Goal: Task Accomplishment & Management: Use online tool/utility

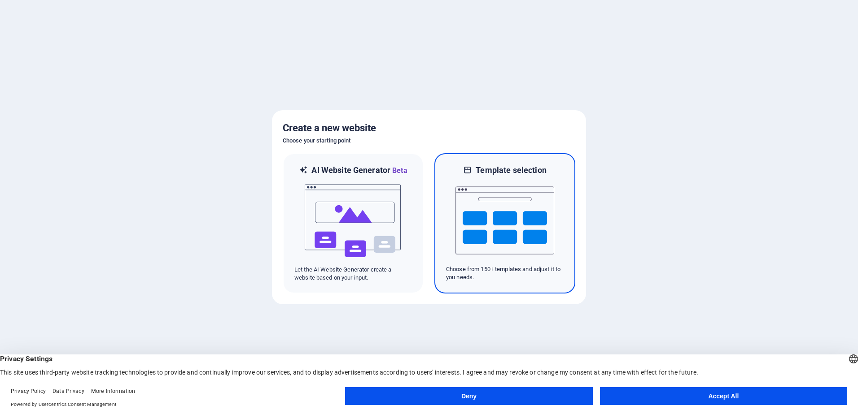
click at [498, 219] on img at bounding box center [504, 221] width 99 height 90
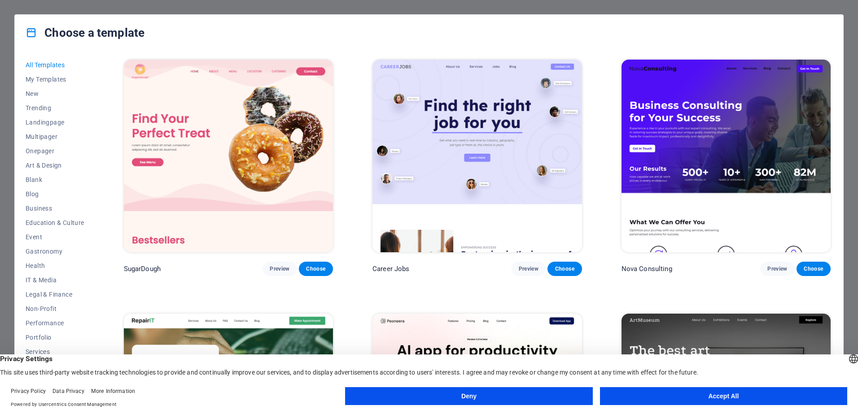
click at [673, 397] on button "Accept All" at bounding box center [723, 397] width 247 height 18
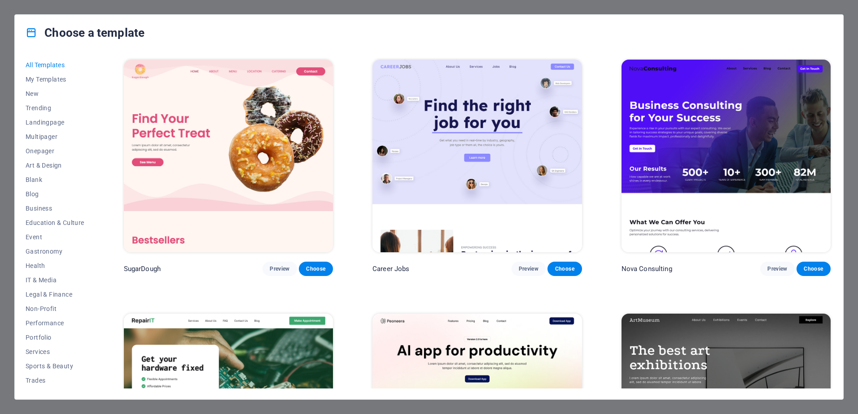
click at [846, 214] on div "Choose a template All Templates My Templates New Trending Landingpage Multipage…" at bounding box center [429, 207] width 858 height 414
click at [40, 206] on span "Business" at bounding box center [55, 208] width 59 height 7
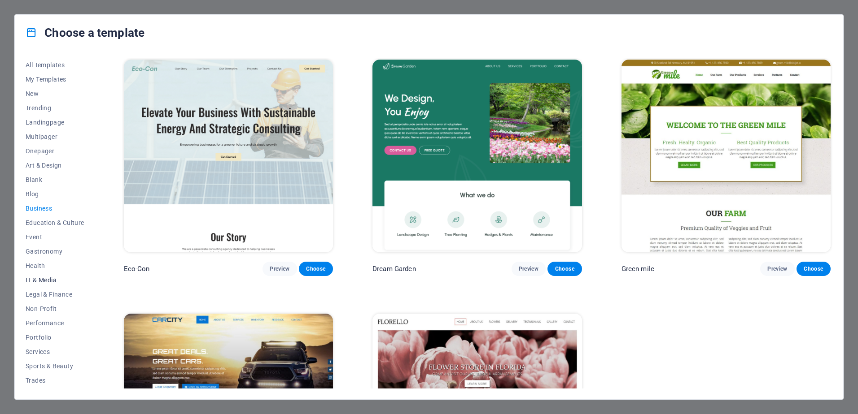
click at [36, 278] on span "IT & Media" at bounding box center [55, 280] width 59 height 7
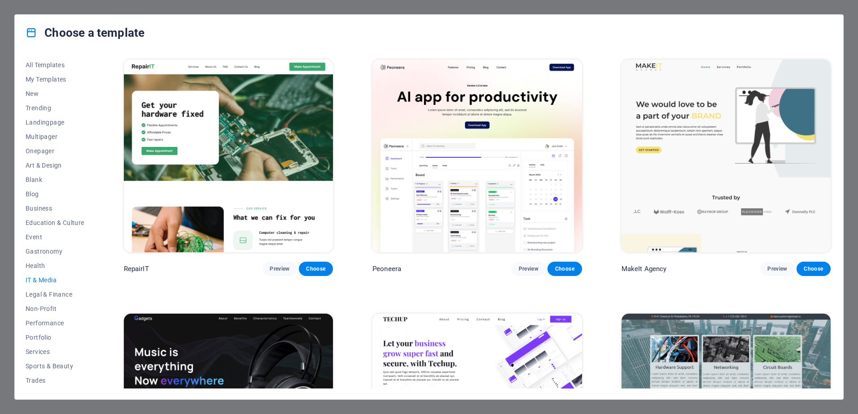
drag, startPoint x: 94, startPoint y: 289, endPoint x: 95, endPoint y: 350, distance: 61.5
click at [95, 350] on div "All Templates My Templates New Trending Landingpage Multipager Onepager Art & D…" at bounding box center [61, 223] width 70 height 331
click at [43, 208] on span "Business" at bounding box center [55, 208] width 59 height 7
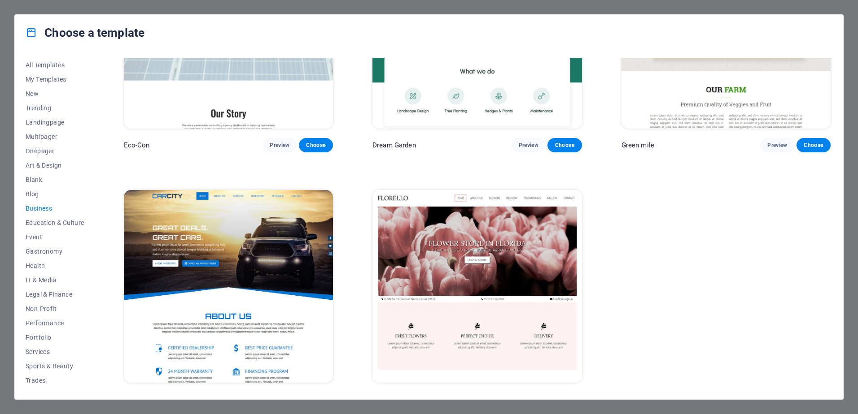
scroll to position [2, 0]
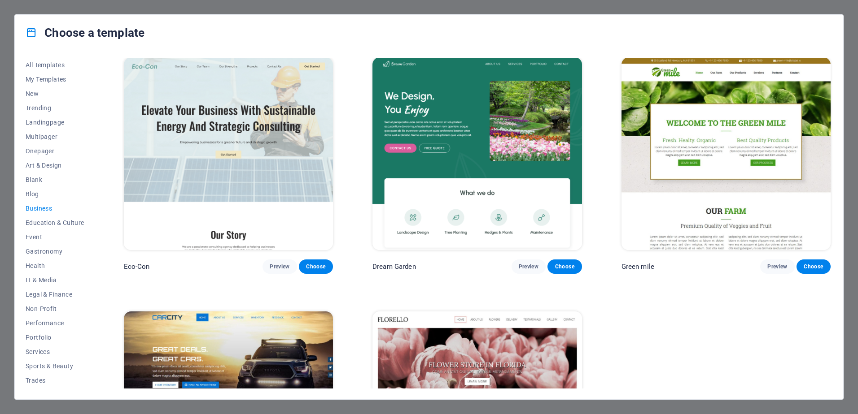
click at [60, 33] on h4 "Choose a template" at bounding box center [85, 33] width 119 height 14
click at [31, 92] on span "New" at bounding box center [55, 93] width 59 height 7
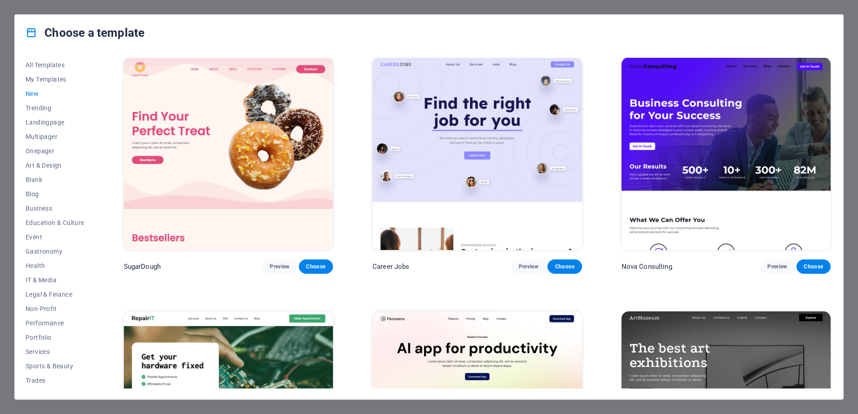
scroll to position [762, 0]
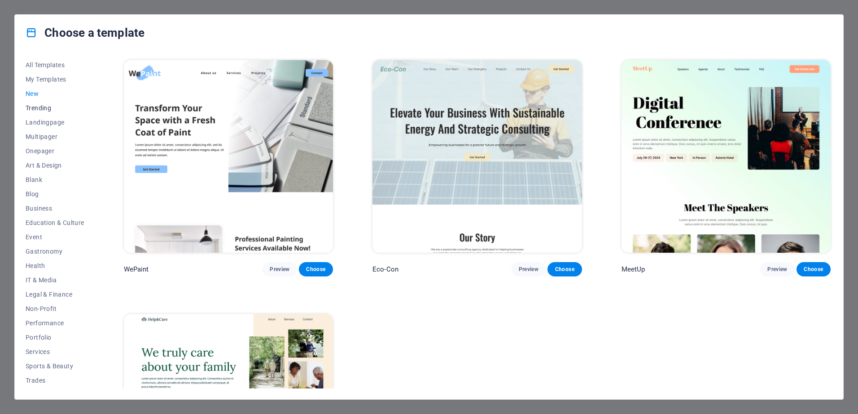
click at [35, 109] on span "Trending" at bounding box center [55, 108] width 59 height 7
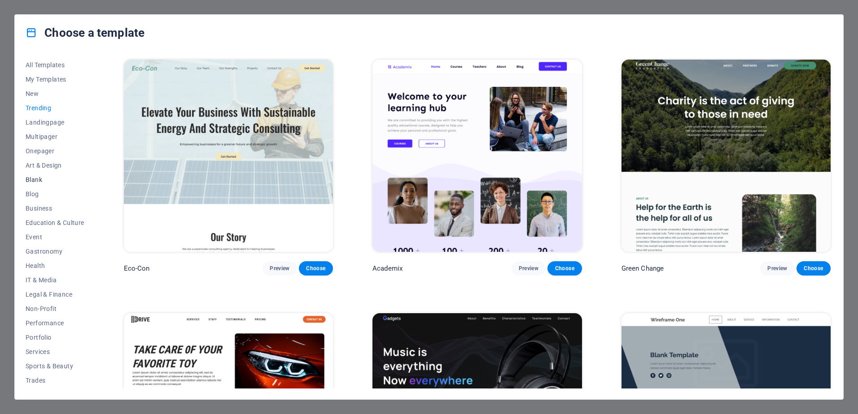
click at [33, 179] on span "Blank" at bounding box center [55, 179] width 59 height 7
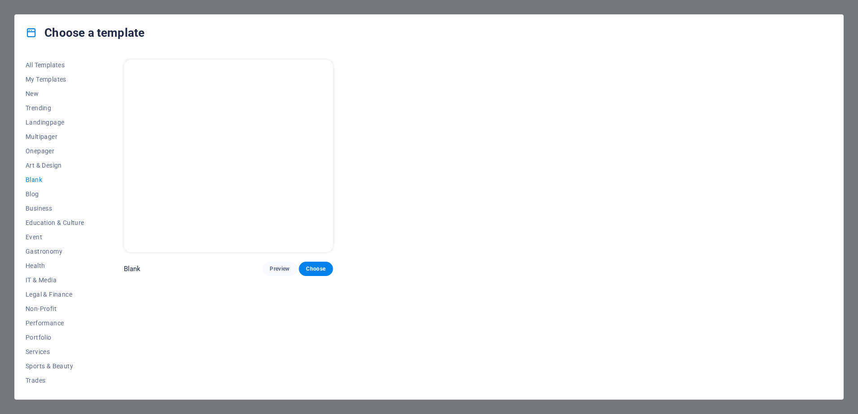
scroll to position [0, 0]
click at [31, 192] on span "Blog" at bounding box center [55, 194] width 59 height 7
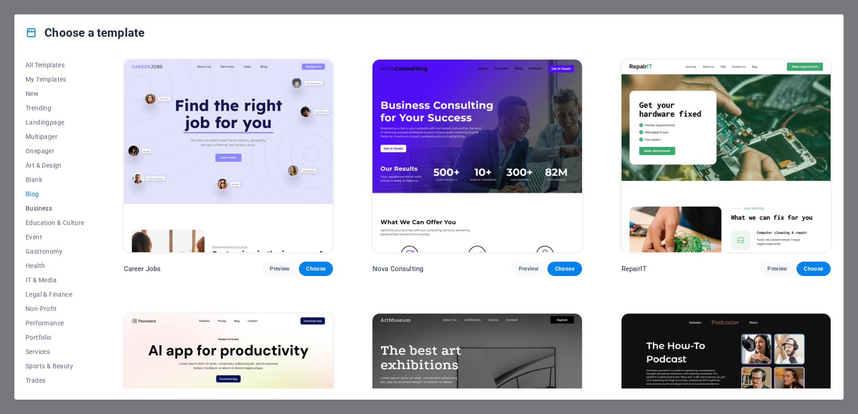
click at [33, 207] on span "Business" at bounding box center [55, 208] width 59 height 7
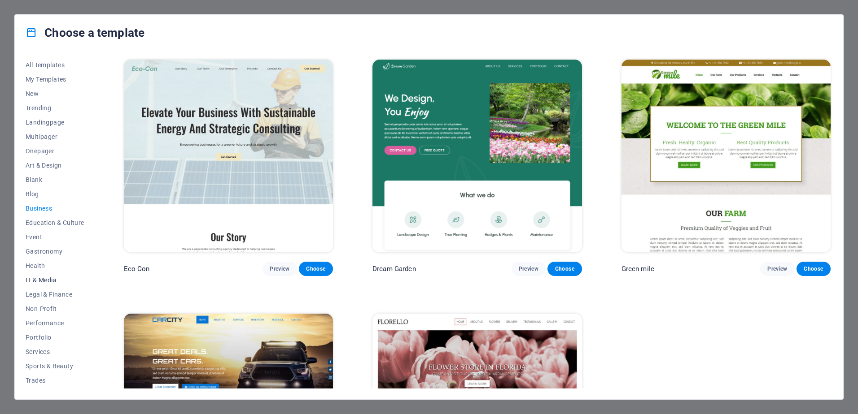
click at [35, 279] on span "IT & Media" at bounding box center [55, 280] width 59 height 7
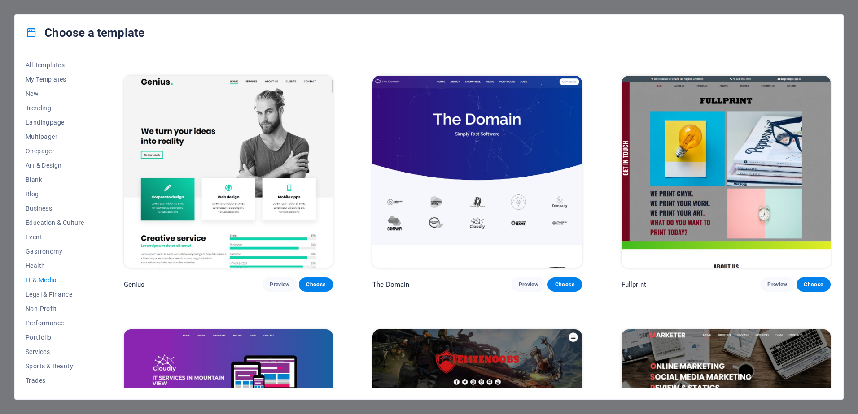
scroll to position [487, 0]
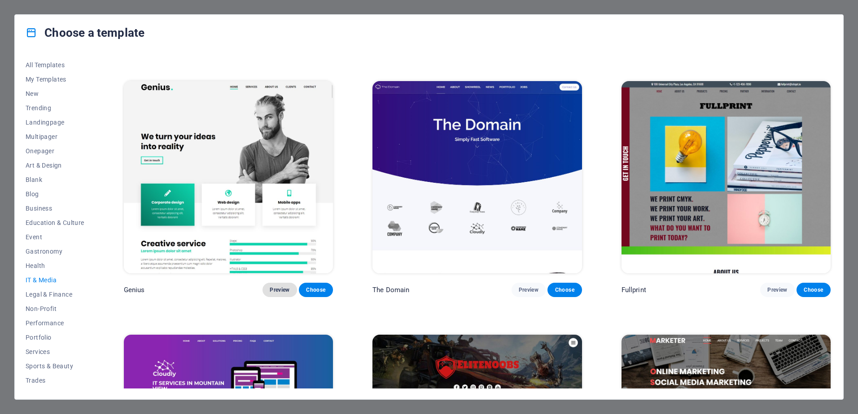
click at [277, 287] on span "Preview" at bounding box center [280, 290] width 20 height 7
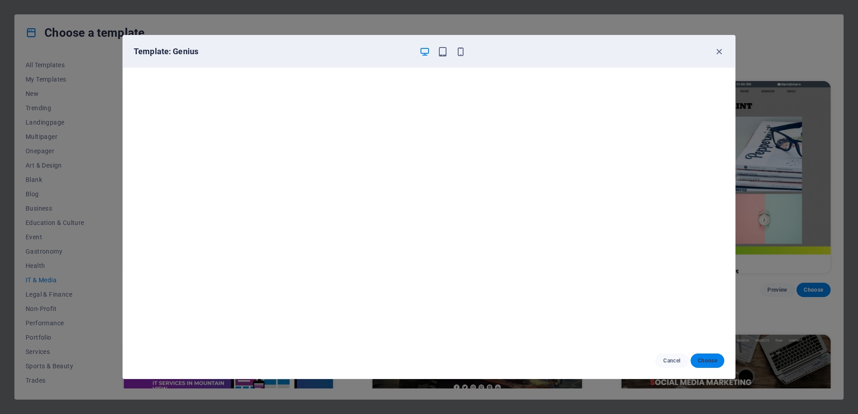
click at [705, 360] on span "Choose" at bounding box center [707, 361] width 19 height 7
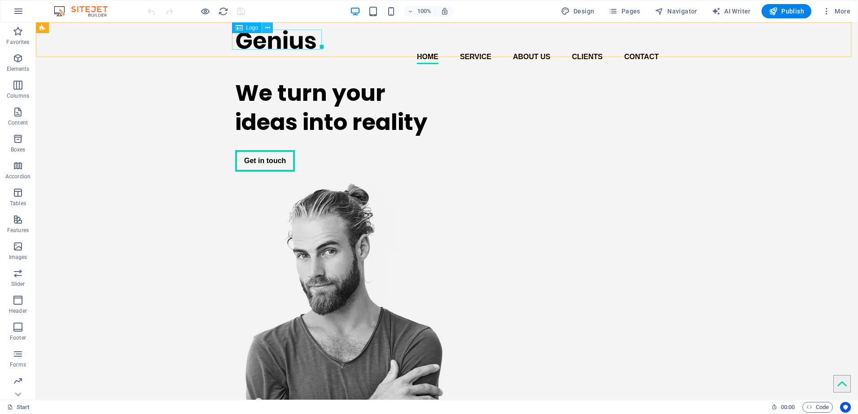
click at [268, 28] on icon at bounding box center [267, 27] width 5 height 9
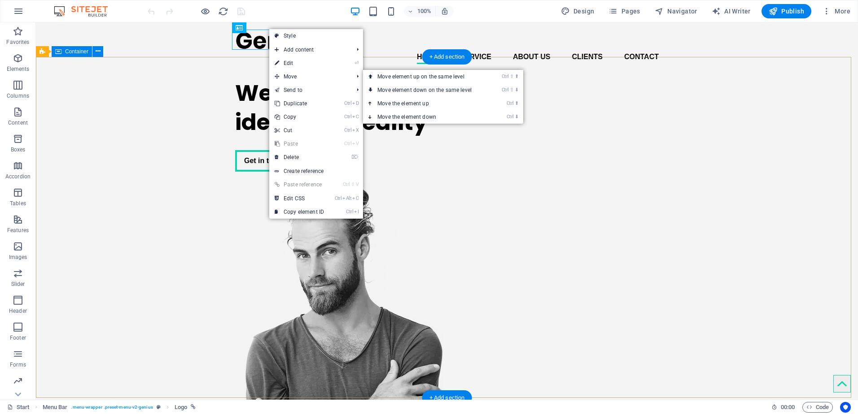
click at [190, 133] on div "We turn your ideas into reality Get in touch" at bounding box center [447, 297] width 822 height 453
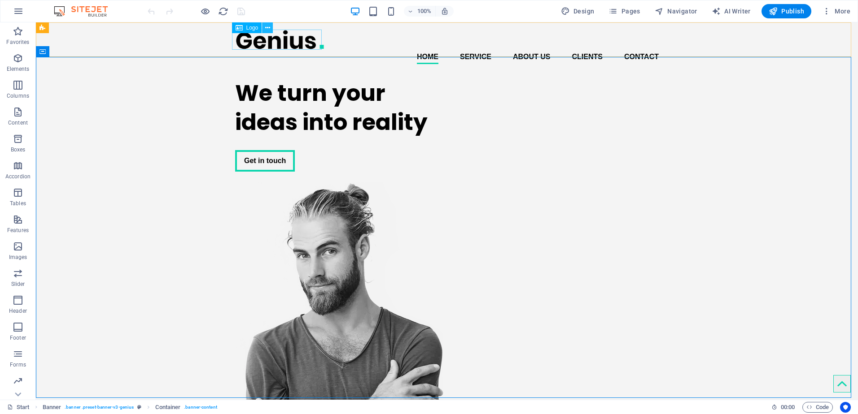
click at [267, 26] on icon at bounding box center [267, 27] width 5 height 9
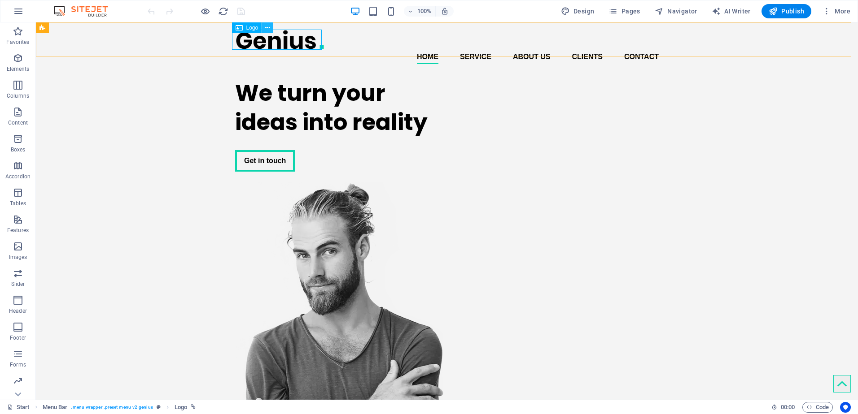
click at [267, 27] on icon at bounding box center [267, 27] width 5 height 9
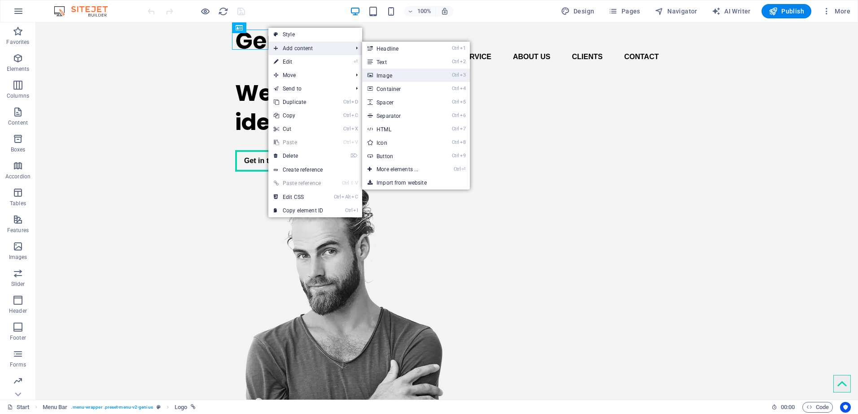
click at [393, 78] on link "Ctrl 3 Image" at bounding box center [399, 75] width 74 height 13
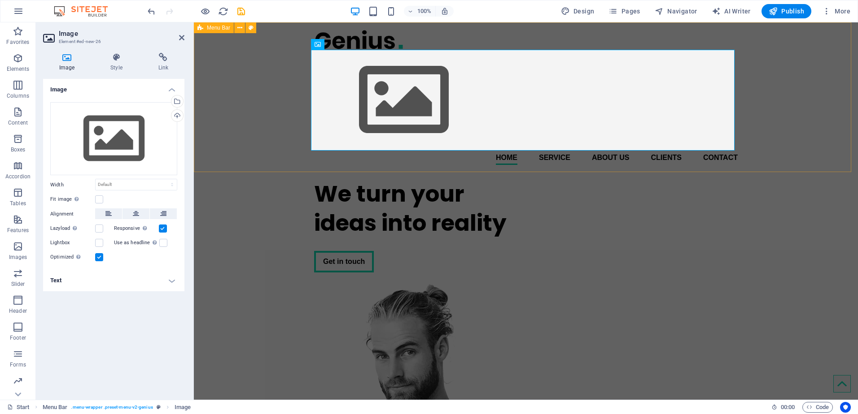
click at [244, 113] on div "Home Service About us Clients Contact Menu" at bounding box center [526, 97] width 664 height 150
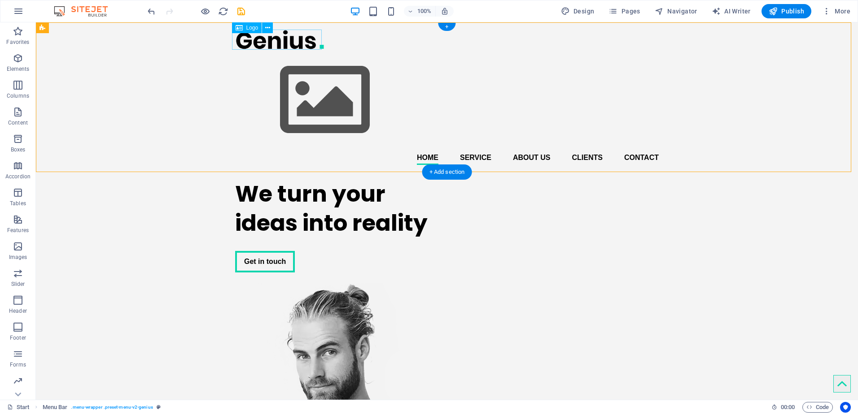
click at [298, 39] on div at bounding box center [446, 40] width 423 height 20
click at [266, 26] on icon at bounding box center [267, 27] width 5 height 9
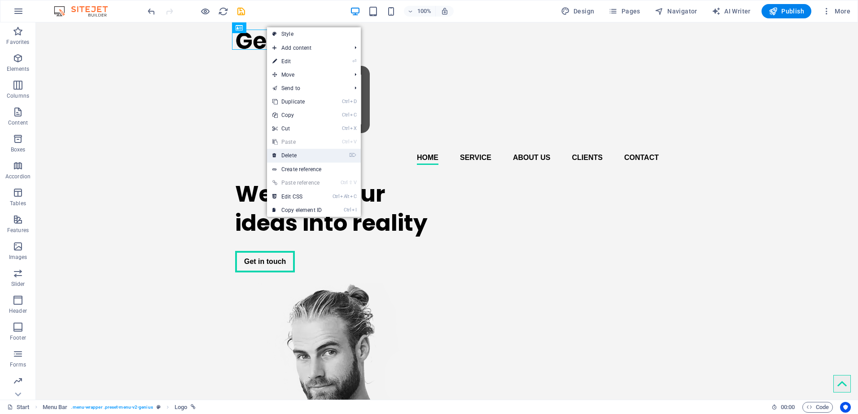
click at [286, 155] on link "⌦ Delete" at bounding box center [297, 155] width 60 height 13
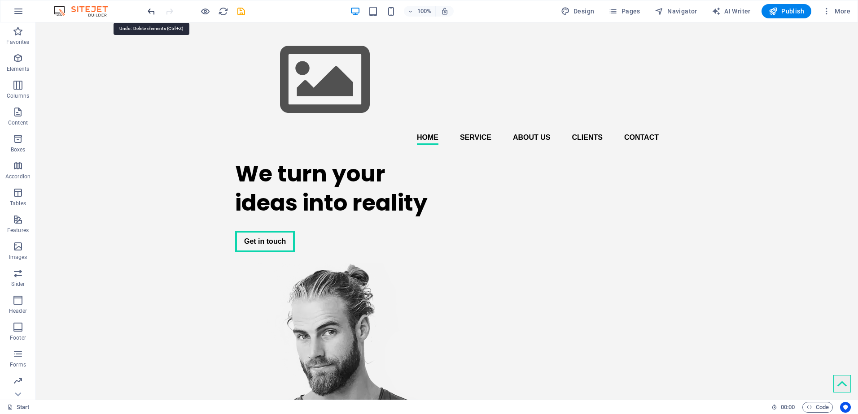
click at [153, 13] on icon "undo" at bounding box center [151, 11] width 10 height 10
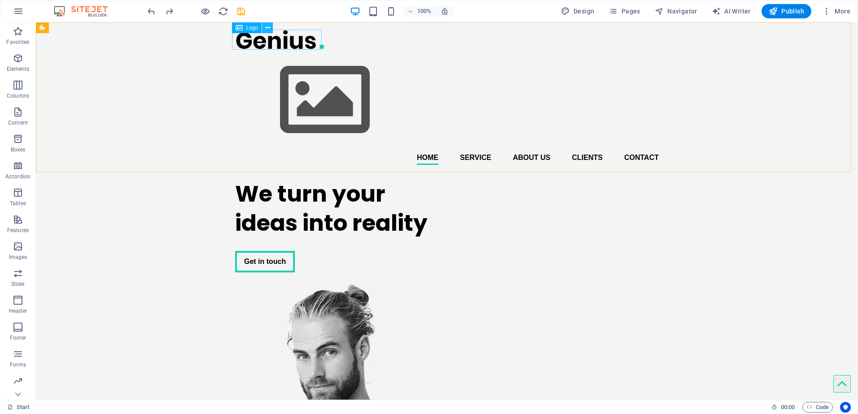
click at [266, 30] on icon at bounding box center [267, 27] width 5 height 9
click at [249, 40] on div at bounding box center [446, 40] width 423 height 20
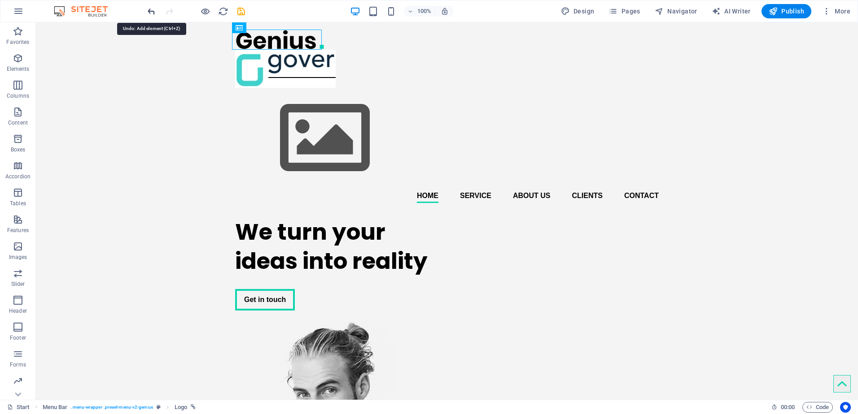
click at [151, 12] on icon "undo" at bounding box center [151, 11] width 10 height 10
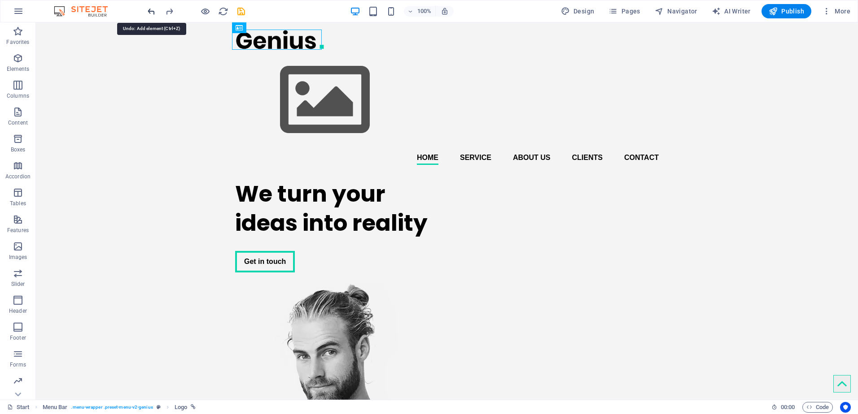
click at [151, 12] on icon "undo" at bounding box center [151, 11] width 10 height 10
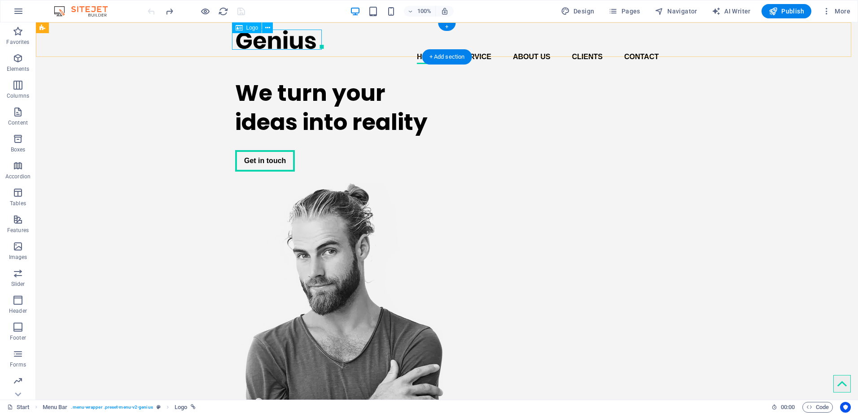
click at [274, 41] on div at bounding box center [446, 40] width 423 height 20
click at [267, 27] on icon at bounding box center [267, 27] width 5 height 9
click at [257, 40] on div at bounding box center [446, 40] width 423 height 20
click at [244, 42] on div at bounding box center [446, 40] width 423 height 20
click at [268, 28] on icon at bounding box center [267, 27] width 5 height 9
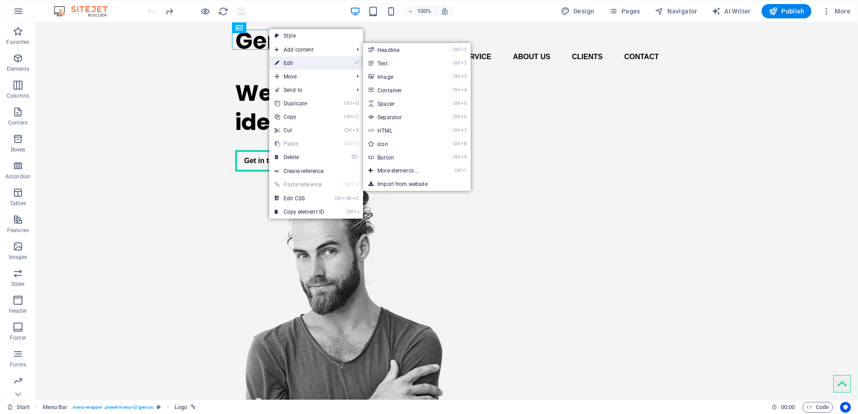
click at [284, 65] on link "⏎ Edit" at bounding box center [299, 63] width 60 height 13
select select "px"
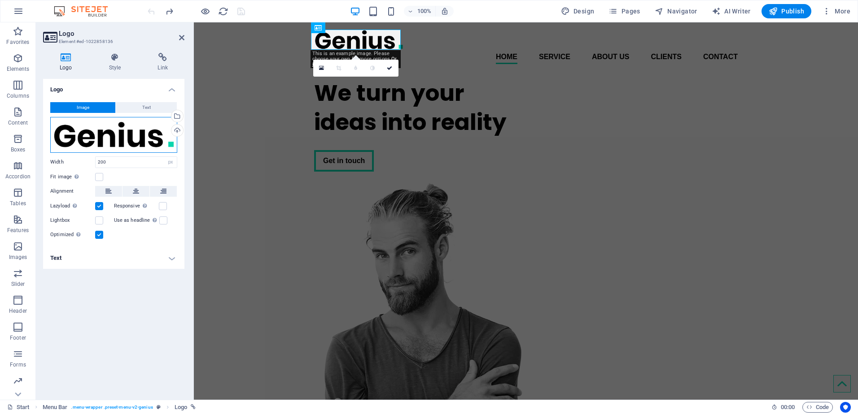
click at [121, 134] on div "Drag files here, click to choose files or select files from Files or our free s…" at bounding box center [113, 135] width 127 height 36
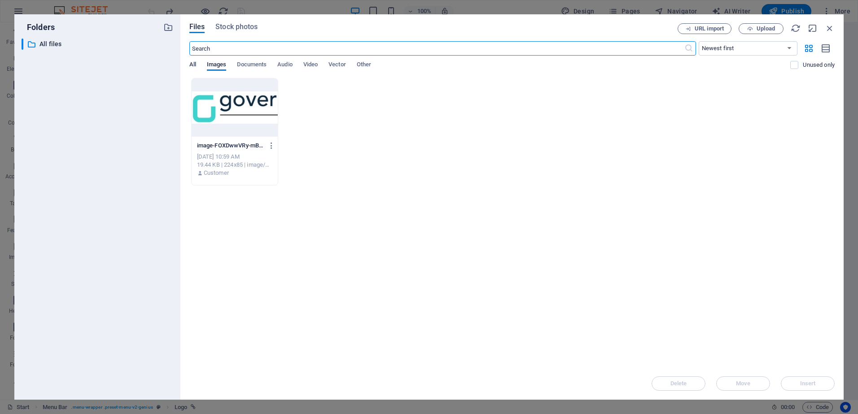
click at [193, 64] on span "All" at bounding box center [192, 65] width 7 height 13
click at [214, 62] on span "Images" at bounding box center [217, 65] width 20 height 13
click at [210, 26] on div "Files Stock photos" at bounding box center [433, 28] width 488 height 10
click at [192, 65] on span "All" at bounding box center [192, 65] width 7 height 13
click at [209, 63] on span "Images" at bounding box center [217, 65] width 20 height 13
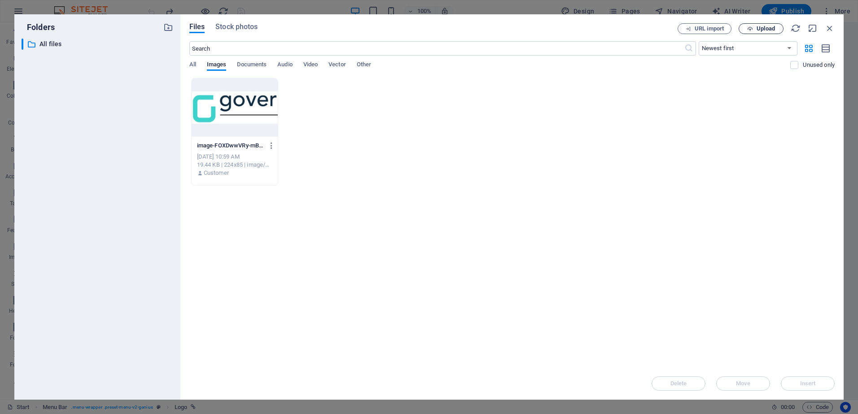
click at [755, 30] on span "Upload" at bounding box center [760, 29] width 37 height 6
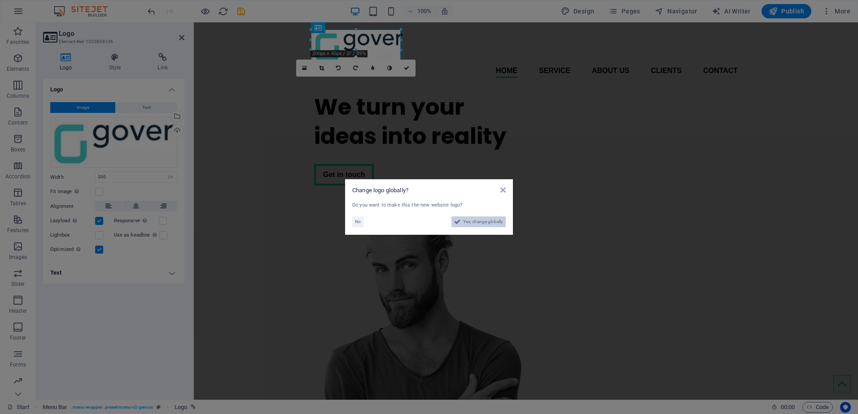
click at [473, 220] on span "Yes, change globally" at bounding box center [483, 222] width 40 height 11
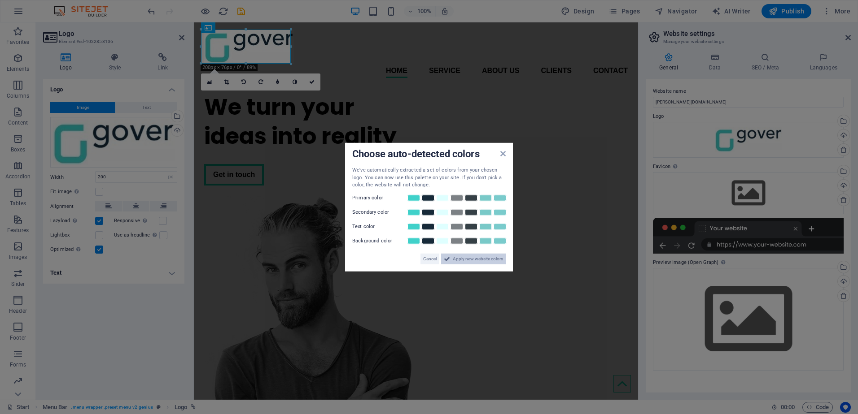
click at [471, 259] on span "Apply new website colors" at bounding box center [478, 258] width 50 height 11
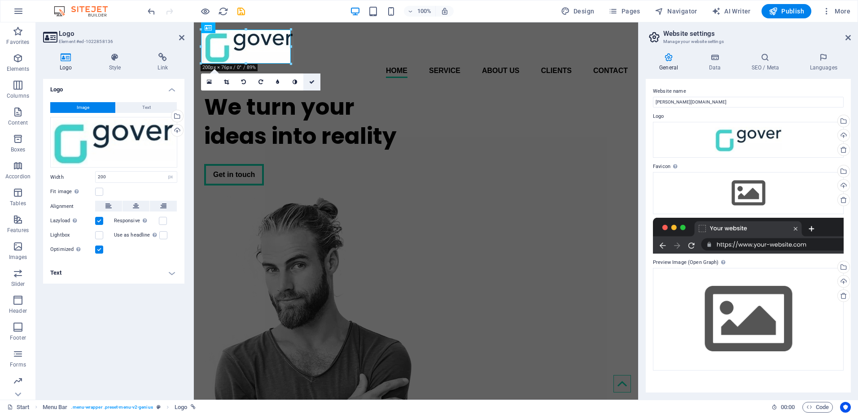
click at [310, 82] on icon at bounding box center [311, 81] width 5 height 5
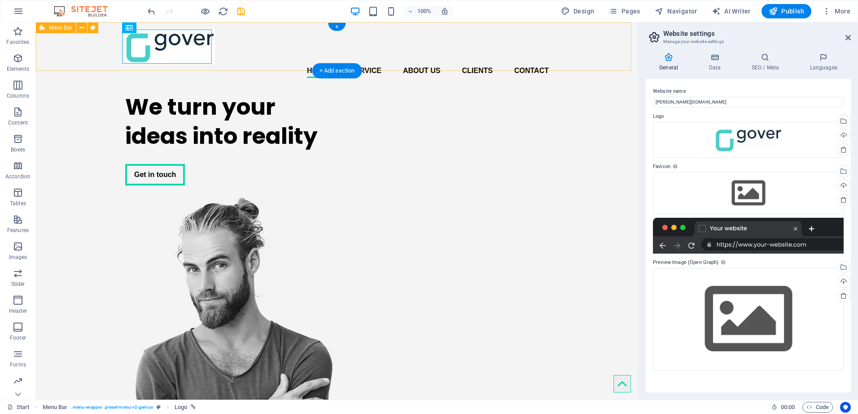
click at [79, 56] on div "Home Service About us Clients Contact Menu" at bounding box center [337, 53] width 602 height 63
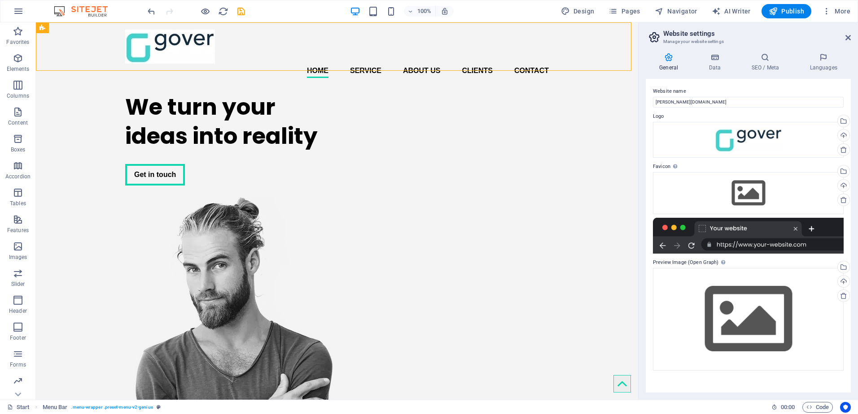
click at [667, 59] on icon at bounding box center [669, 57] width 46 height 9
click at [673, 161] on div "Set the favicon of your website here. A favicon is a small icon shown in the br…" at bounding box center [701, 137] width 72 height 47
click at [755, 189] on div "Drag files here, click to choose files or select files from Files or our free s…" at bounding box center [748, 193] width 191 height 42
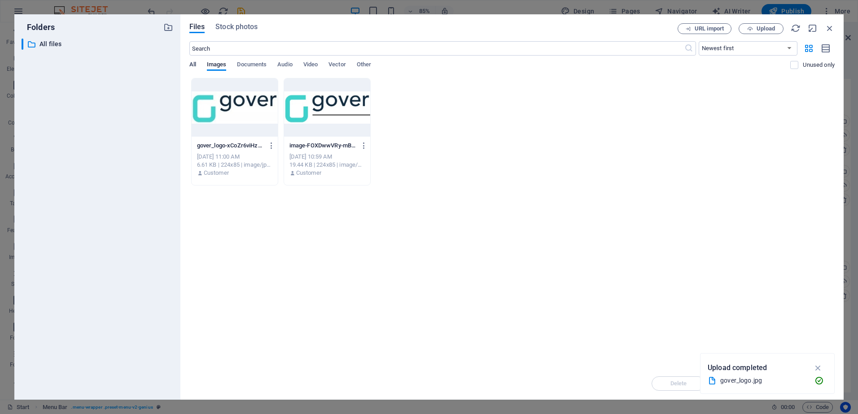
click at [192, 65] on span "All" at bounding box center [192, 65] width 7 height 13
click at [226, 24] on span "Stock photos" at bounding box center [236, 27] width 42 height 11
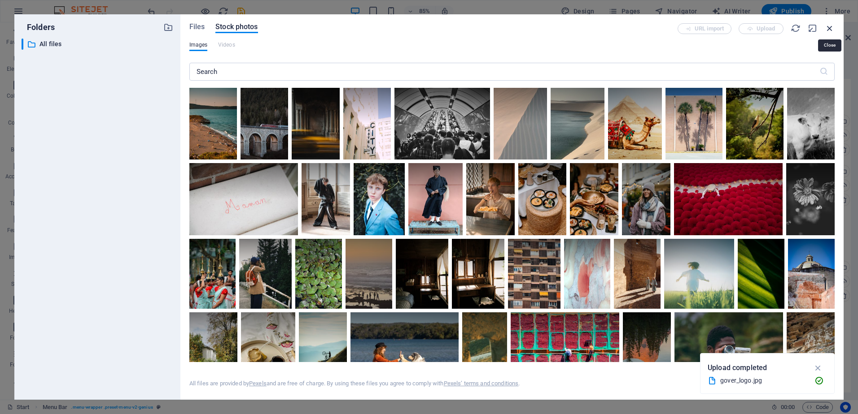
click at [829, 27] on icon "button" at bounding box center [829, 28] width 10 height 10
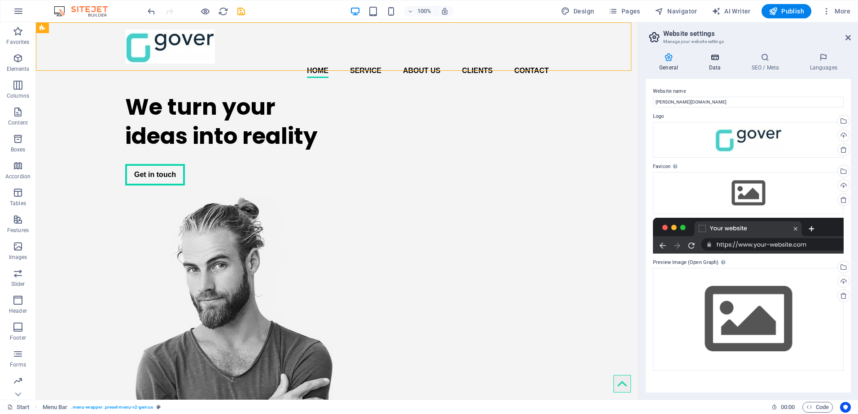
click at [716, 61] on icon at bounding box center [714, 57] width 39 height 9
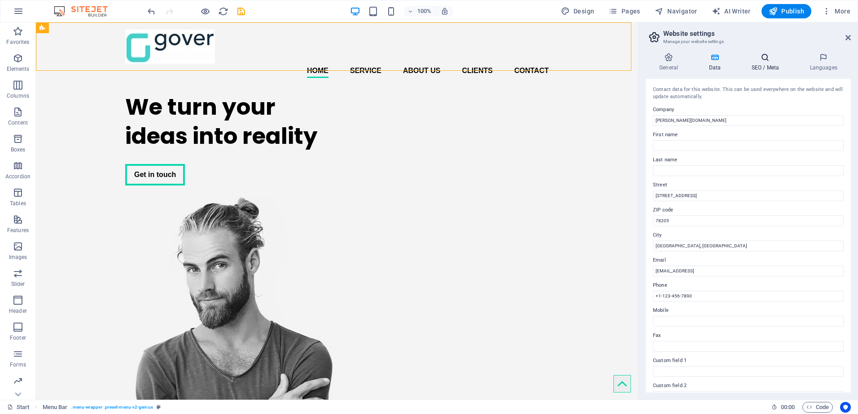
click at [763, 64] on h4 "SEO / Meta" at bounding box center [766, 62] width 58 height 19
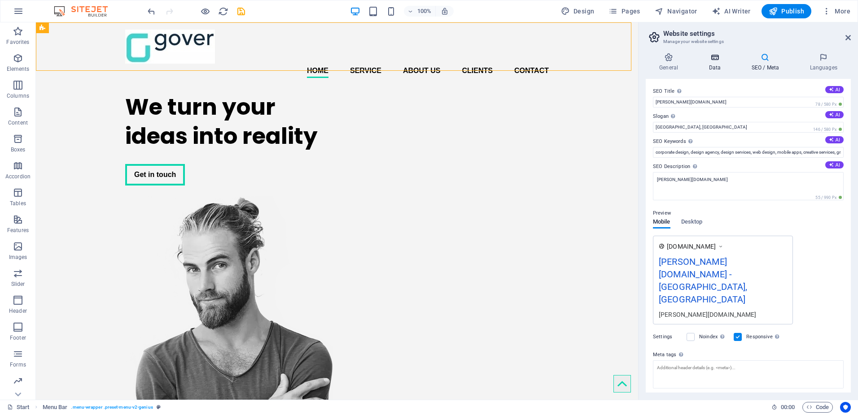
click at [714, 59] on icon at bounding box center [714, 57] width 39 height 9
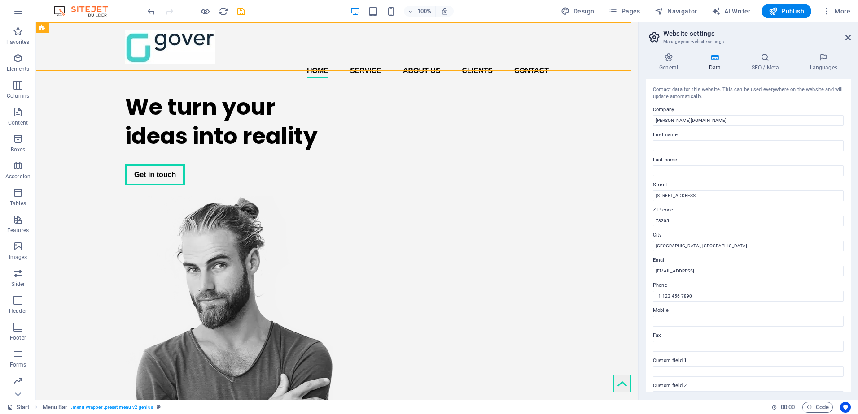
drag, startPoint x: 851, startPoint y: 119, endPoint x: 855, endPoint y: 208, distance: 88.9
click at [855, 208] on div "General Data SEO / Meta Languages Website name [PERSON_NAME][DOMAIN_NAME] Logo …" at bounding box center [747, 223] width 219 height 354
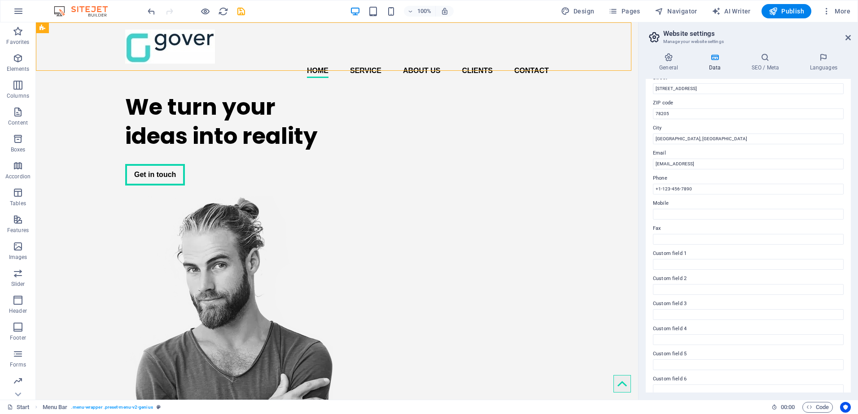
scroll to position [117, 0]
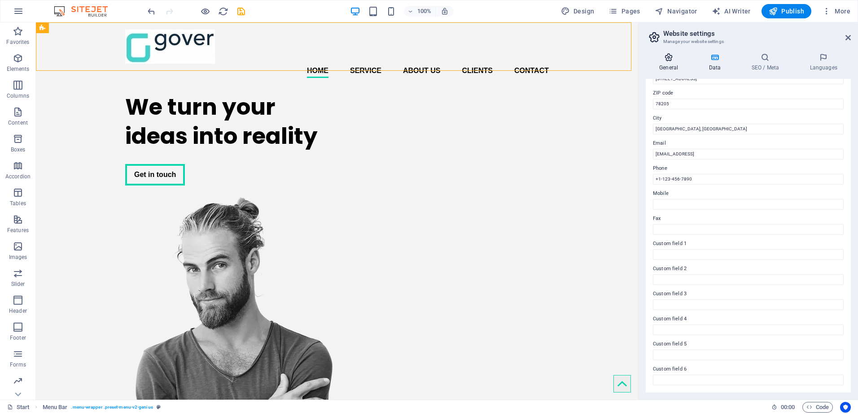
click at [668, 61] on icon at bounding box center [669, 57] width 46 height 9
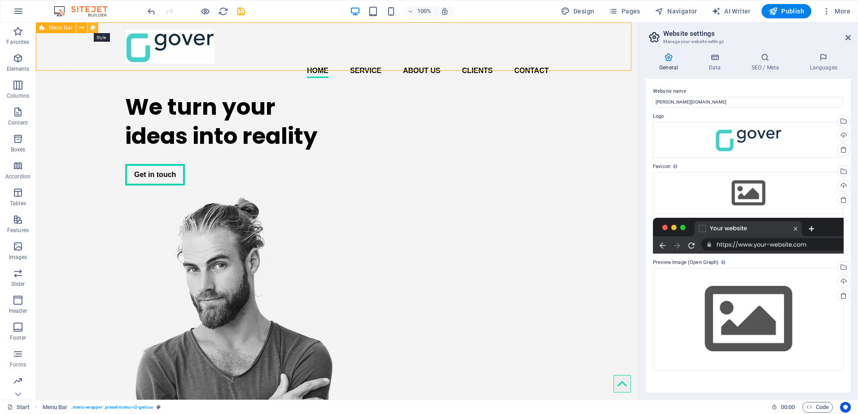
click at [93, 29] on icon at bounding box center [93, 27] width 5 height 9
select select "rem"
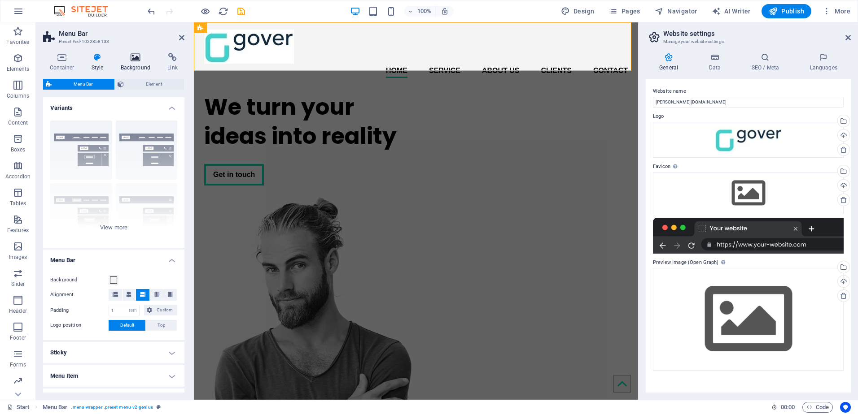
click at [133, 62] on h4 "Background" at bounding box center [137, 62] width 47 height 19
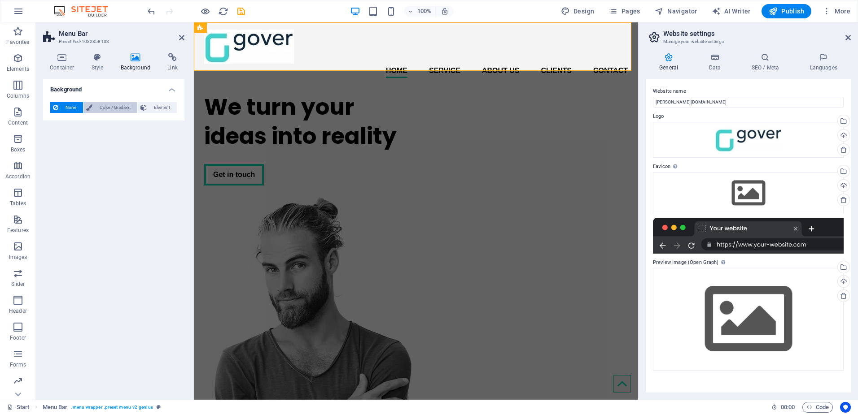
click at [112, 105] on span "Color / Gradient" at bounding box center [114, 107] width 39 height 11
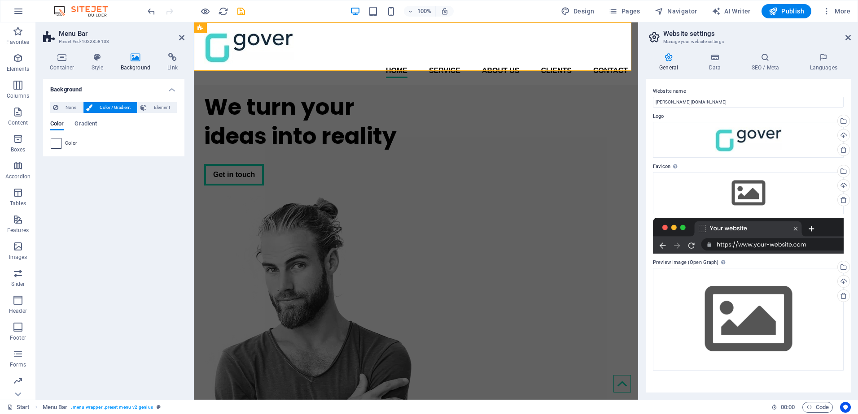
click at [57, 144] on span at bounding box center [56, 144] width 10 height 10
type input "#ffffff"
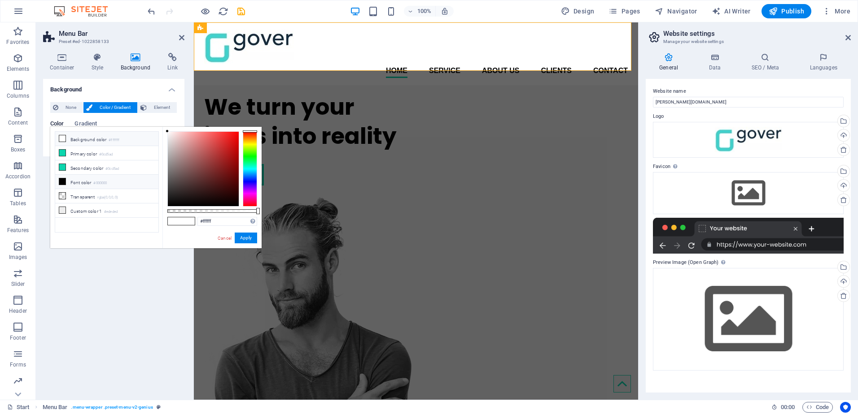
click at [92, 140] on li "Background color #ffffff" at bounding box center [106, 139] width 103 height 14
click at [244, 239] on button "Apply" at bounding box center [246, 238] width 22 height 11
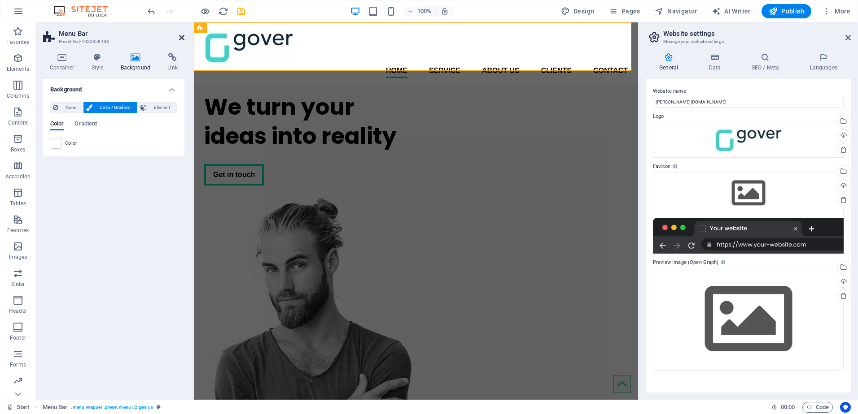
click at [181, 37] on icon at bounding box center [181, 37] width 5 height 7
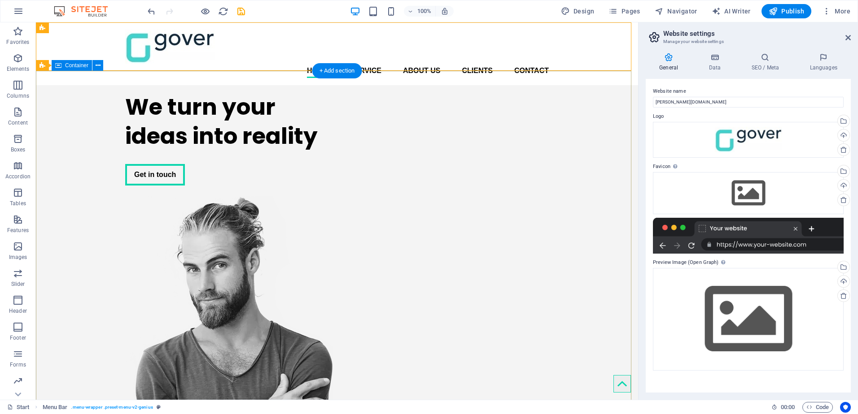
click at [580, 121] on div "We turn your ideas into reality Get in touch" at bounding box center [337, 311] width 602 height 453
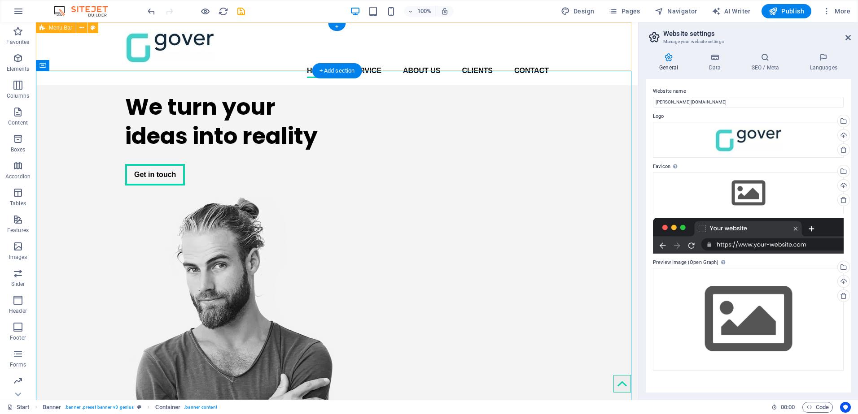
click at [599, 55] on div "Home Service About us Clients Contact Menu" at bounding box center [337, 53] width 602 height 63
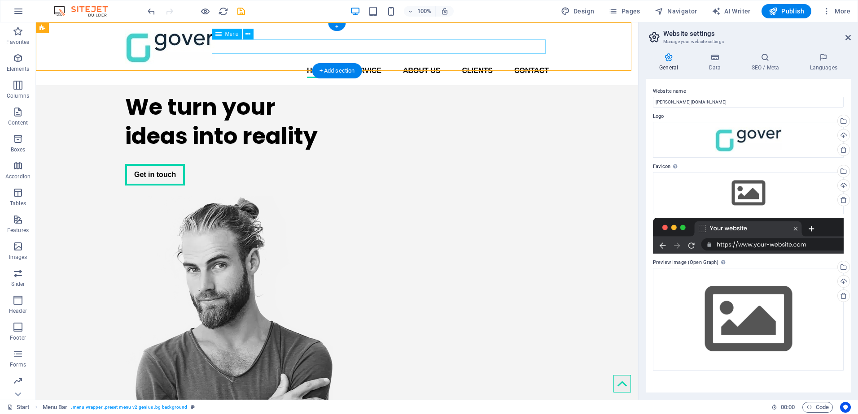
click at [324, 64] on nav "Home Service About us Clients Contact" at bounding box center [336, 71] width 423 height 14
click at [247, 34] on icon at bounding box center [247, 34] width 5 height 9
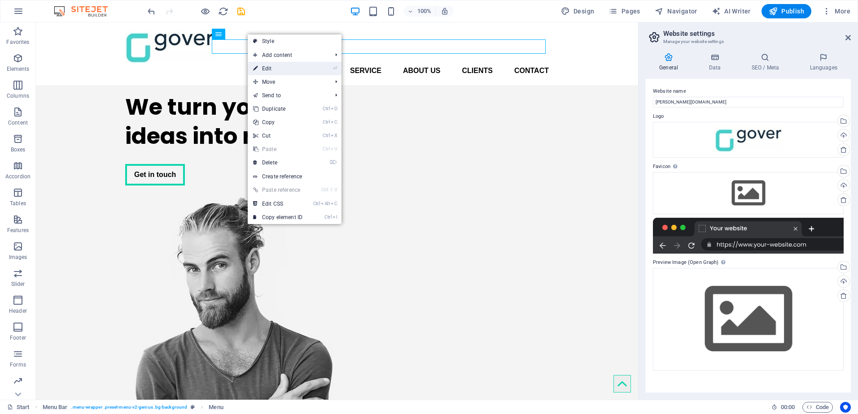
click at [271, 67] on link "⏎ Edit" at bounding box center [278, 68] width 60 height 13
select select
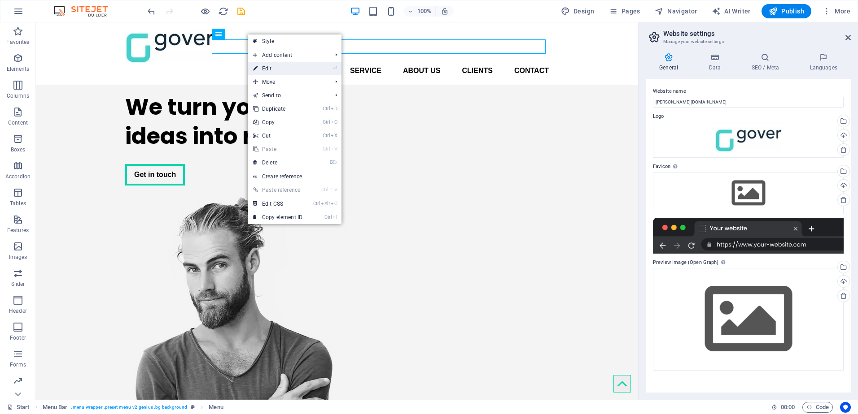
select select
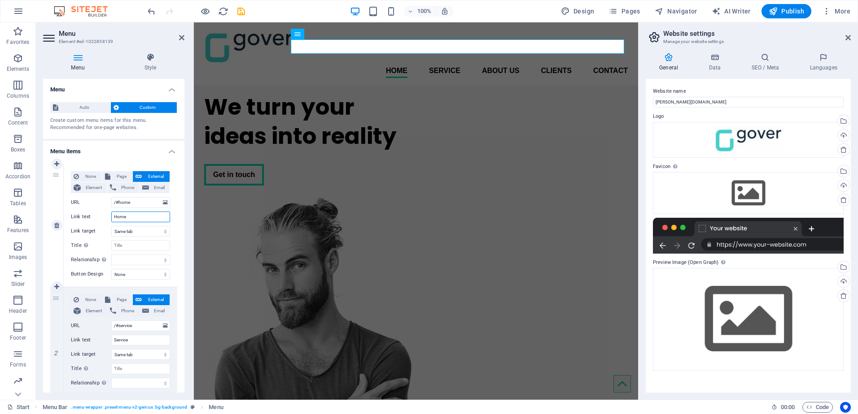
click at [132, 214] on input "Home" at bounding box center [140, 217] width 59 height 11
type input "Hj"
select select
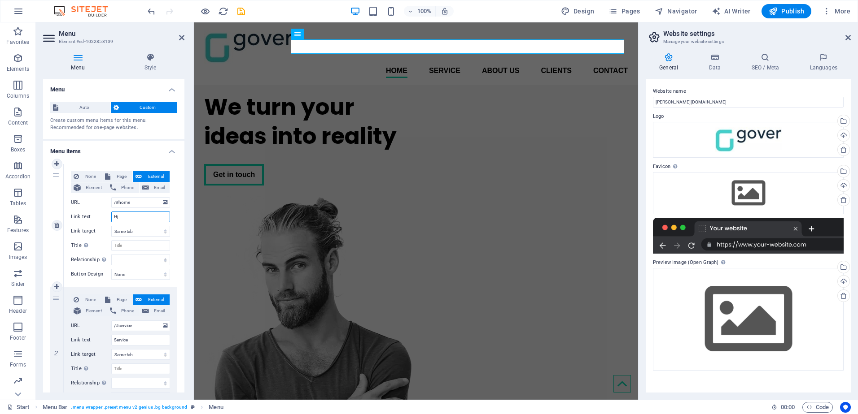
select select
type input "Hjem"
select select
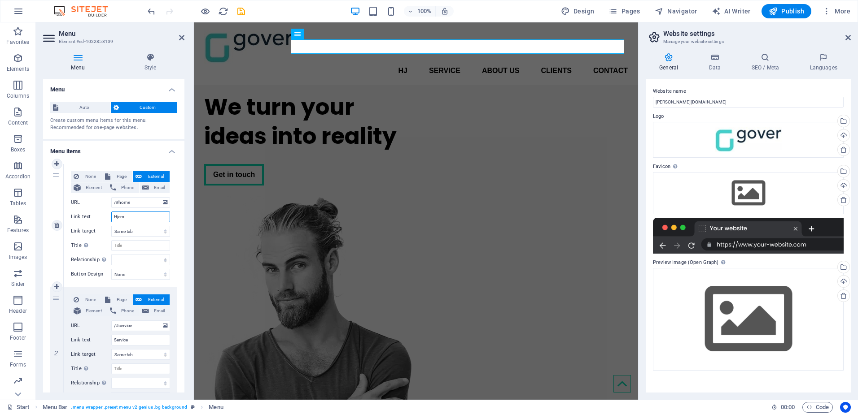
select select
type input "Hjem"
click at [138, 339] on input "Service" at bounding box center [140, 340] width 59 height 11
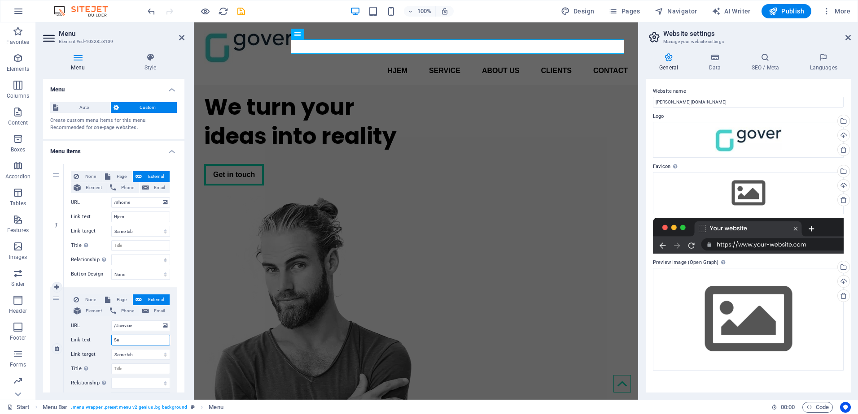
type input "S"
type input "T"
select select
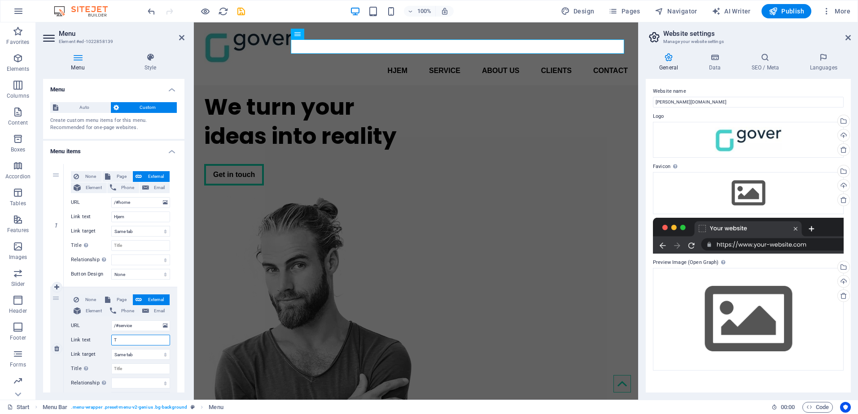
select select
type input "Tjenester"
select select
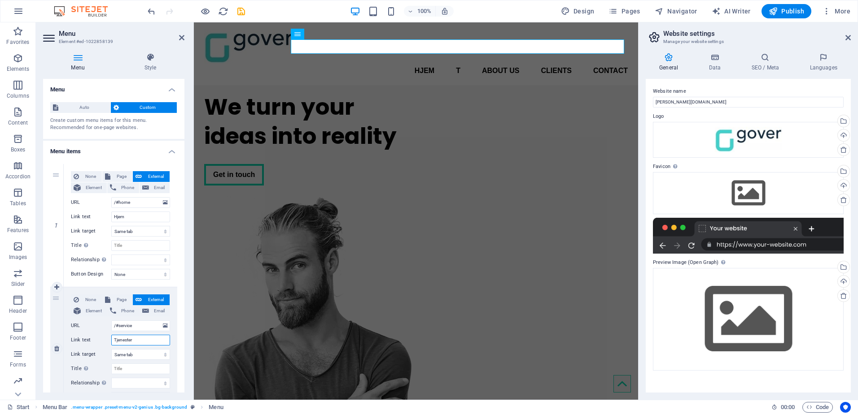
select select
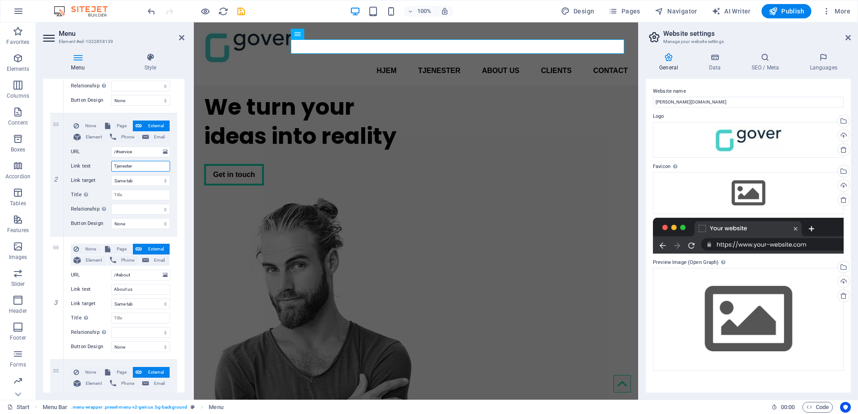
scroll to position [175, 0]
type input "Tjenester"
click at [141, 288] on input "About us" at bounding box center [140, 288] width 59 height 11
type input "A"
type input "Om o"
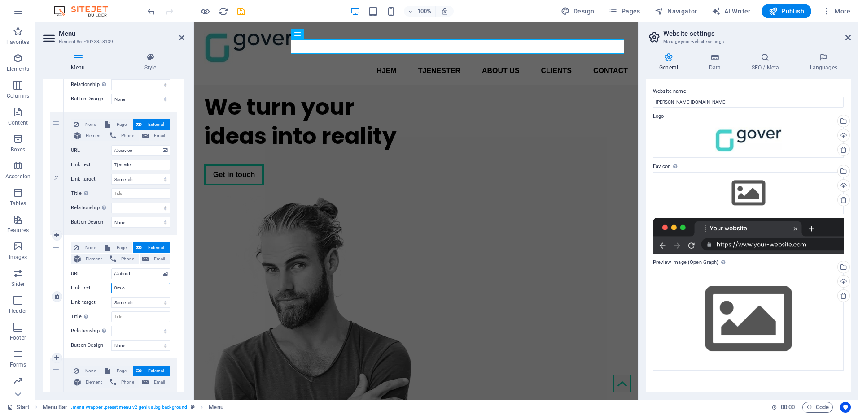
select select
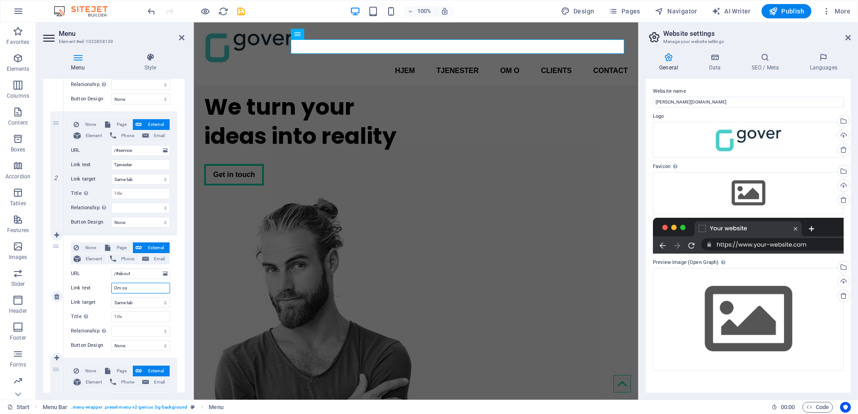
type input "Om oss"
select select
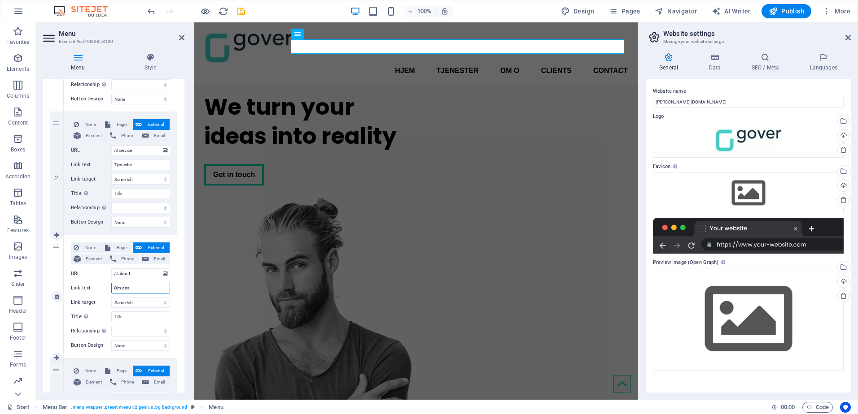
select select
type input "Om oss"
drag, startPoint x: 182, startPoint y: 261, endPoint x: 186, endPoint y: 302, distance: 41.5
click at [186, 302] on div "Menu Style Menu Auto Custom Create custom menu items for this menu. Recommended…" at bounding box center [114, 223] width 156 height 354
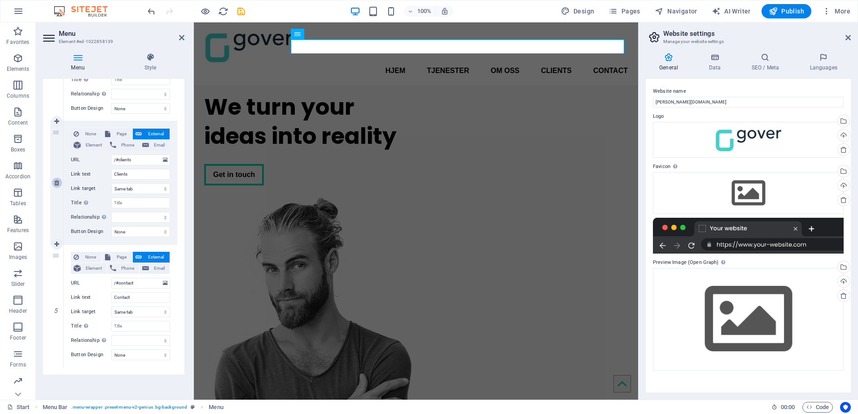
click at [57, 185] on icon at bounding box center [56, 183] width 5 height 6
select select
type input "/#contact"
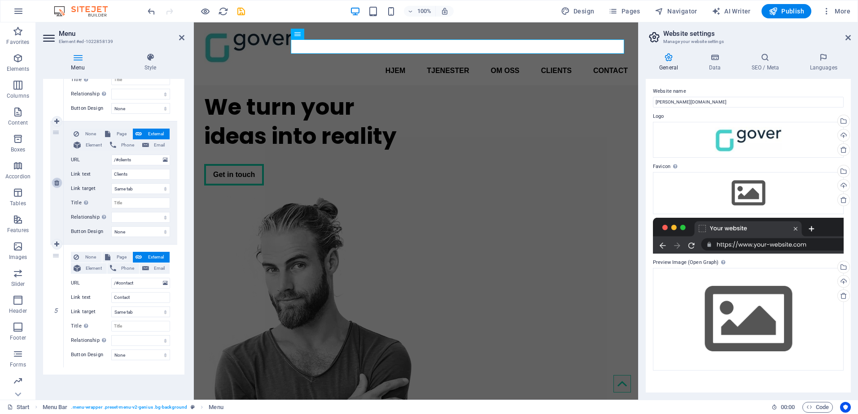
type input "Contact"
select select
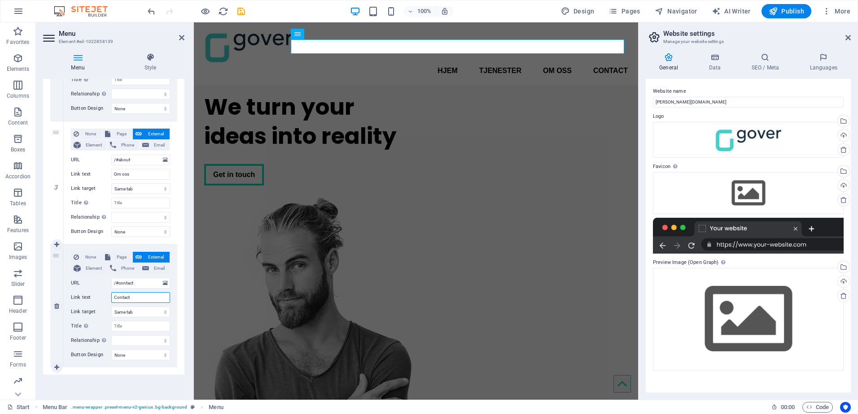
click at [133, 298] on input "Contact" at bounding box center [140, 297] width 59 height 11
type input "C"
type input "Kontk"
select select
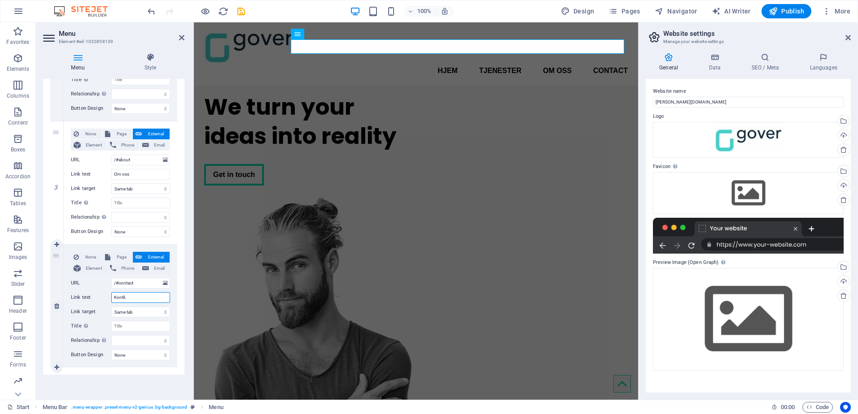
select select
type input "Kon"
select select
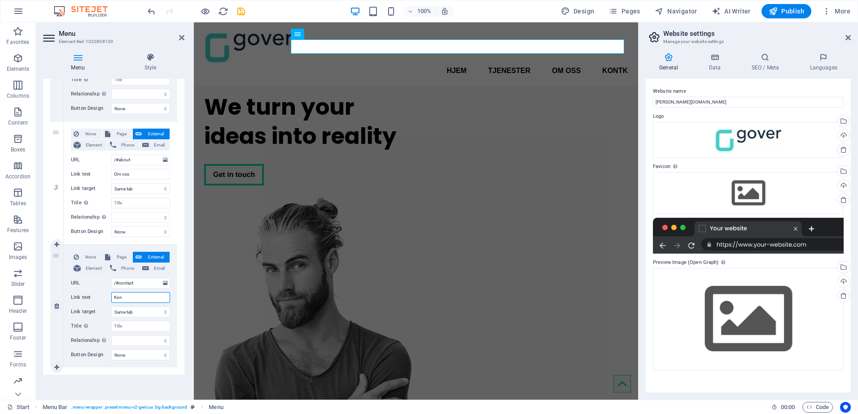
select select
type input "Kontakt oss"
select select
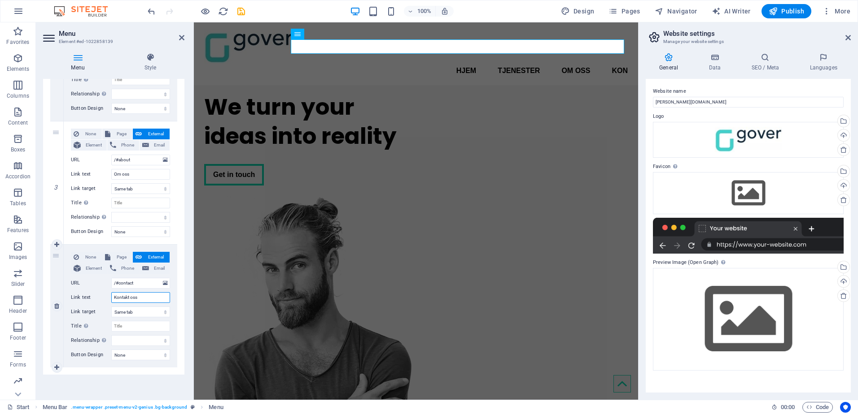
select select
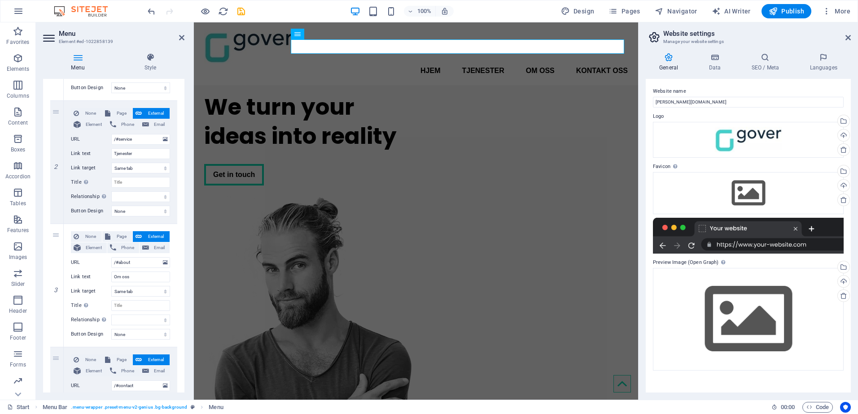
scroll to position [0, 0]
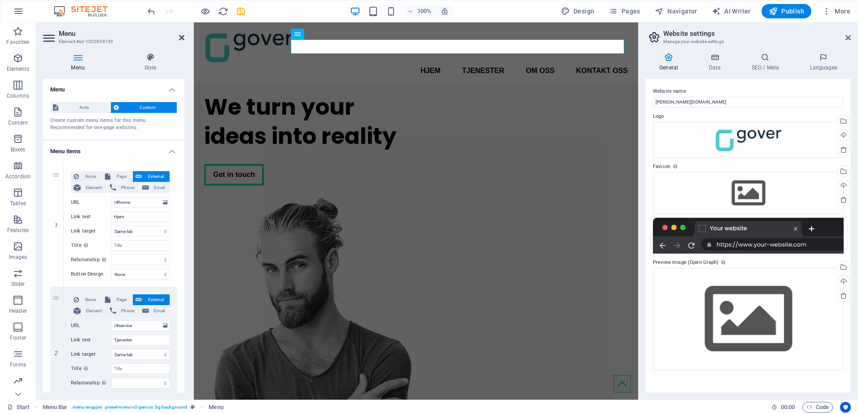
type input "Kontakt oss"
click at [181, 37] on icon at bounding box center [181, 37] width 5 height 7
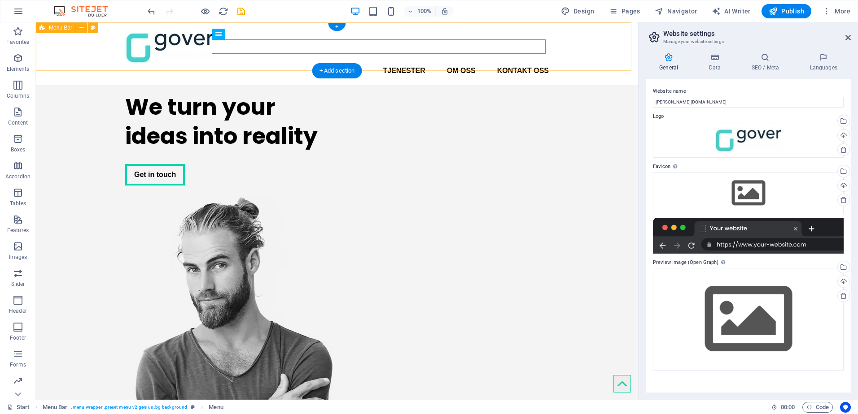
click at [584, 51] on div "Hjem Tjenester Om oss Kontakt oss Menu" at bounding box center [337, 53] width 602 height 63
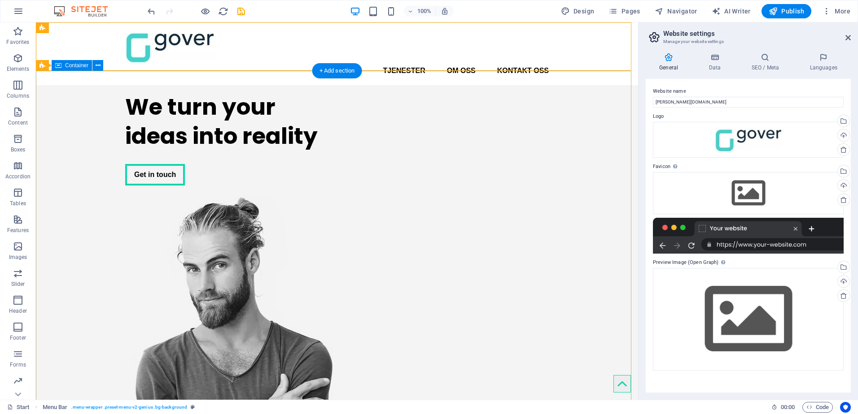
click at [599, 89] on div "We turn your ideas into reality Get in touch" at bounding box center [337, 311] width 602 height 453
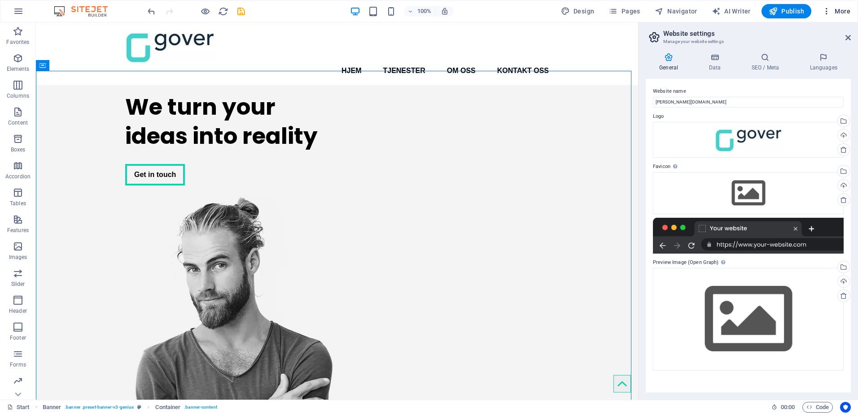
click at [836, 9] on span "More" at bounding box center [836, 11] width 28 height 9
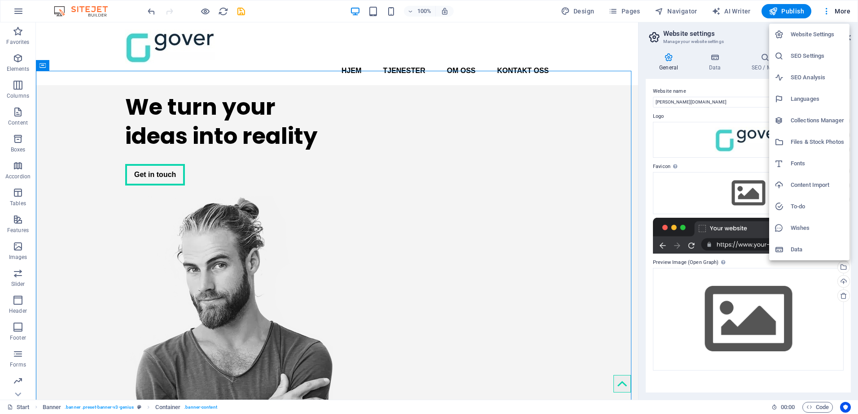
click at [635, 59] on div at bounding box center [429, 207] width 858 height 414
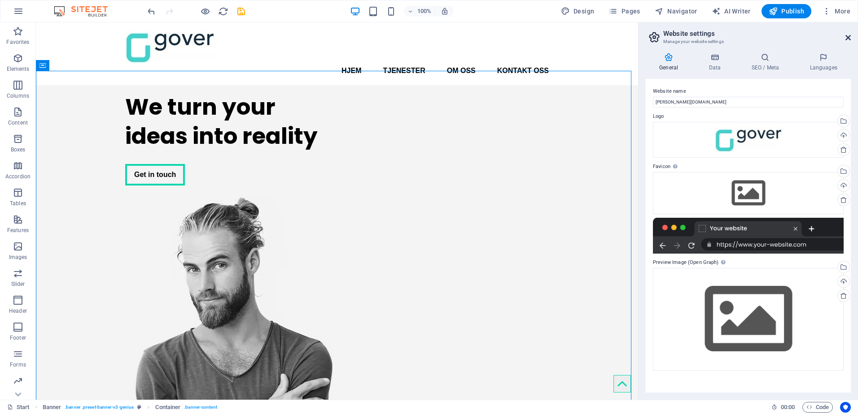
click at [847, 38] on icon at bounding box center [847, 37] width 5 height 7
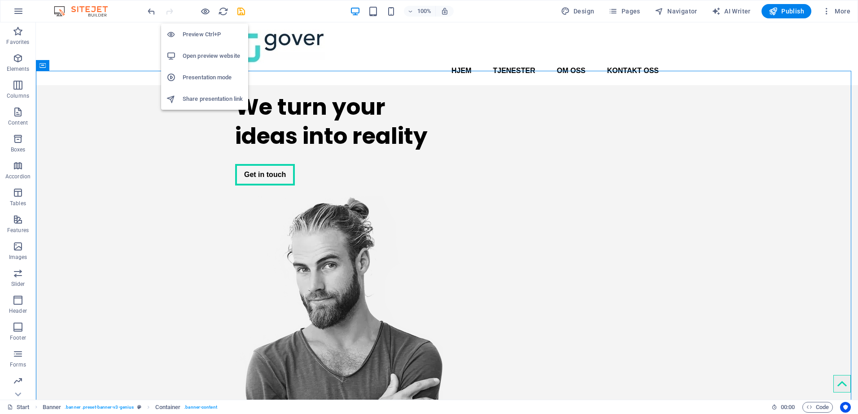
click at [197, 34] on h6 "Preview Ctrl+P" at bounding box center [213, 34] width 60 height 11
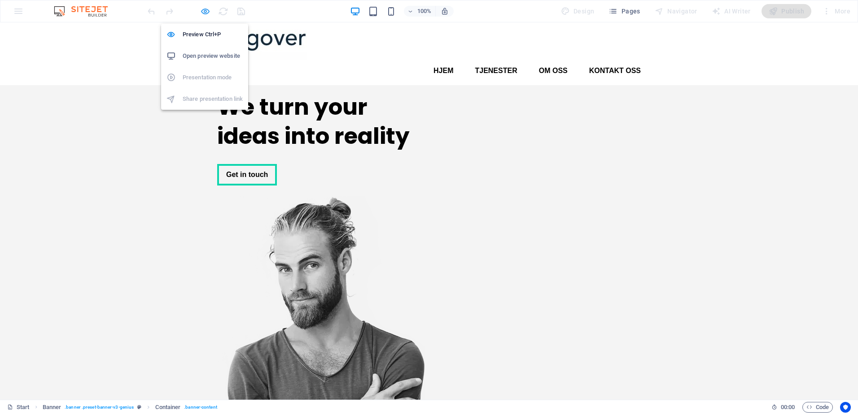
click at [206, 13] on icon "button" at bounding box center [205, 11] width 10 height 10
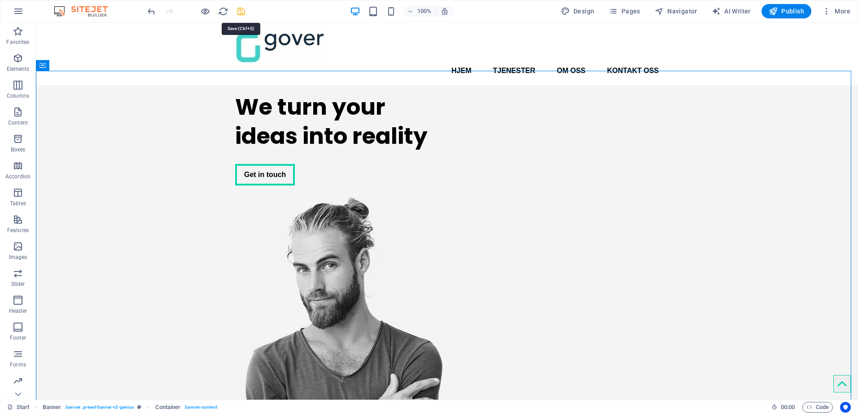
click at [240, 9] on icon "save" at bounding box center [241, 11] width 10 height 10
checkbox input "false"
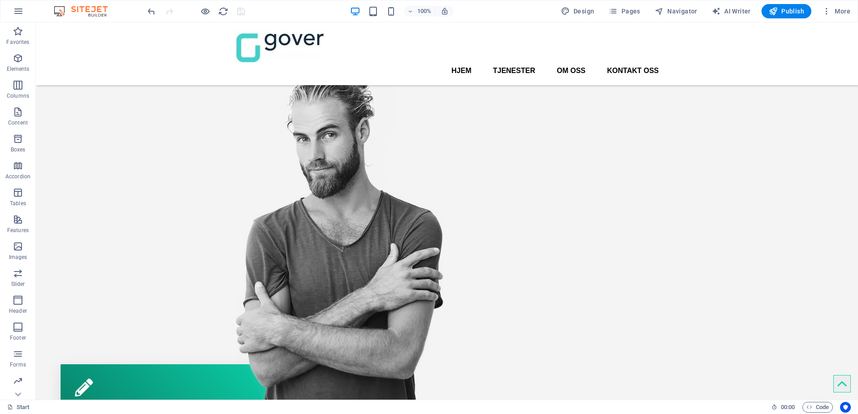
scroll to position [113, 0]
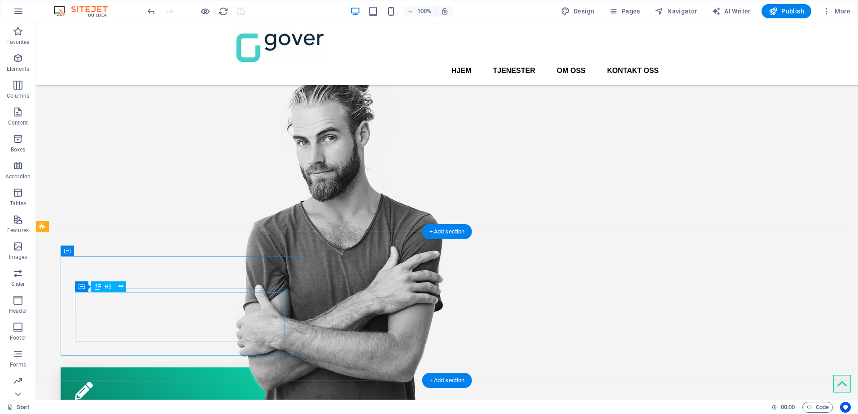
click at [145, 404] on div "Corporate design" at bounding box center [181, 416] width 212 height 24
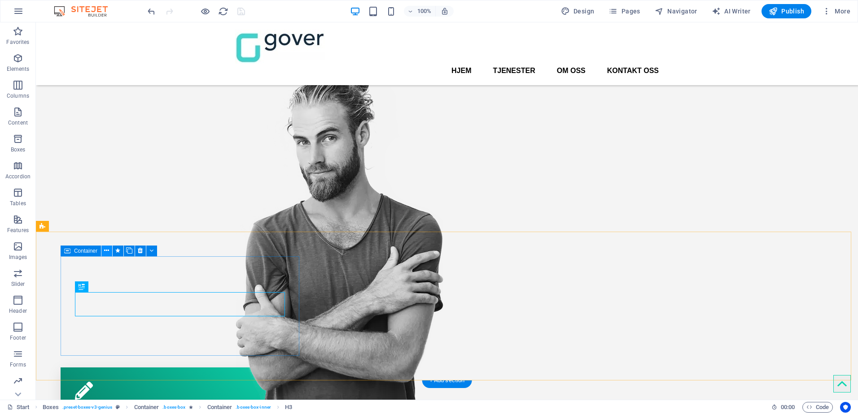
click at [106, 250] on icon at bounding box center [106, 250] width 5 height 9
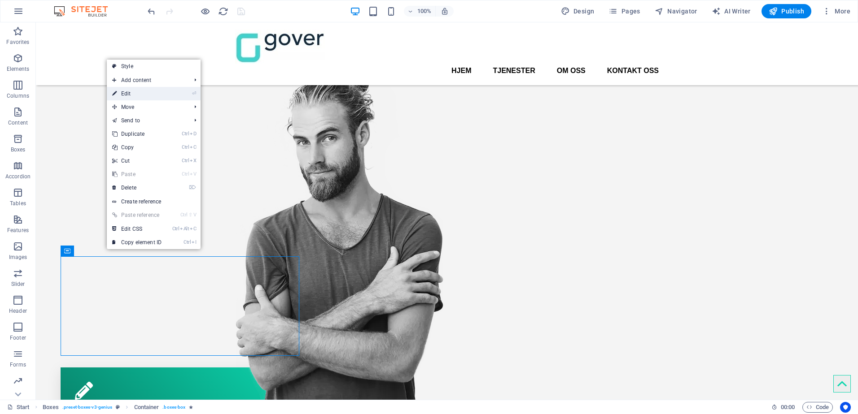
click at [149, 93] on link "⏎ Edit" at bounding box center [137, 93] width 60 height 13
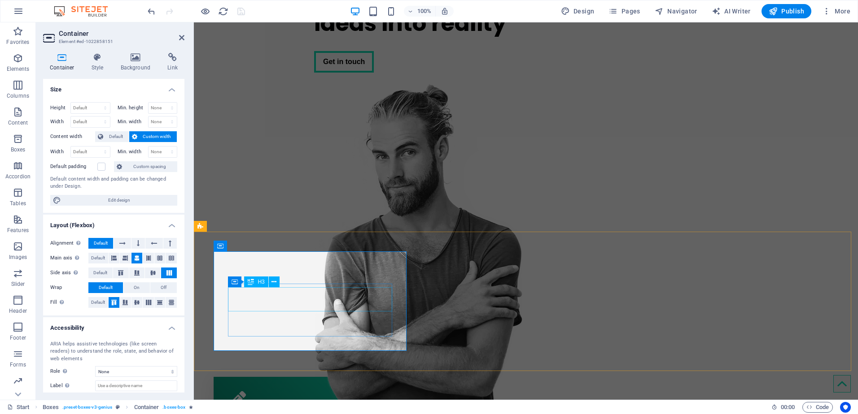
click at [182, 363] on div "ARIA helps assistive technologies (like screen readers) to understand the role,…" at bounding box center [113, 366] width 141 height 65
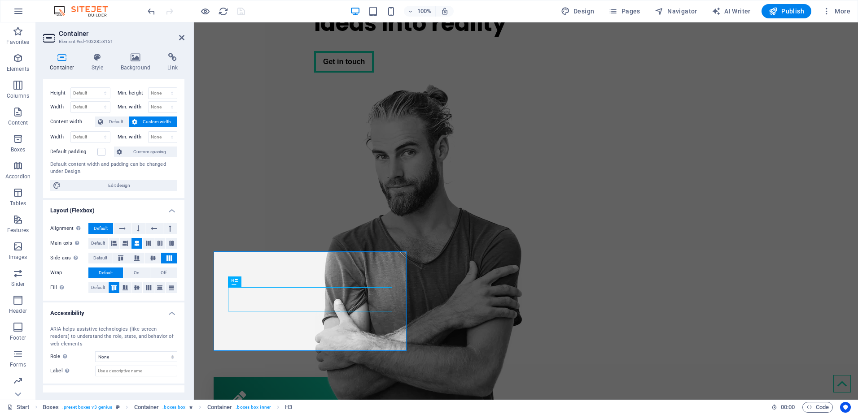
scroll to position [0, 0]
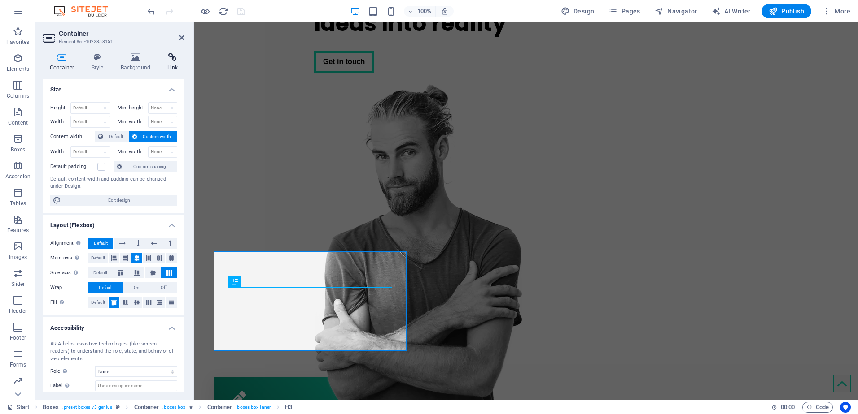
click at [174, 57] on icon at bounding box center [173, 57] width 24 height 9
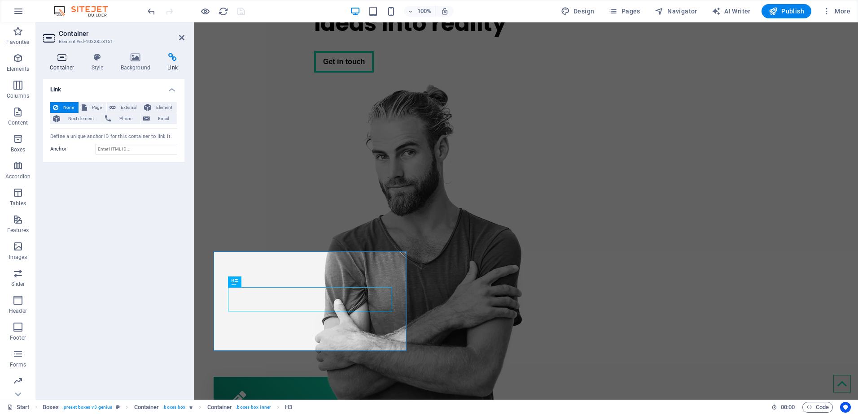
click at [59, 57] on icon at bounding box center [62, 57] width 38 height 9
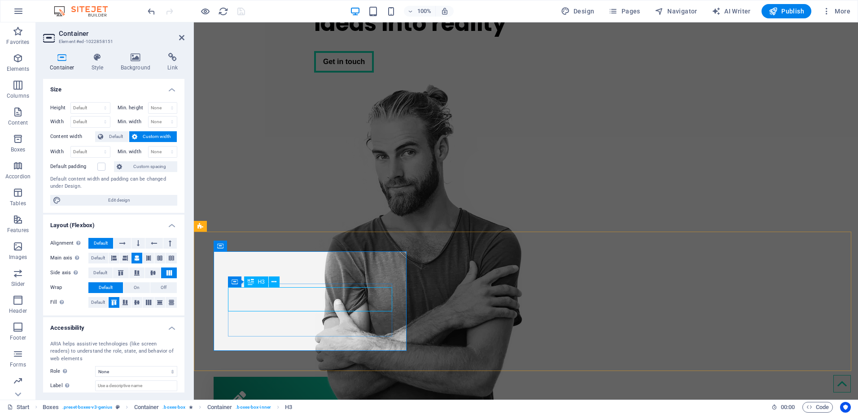
click at [275, 282] on icon at bounding box center [273, 282] width 5 height 9
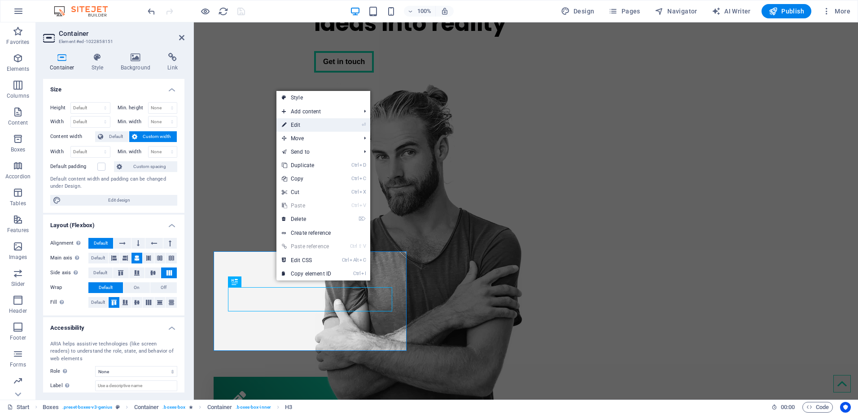
click at [312, 126] on link "⏎ Edit" at bounding box center [306, 124] width 60 height 13
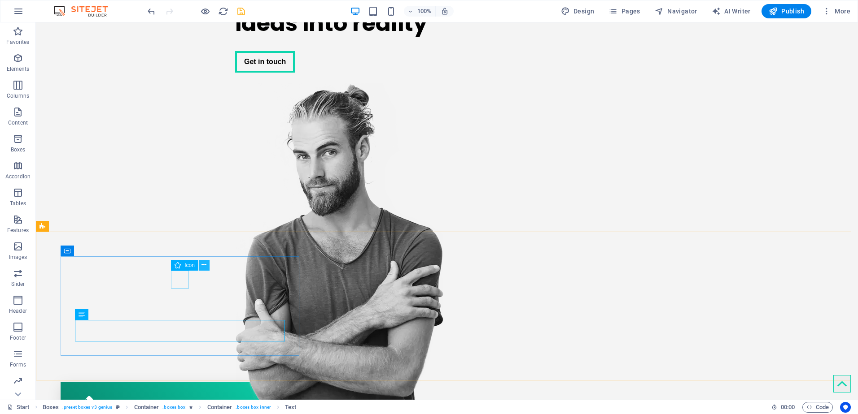
click at [202, 265] on icon at bounding box center [203, 265] width 5 height 9
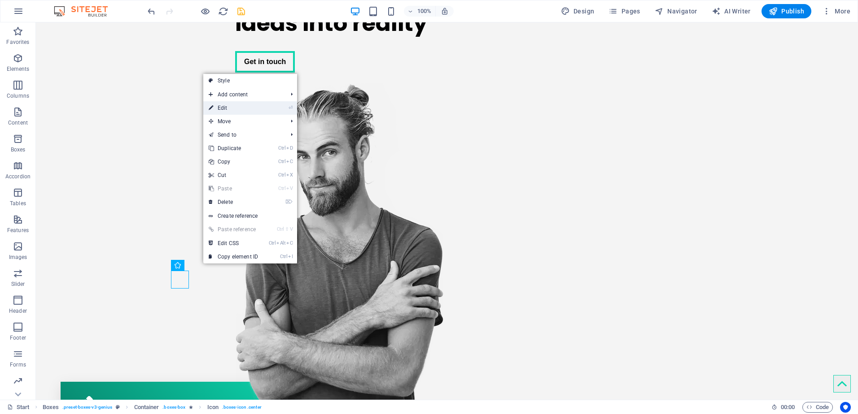
click at [268, 108] on li "⏎ Edit" at bounding box center [250, 107] width 94 height 13
click at [226, 109] on link "⏎ Edit" at bounding box center [233, 107] width 60 height 13
select select "xMidYMid"
select select "px"
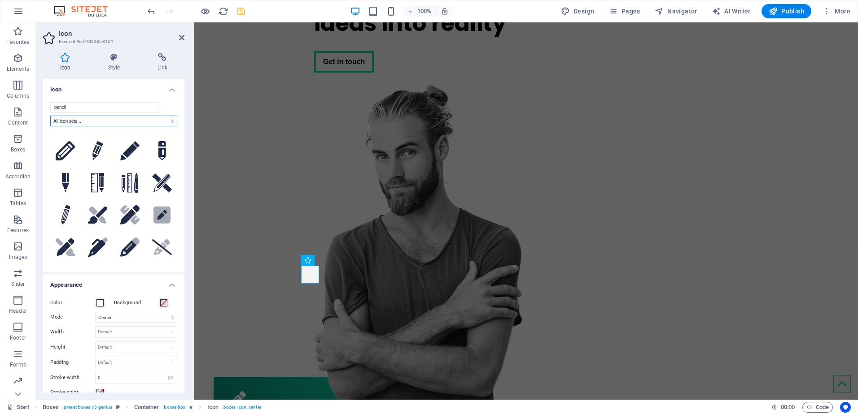
click at [83, 122] on select "All icon sets... IcoFont Ionicons FontAwesome Brands FontAwesome Duotone FontAw…" at bounding box center [113, 121] width 127 height 11
select select "font-awesome-sharp-solid"
click at [50, 116] on select "All icon sets... IcoFont Ionicons FontAwesome Brands FontAwesome Duotone FontAw…" at bounding box center [113, 121] width 127 height 11
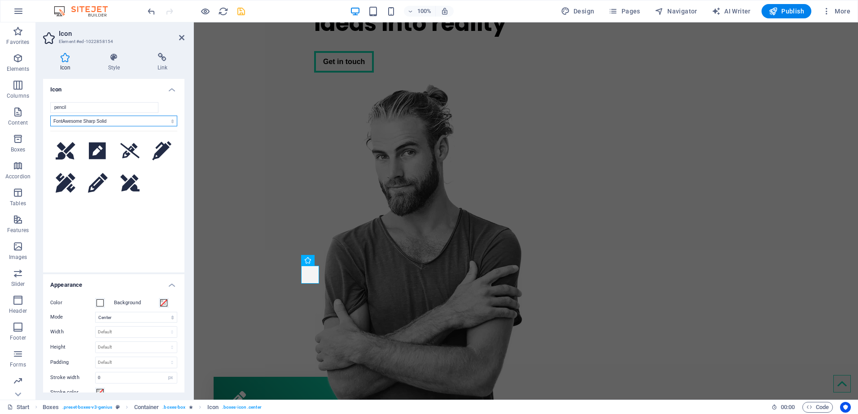
click at [120, 121] on select "All icon sets... IcoFont Ionicons FontAwesome Brands FontAwesome Duotone FontAw…" at bounding box center [113, 121] width 127 height 11
click at [107, 108] on input "pencil" at bounding box center [104, 107] width 108 height 11
drag, startPoint x: 107, startPoint y: 108, endPoint x: 14, endPoint y: 100, distance: 93.1
click at [14, 100] on section "Favorites Elements Columns Content Boxes Accordion Tables Features Images Slide…" at bounding box center [429, 211] width 858 height 378
click at [14, 100] on span "Columns" at bounding box center [18, 91] width 36 height 22
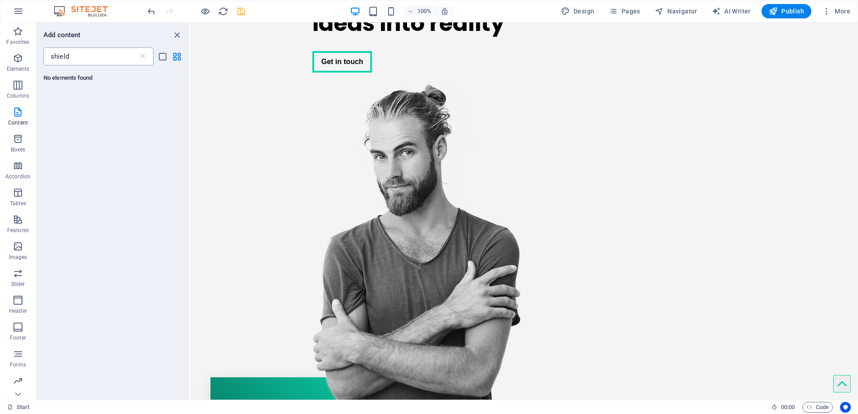
click at [76, 51] on input "shield" at bounding box center [91, 57] width 95 height 18
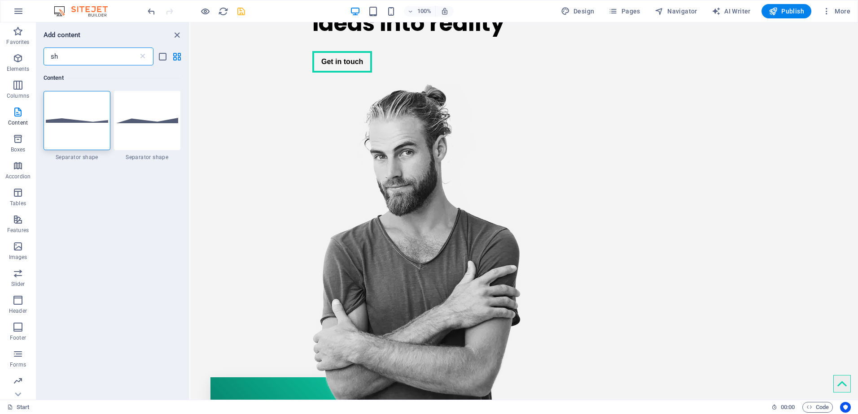
type input "s"
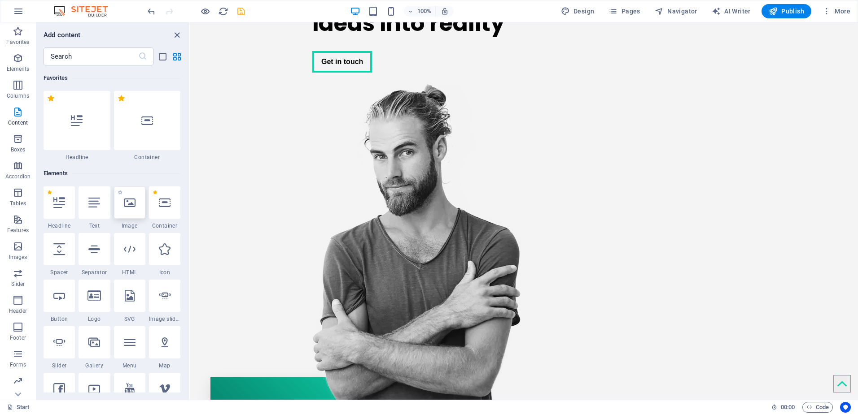
click at [129, 206] on icon at bounding box center [130, 203] width 12 height 12
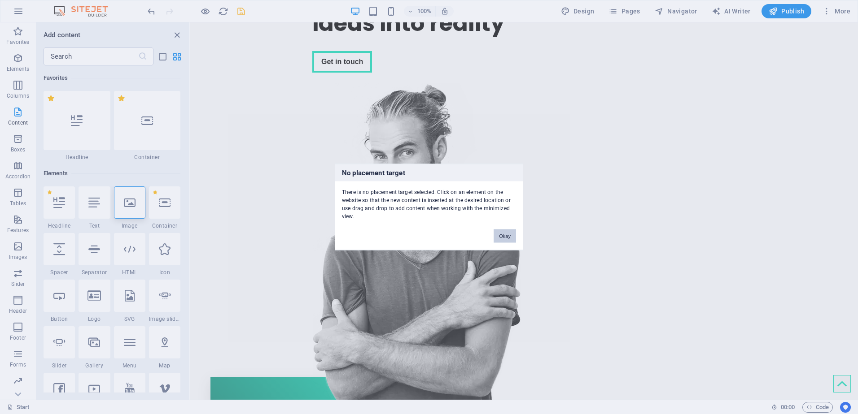
click at [503, 238] on button "Okay" at bounding box center [504, 236] width 22 height 13
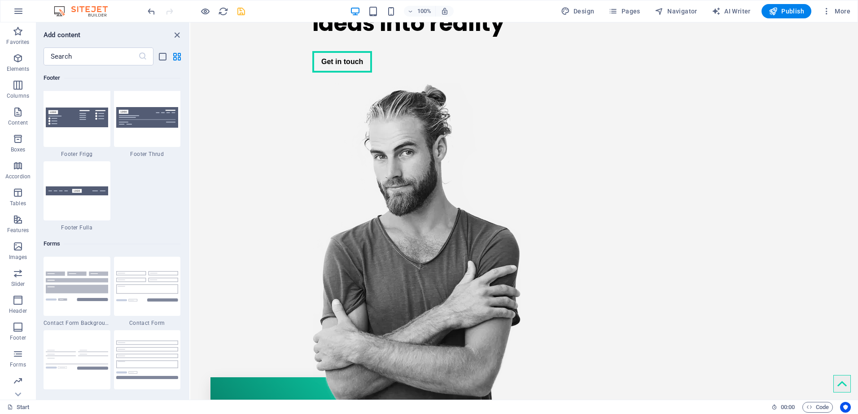
scroll to position [5564, 0]
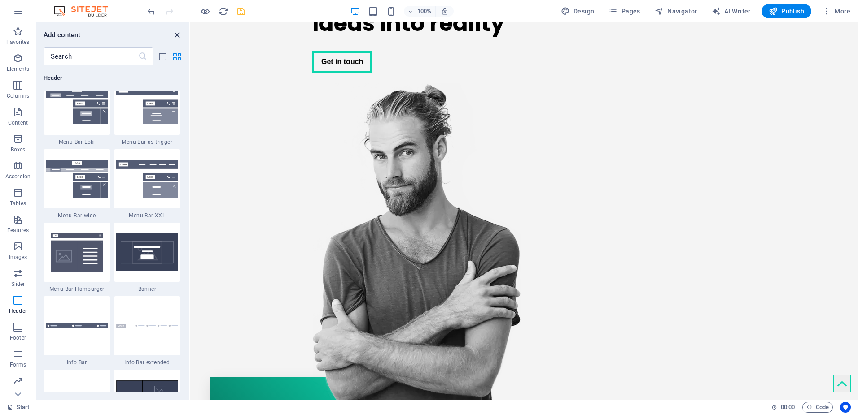
click at [173, 35] on icon "close panel" at bounding box center [177, 35] width 10 height 10
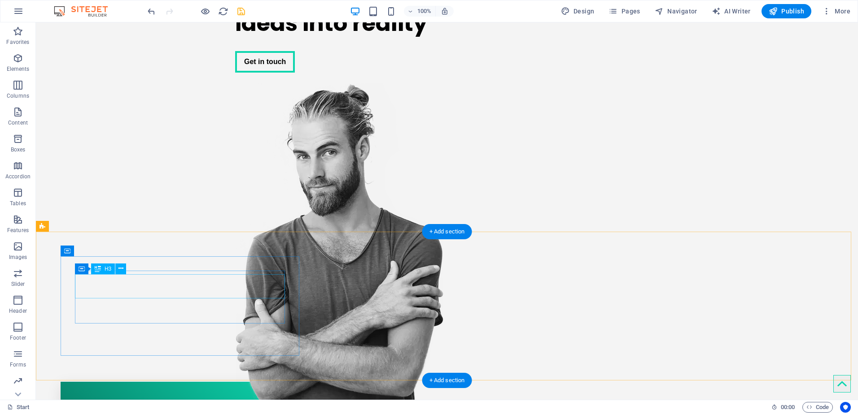
click at [252, 400] on div "Informasjonssikkerhet" at bounding box center [181, 412] width 212 height 24
click at [117, 266] on button at bounding box center [120, 269] width 11 height 11
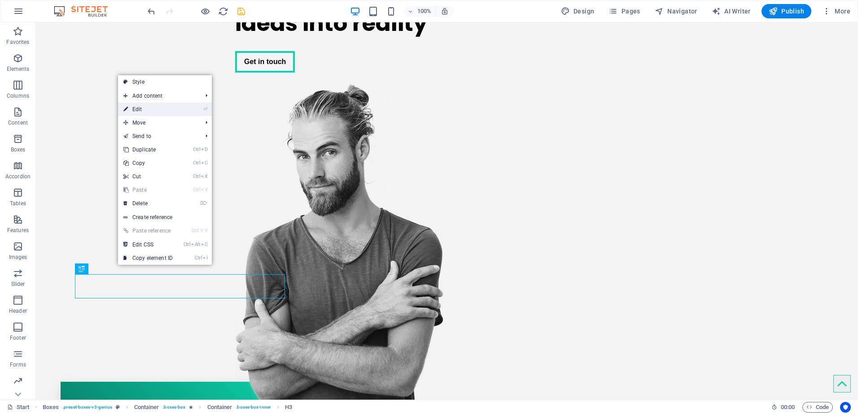
click at [143, 111] on link "⏎ Edit" at bounding box center [148, 109] width 60 height 13
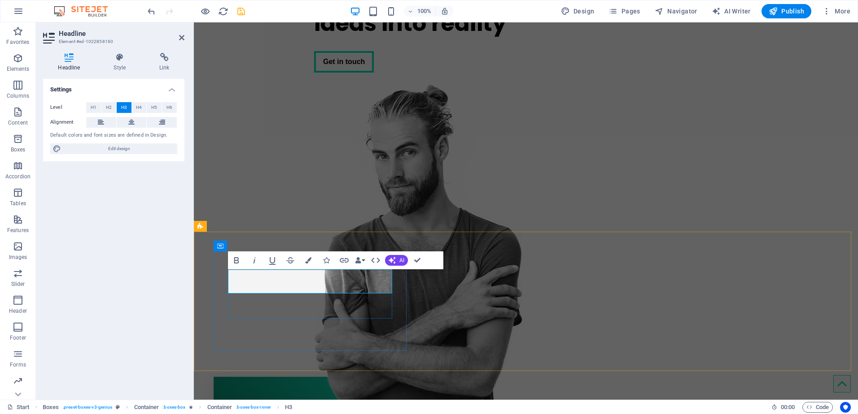
click at [381, 402] on h3 "Informasjonssikkerhet" at bounding box center [311, 409] width 166 height 15
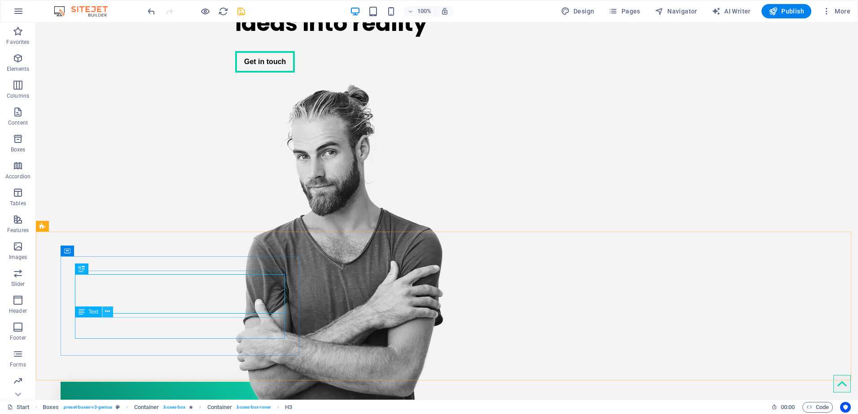
click at [107, 314] on icon at bounding box center [107, 311] width 5 height 9
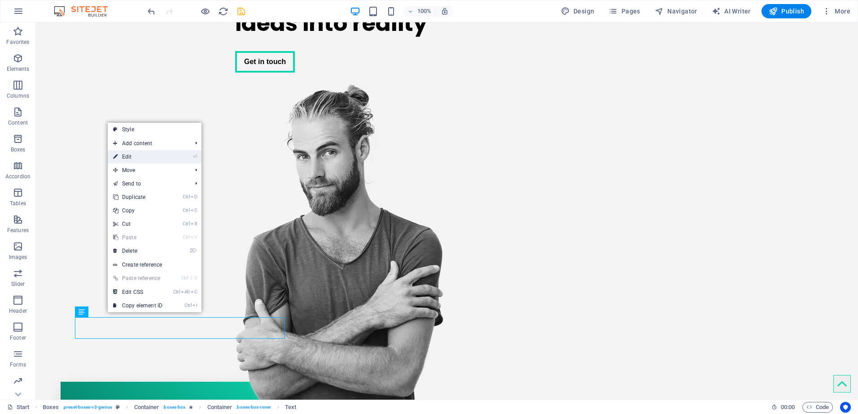
click at [134, 159] on link "⏎ Edit" at bounding box center [138, 156] width 60 height 13
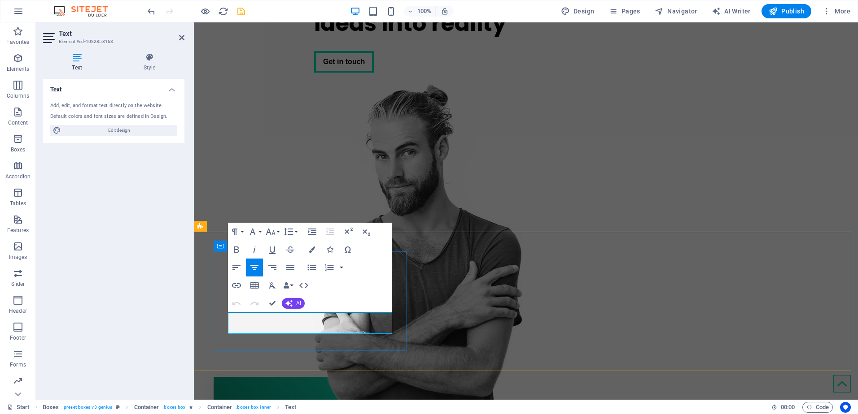
drag, startPoint x: 366, startPoint y: 331, endPoint x: 242, endPoint y: 318, distance: 124.4
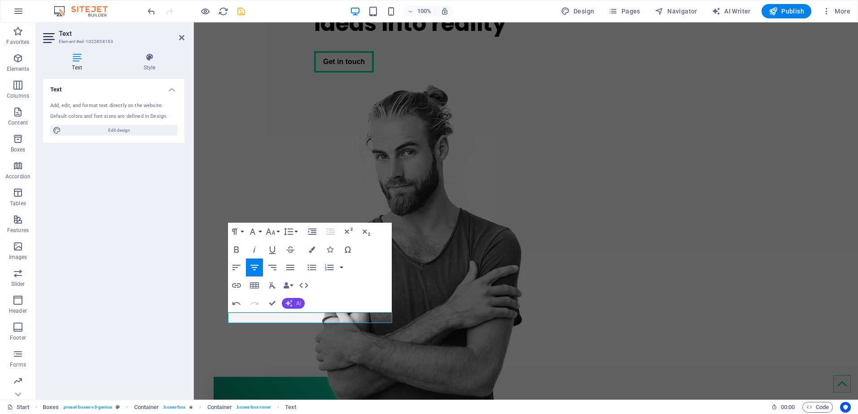
click at [290, 305] on icon "button" at bounding box center [288, 303] width 7 height 7
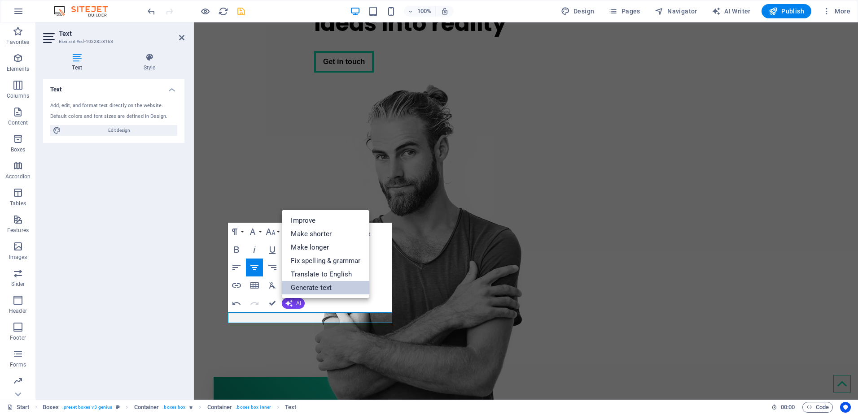
click at [299, 290] on link "Generate text" at bounding box center [325, 287] width 87 height 13
select select "English"
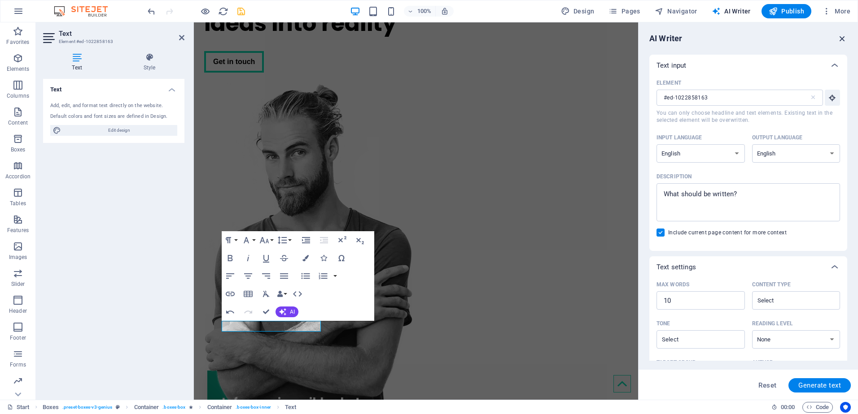
click at [840, 38] on icon "button" at bounding box center [842, 39] width 10 height 10
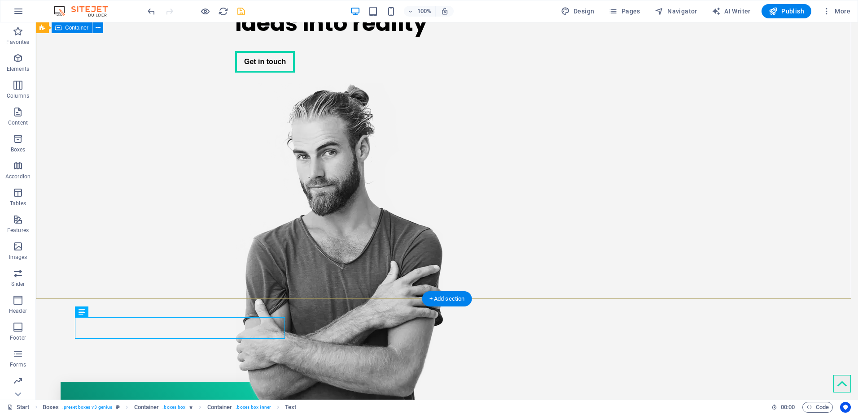
click at [184, 197] on div "We turn your ideas into reality Get in touch" at bounding box center [447, 198] width 822 height 453
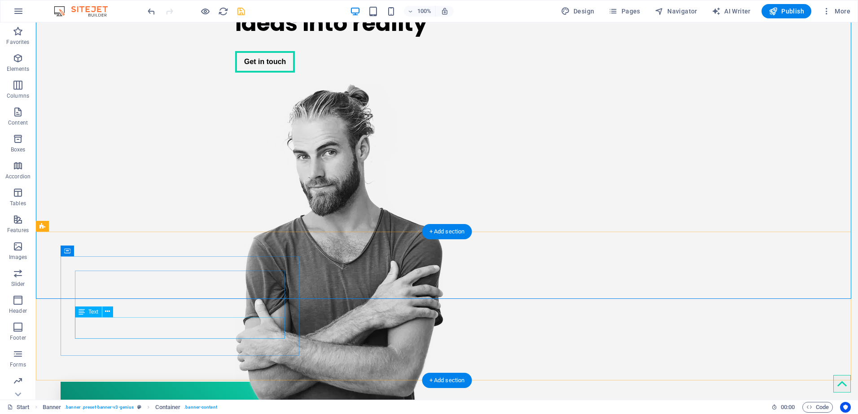
click at [106, 311] on icon at bounding box center [107, 311] width 5 height 9
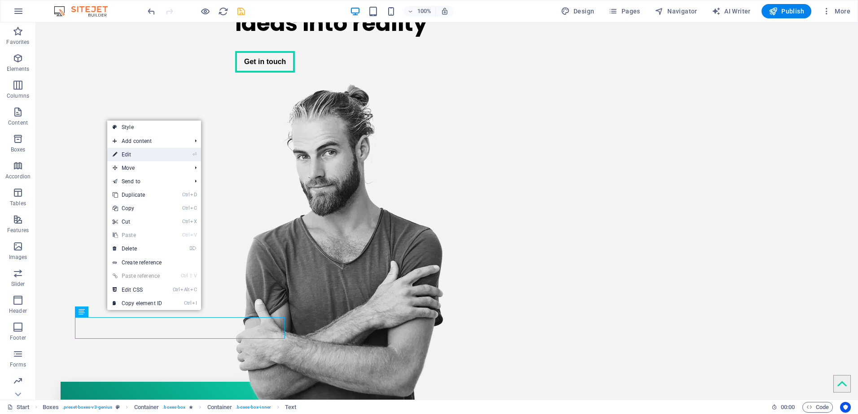
click at [138, 157] on link "⏎ Edit" at bounding box center [137, 154] width 60 height 13
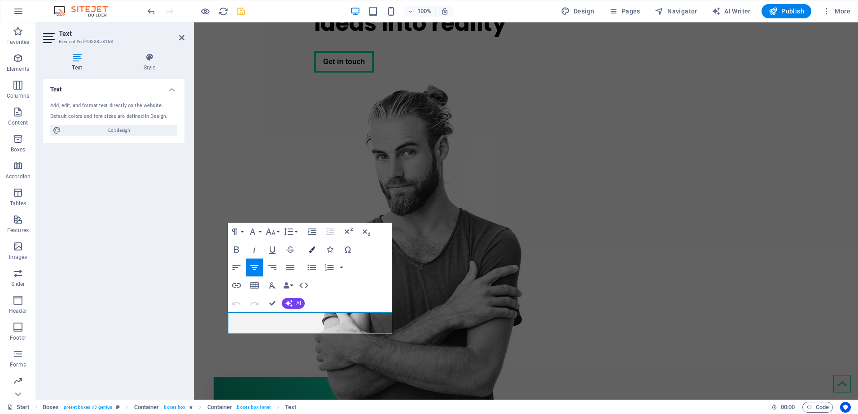
click at [311, 249] on icon "button" at bounding box center [312, 250] width 6 height 6
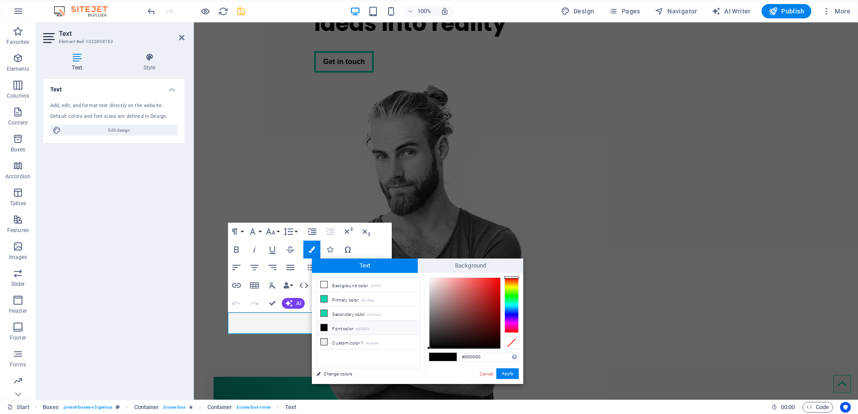
type input "#ffffff"
click at [429, 278] on div at bounding box center [465, 314] width 72 height 72
click at [510, 376] on button "Apply" at bounding box center [507, 374] width 22 height 11
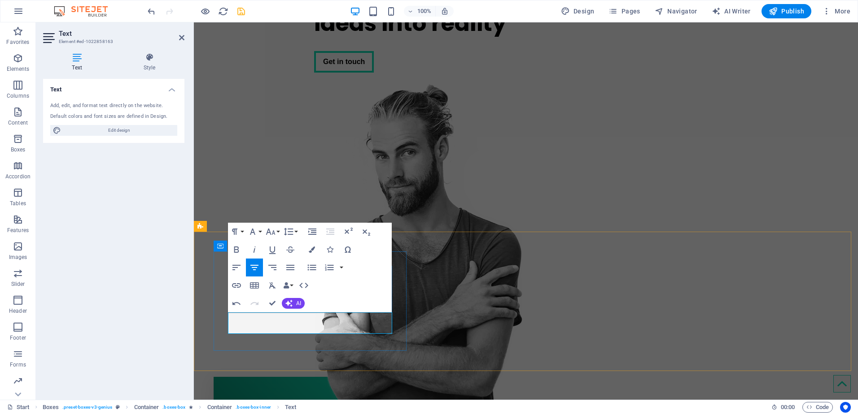
drag, startPoint x: 390, startPoint y: 328, endPoint x: 220, endPoint y: 296, distance: 173.1
click at [310, 251] on icon "button" at bounding box center [312, 250] width 6 height 6
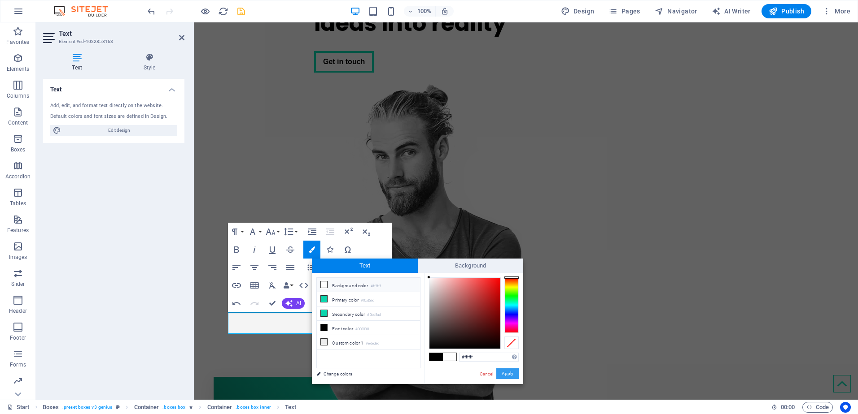
click at [506, 376] on button "Apply" at bounding box center [507, 374] width 22 height 11
click at [443, 80] on div "We turn your ideas into reality Get in touch" at bounding box center [418, 26] width 208 height 108
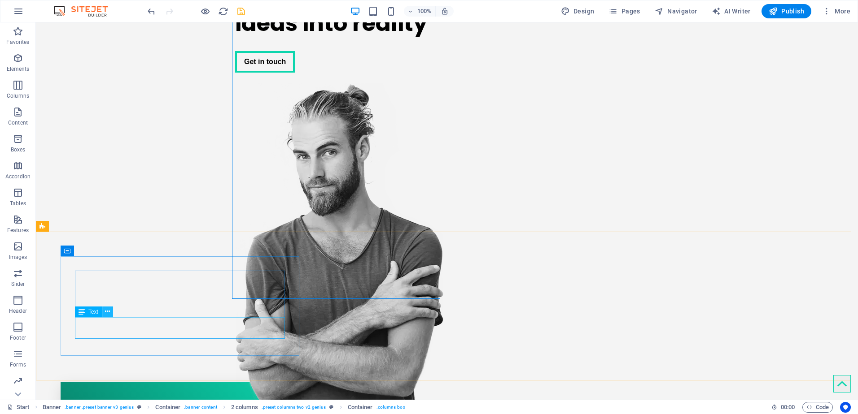
click at [109, 313] on icon at bounding box center [107, 311] width 5 height 9
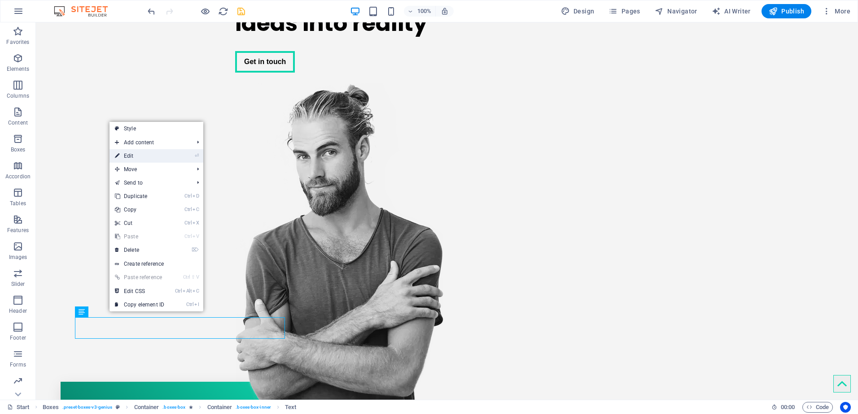
click at [134, 158] on link "⏎ Edit" at bounding box center [139, 155] width 60 height 13
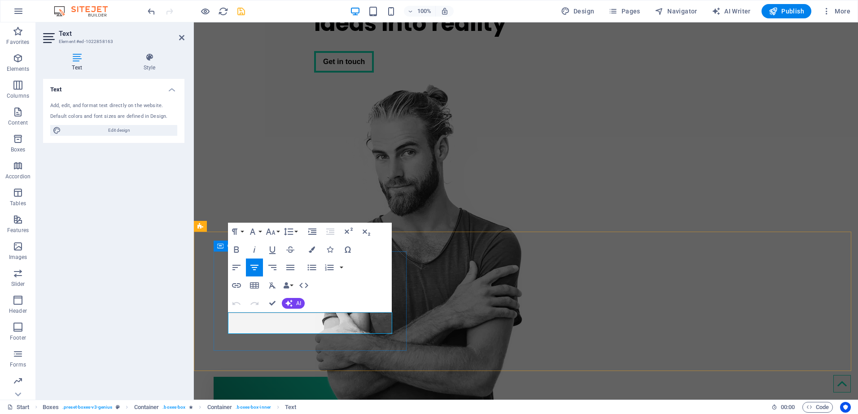
drag, startPoint x: 234, startPoint y: 317, endPoint x: 404, endPoint y: 344, distance: 172.1
click at [313, 247] on icon "button" at bounding box center [312, 250] width 6 height 6
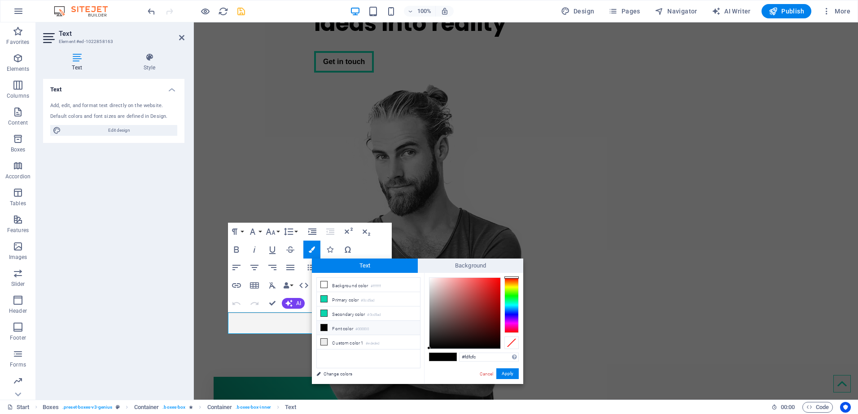
click at [429, 278] on div at bounding box center [464, 313] width 71 height 71
click at [427, 275] on div "#ffffff Supported formats #0852ed rgb(8, 82, 237) rgba(8, 82, 237, 90%) hsv(221…" at bounding box center [473, 393] width 99 height 241
type input "#ffffff"
click at [428, 277] on div at bounding box center [428, 277] width 3 height 3
click at [510, 371] on button "Apply" at bounding box center [507, 374] width 22 height 11
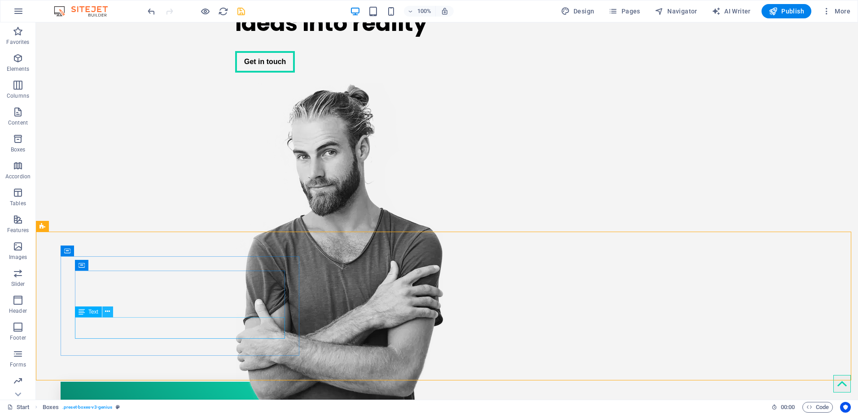
click at [108, 311] on icon at bounding box center [107, 311] width 5 height 9
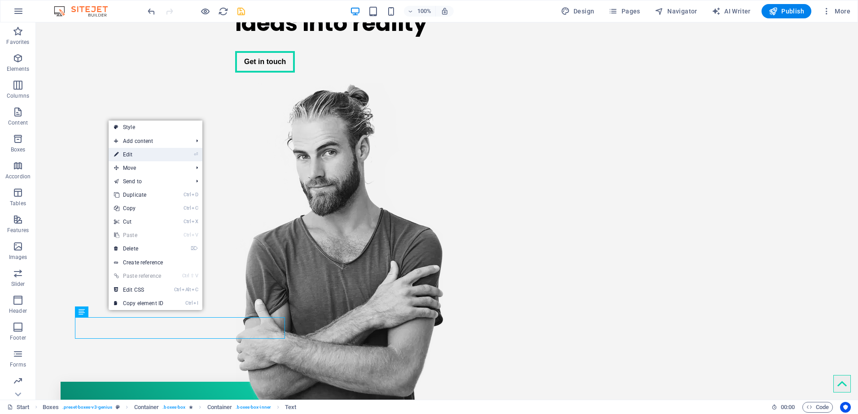
click at [133, 152] on link "⏎ Edit" at bounding box center [139, 154] width 60 height 13
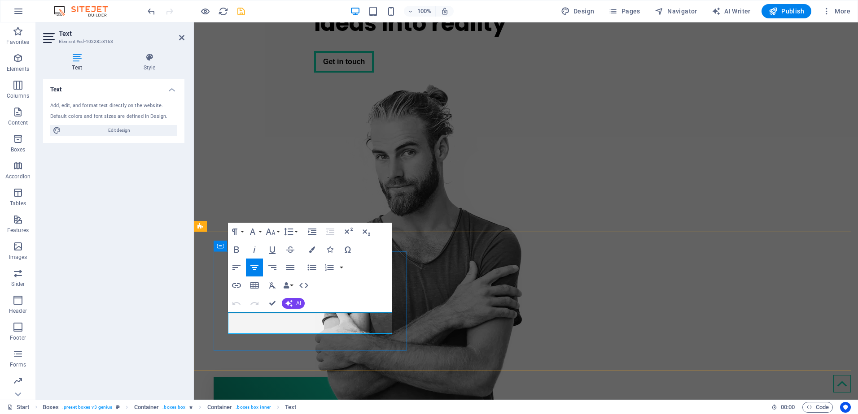
drag, startPoint x: 231, startPoint y: 317, endPoint x: 392, endPoint y: 331, distance: 160.7
drag, startPoint x: 355, startPoint y: 329, endPoint x: 226, endPoint y: 320, distance: 129.5
click at [311, 249] on icon "button" at bounding box center [312, 250] width 6 height 6
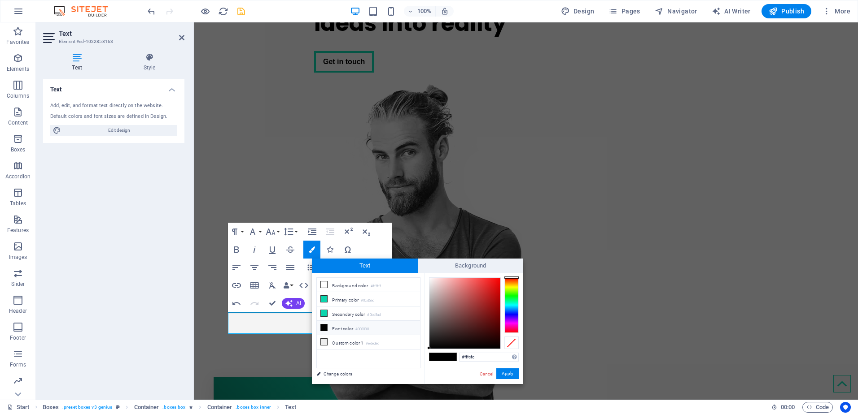
click at [430, 278] on div at bounding box center [464, 313] width 71 height 71
click at [428, 274] on div "#ffffff Supported formats #0852ed rgb(8, 82, 237) rgba(8, 82, 237, 90%) hsv(221…" at bounding box center [473, 393] width 99 height 241
click at [416, 275] on div "less Background color #ffffff Primary color #0cd5ad Secondary color #0cd5ad Fon…" at bounding box center [417, 328] width 211 height 111
click at [428, 271] on span "Background" at bounding box center [471, 266] width 106 height 14
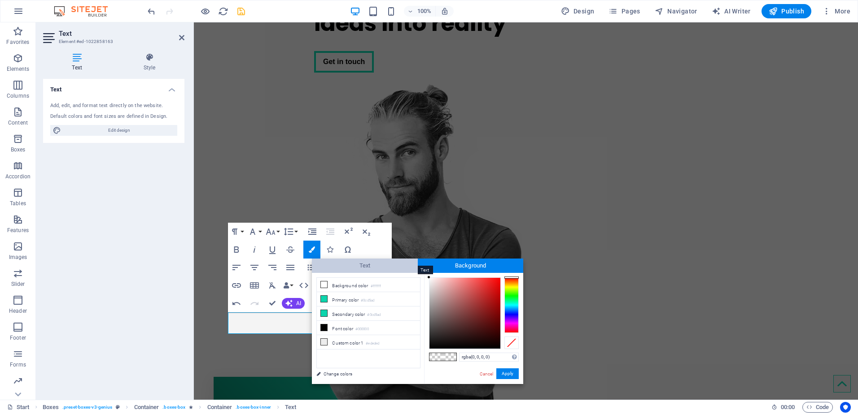
click at [374, 266] on span "Text" at bounding box center [365, 266] width 106 height 14
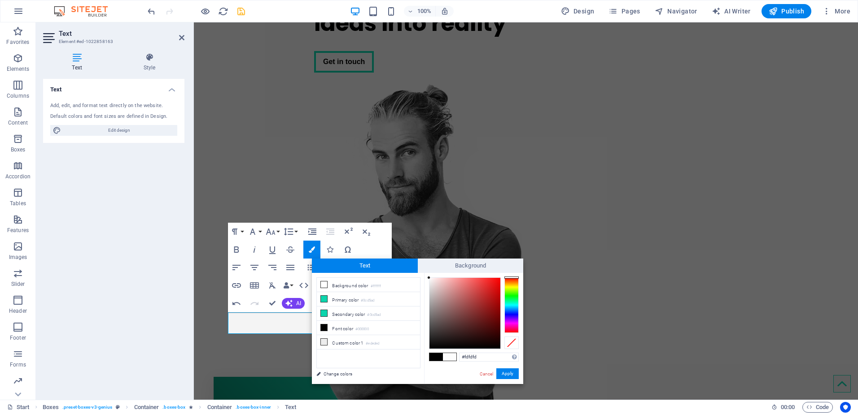
type input "#ffffff"
click at [427, 277] on div at bounding box center [428, 277] width 3 height 3
click at [507, 372] on button "Apply" at bounding box center [507, 374] width 22 height 11
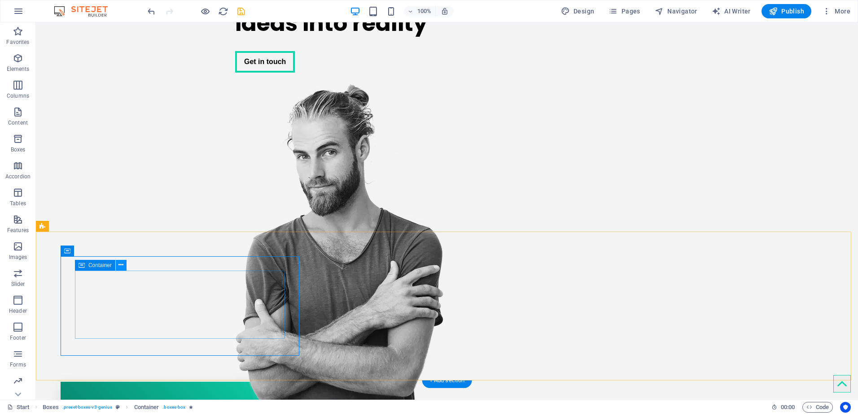
click at [119, 266] on icon at bounding box center [120, 265] width 5 height 9
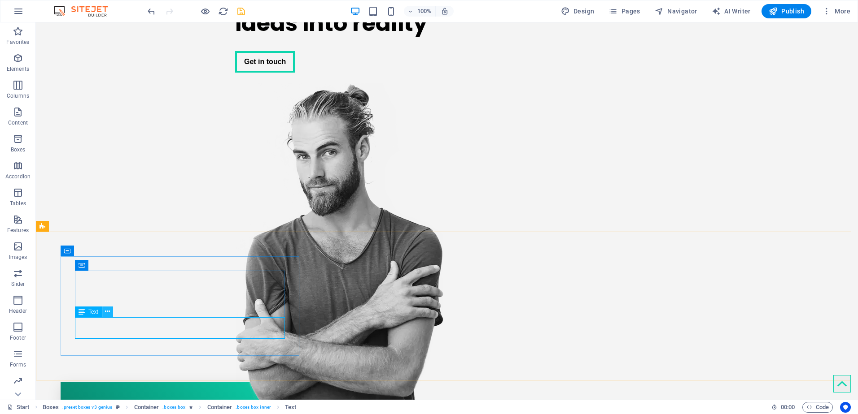
click at [107, 311] on icon at bounding box center [107, 311] width 5 height 9
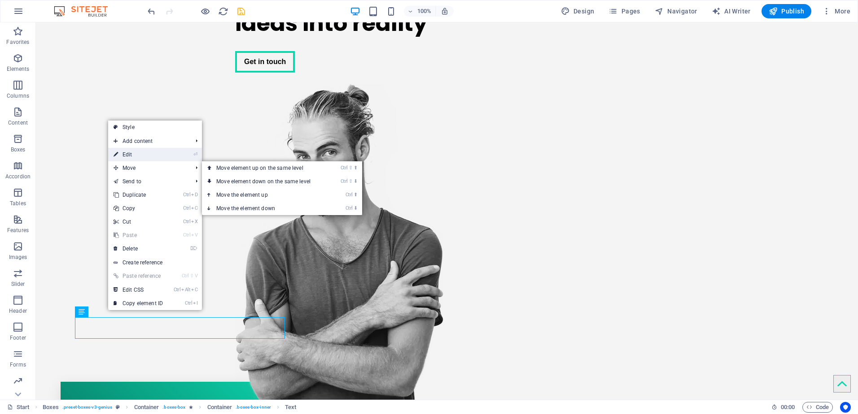
click at [138, 155] on link "⏎ Edit" at bounding box center [138, 154] width 60 height 13
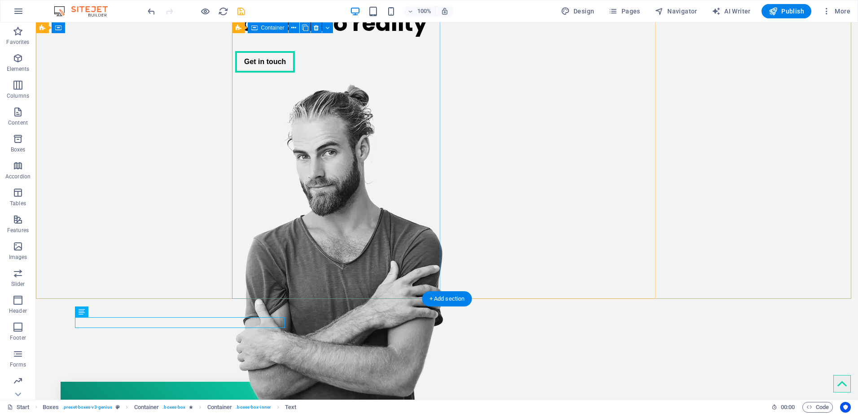
click at [302, 80] on div "We turn your ideas into reality Get in touch" at bounding box center [339, 26] width 208 height 108
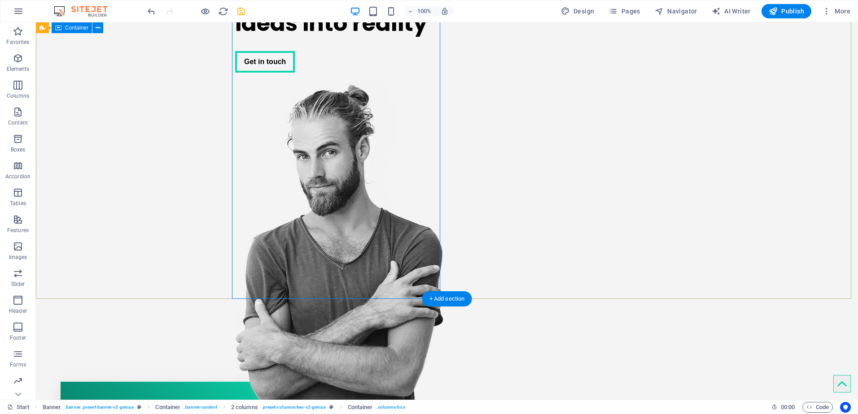
click at [177, 183] on div "We turn your ideas into reality Get in touch" at bounding box center [447, 198] width 822 height 453
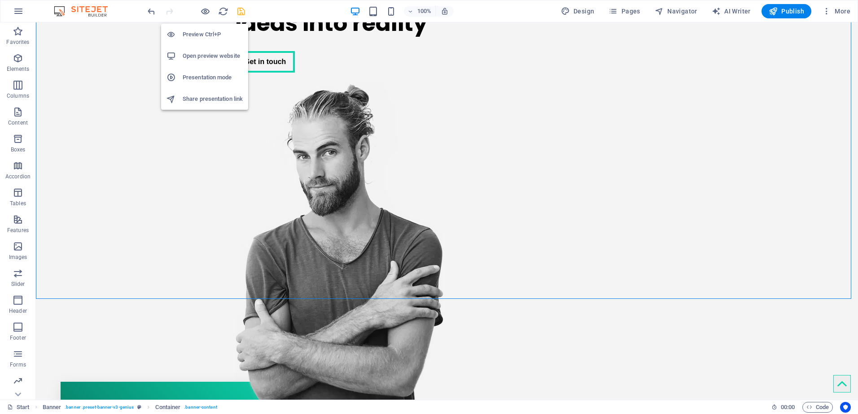
click at [195, 33] on h6 "Preview Ctrl+P" at bounding box center [213, 34] width 60 height 11
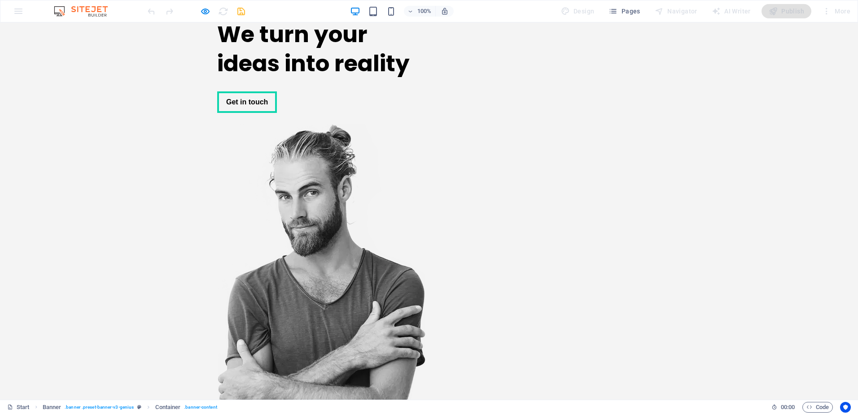
scroll to position [0, 0]
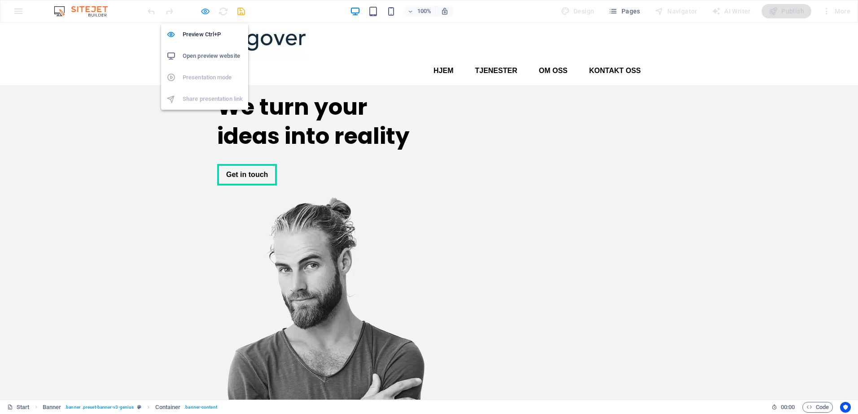
click at [204, 10] on icon "button" at bounding box center [205, 11] width 10 height 10
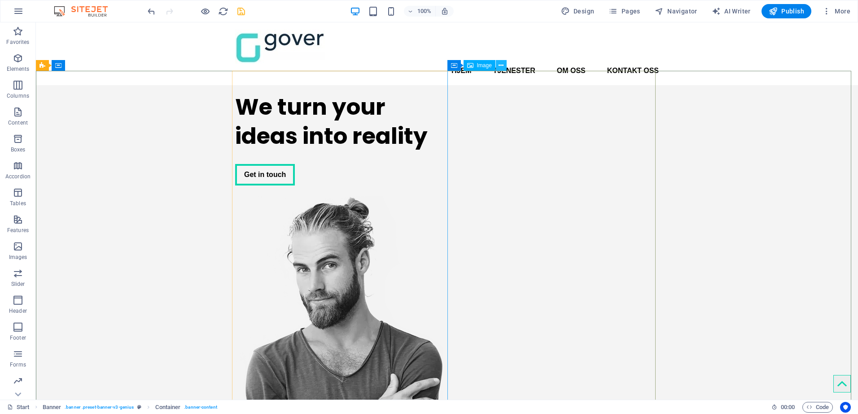
click at [502, 67] on icon at bounding box center [500, 65] width 5 height 9
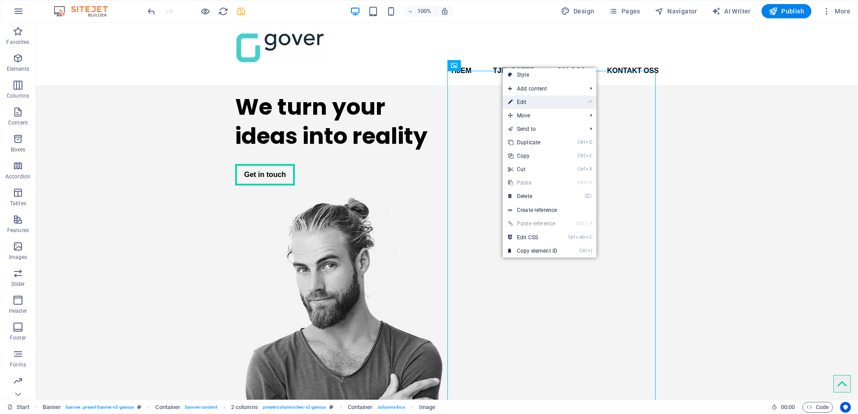
click at [523, 96] on link "⏎ Edit" at bounding box center [532, 102] width 60 height 13
select select "px"
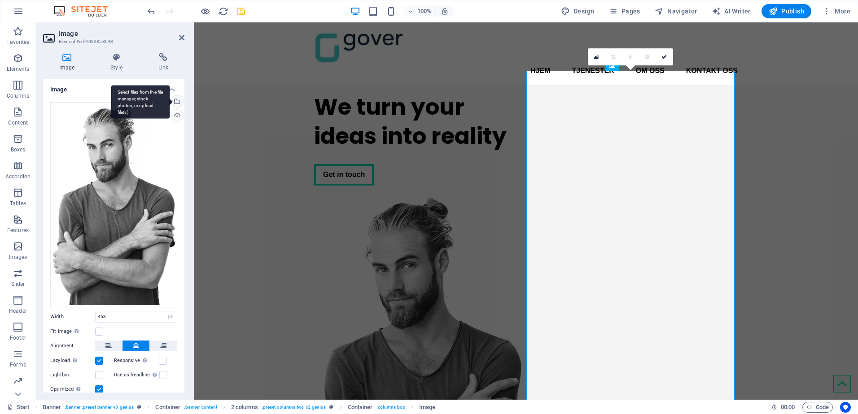
click at [176, 101] on div "Select files from the file manager, stock photos, or upload file(s)" at bounding box center [176, 102] width 13 height 13
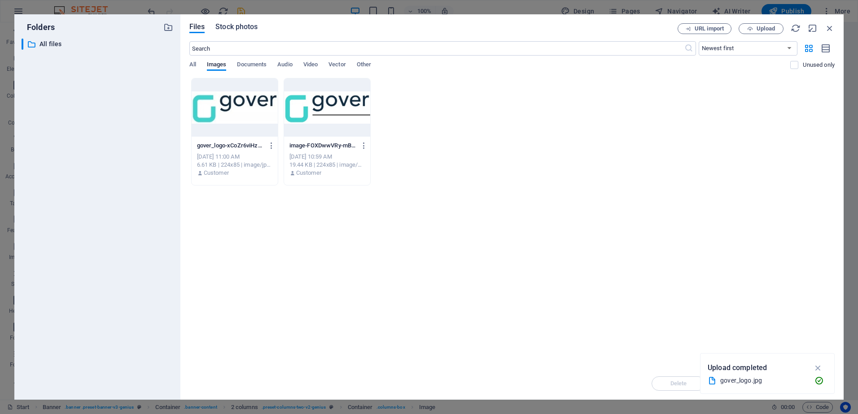
click at [232, 26] on span "Stock photos" at bounding box center [236, 27] width 42 height 11
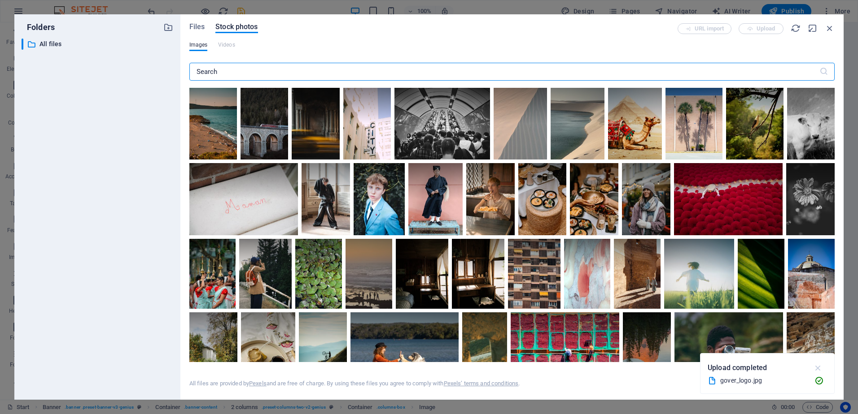
click at [818, 368] on icon "button" at bounding box center [818, 368] width 10 height 10
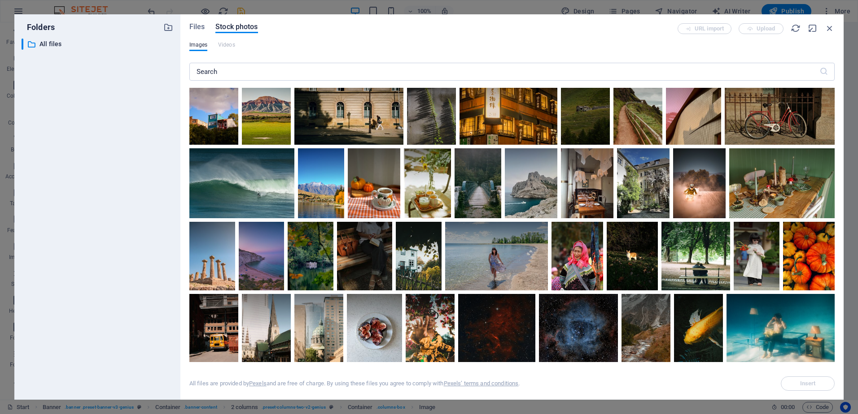
scroll to position [365, 0]
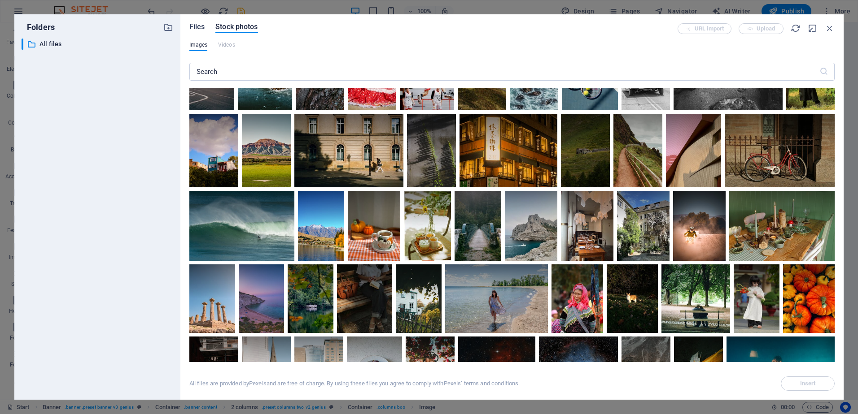
click at [196, 25] on span "Files" at bounding box center [197, 27] width 16 height 11
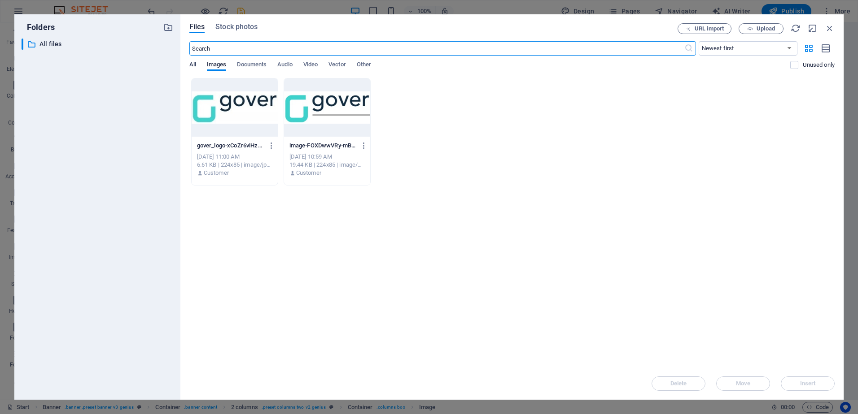
click at [192, 66] on span "All" at bounding box center [192, 65] width 7 height 13
click at [829, 28] on icon "button" at bounding box center [829, 28] width 10 height 10
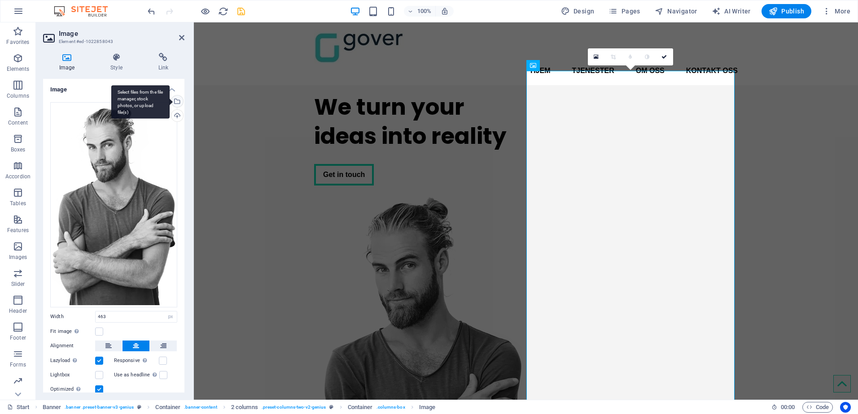
click at [175, 99] on div "Select files from the file manager, stock photos, or upload file(s)" at bounding box center [176, 102] width 13 height 13
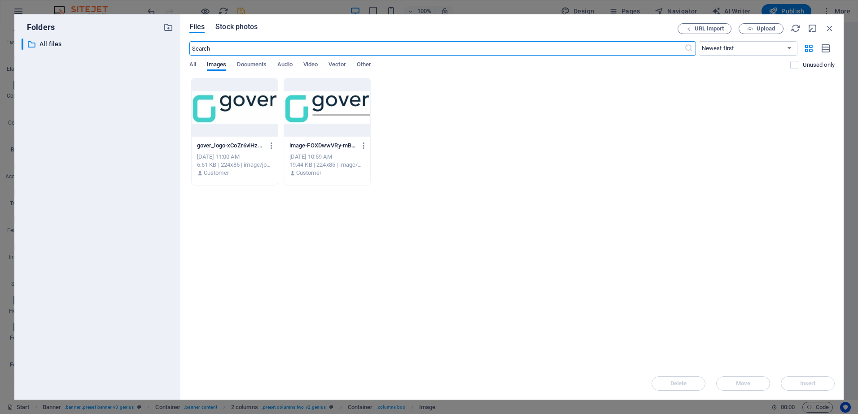
click at [229, 28] on span "Stock photos" at bounding box center [236, 27] width 42 height 11
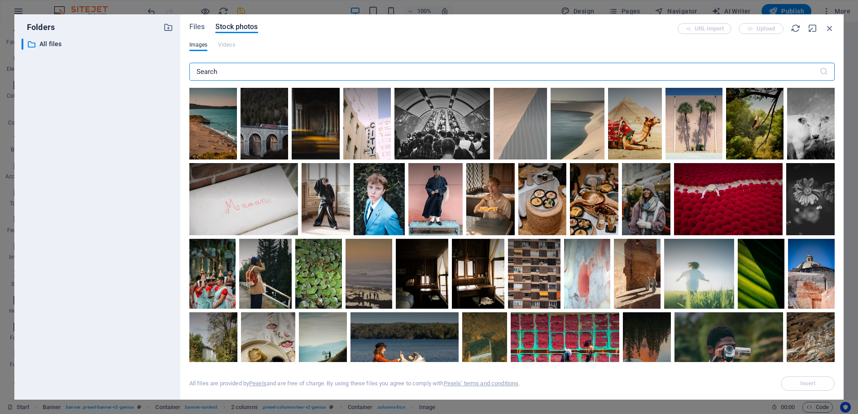
click at [377, 73] on input "text" at bounding box center [504, 72] width 630 height 18
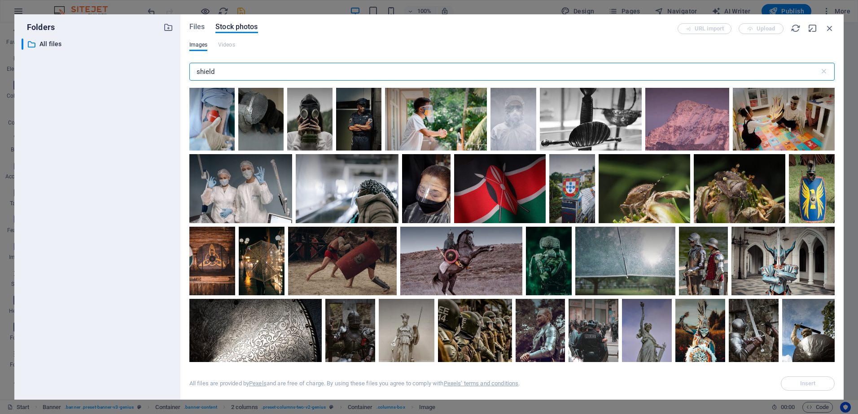
scroll to position [0, 0]
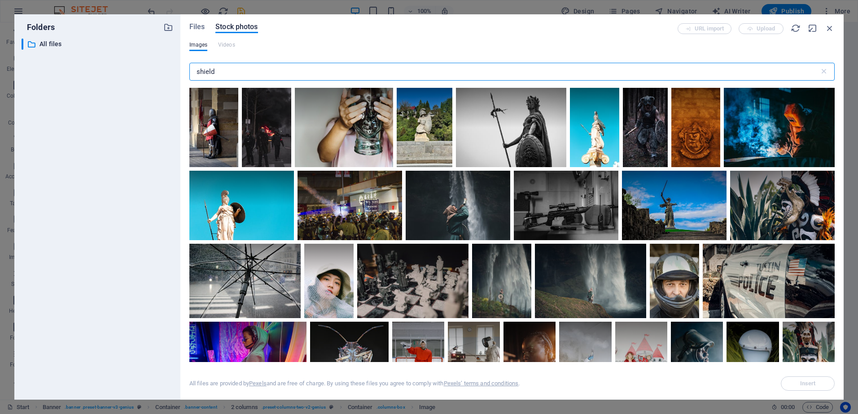
drag, startPoint x: 229, startPoint y: 71, endPoint x: 180, endPoint y: 70, distance: 48.5
click at [180, 70] on div "Files Stock photos URL import Upload Images Videos shield ​ Exceeded number of …" at bounding box center [511, 207] width 663 height 386
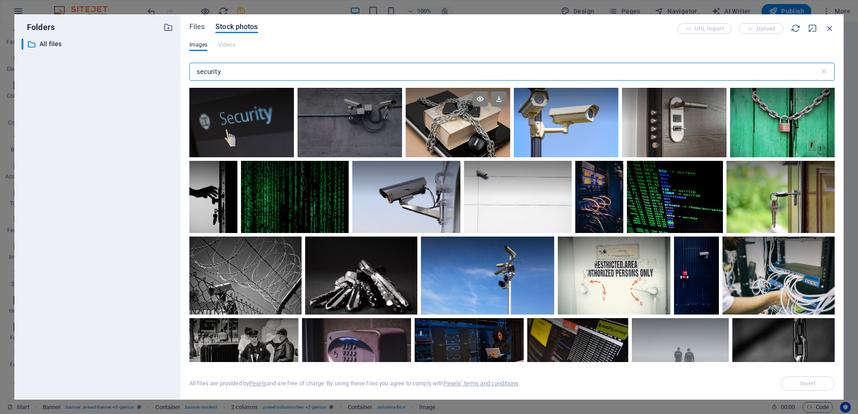
type input "security"
click at [458, 124] on div at bounding box center [458, 123] width 105 height 70
click at [796, 382] on span "Insert" at bounding box center [808, 383] width 46 height 5
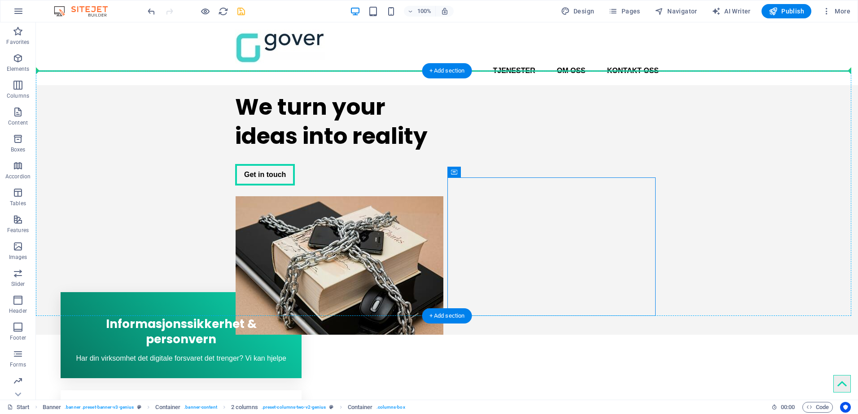
drag, startPoint x: 583, startPoint y: 195, endPoint x: 545, endPoint y: 148, distance: 59.7
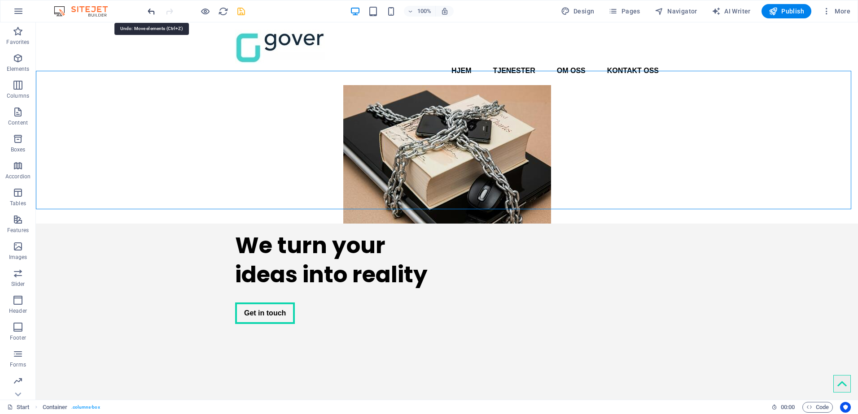
click at [152, 13] on icon "undo" at bounding box center [151, 11] width 10 height 10
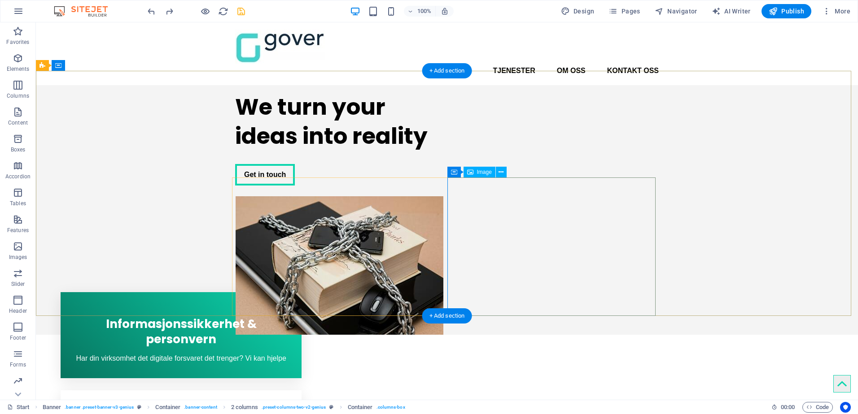
click at [443, 198] on figure at bounding box center [339, 265] width 208 height 139
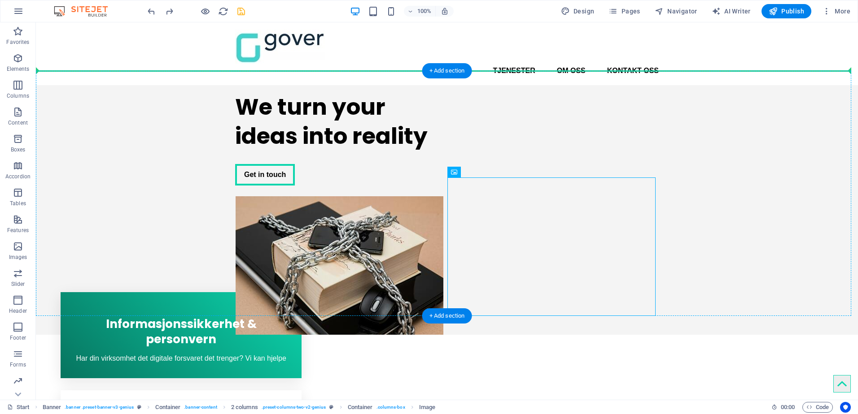
drag, startPoint x: 519, startPoint y: 192, endPoint x: 490, endPoint y: 139, distance: 61.0
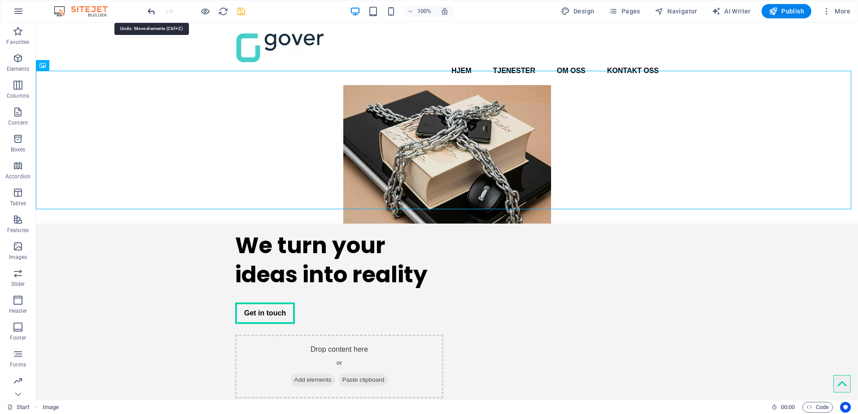
click at [150, 13] on icon "undo" at bounding box center [151, 11] width 10 height 10
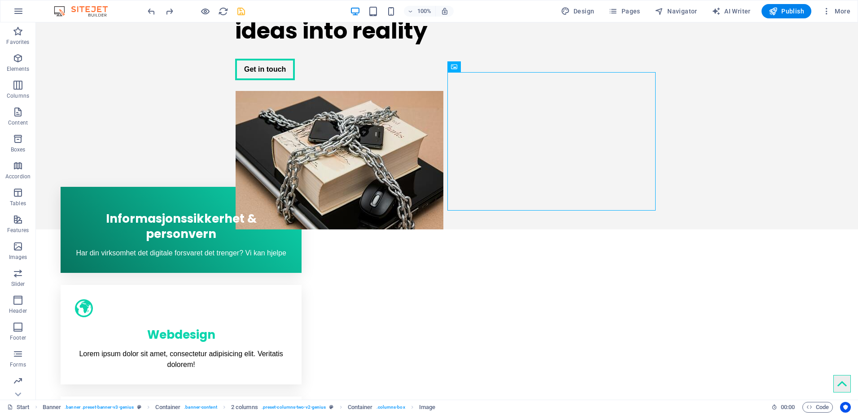
scroll to position [113, 0]
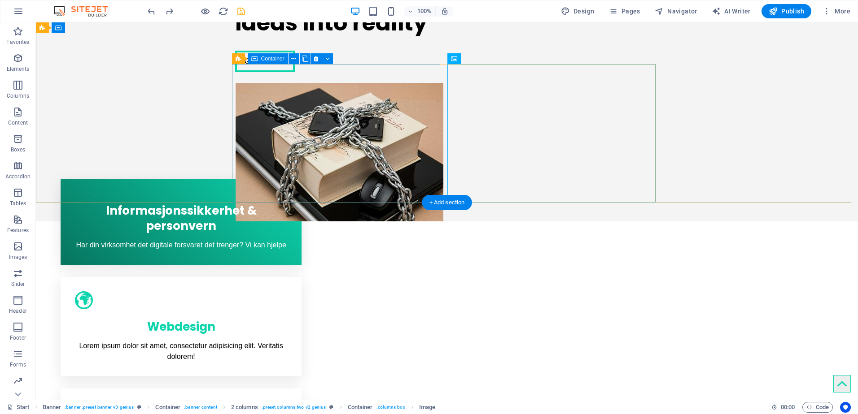
click at [228, 79] on div "We turn your ideas into reality Get in touch" at bounding box center [447, 97] width 822 height 250
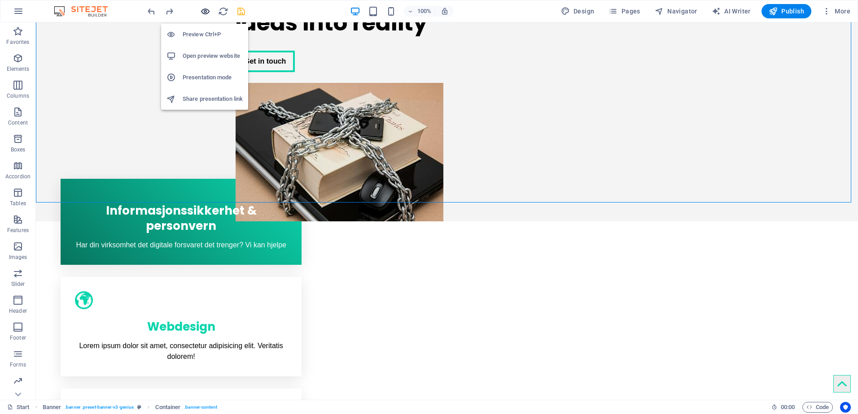
click at [205, 9] on icon "button" at bounding box center [205, 11] width 10 height 10
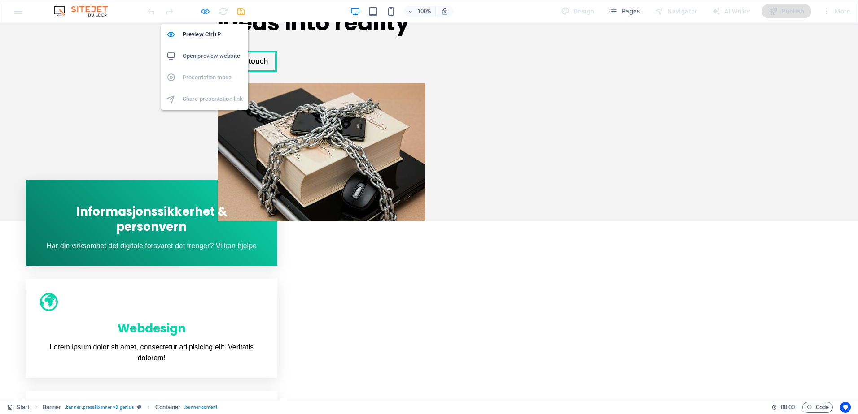
click at [205, 9] on icon "button" at bounding box center [205, 11] width 10 height 10
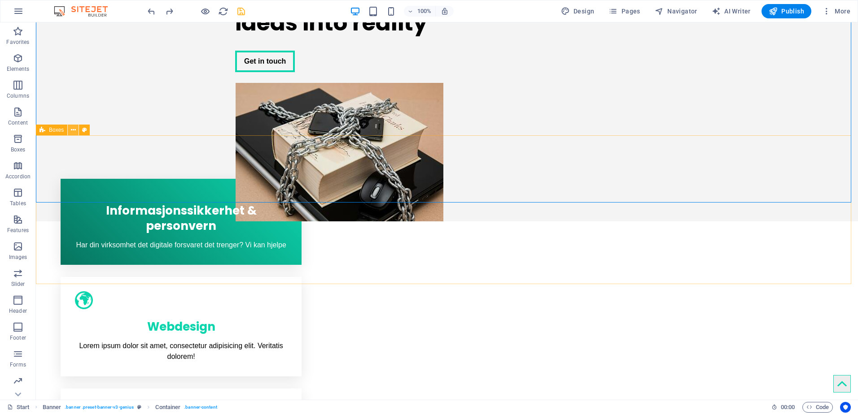
click at [74, 130] on icon at bounding box center [73, 130] width 5 height 9
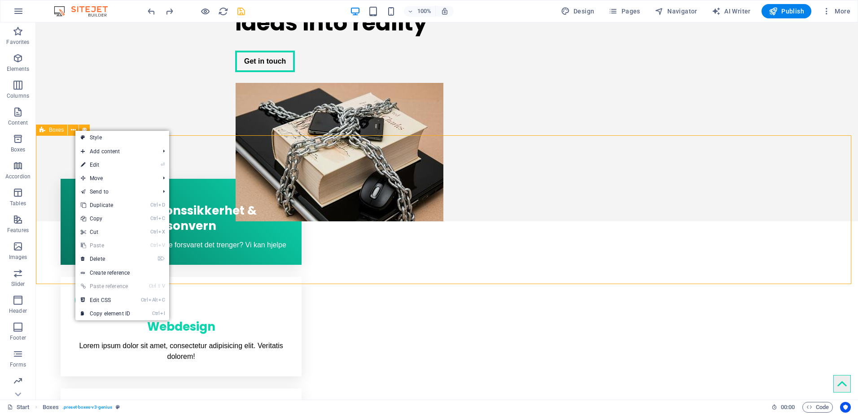
click at [59, 131] on span "Boxes" at bounding box center [56, 129] width 15 height 5
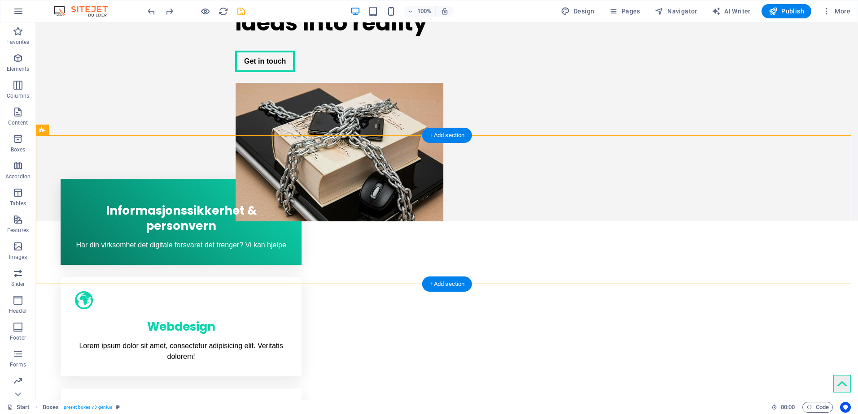
drag, startPoint x: 95, startPoint y: 153, endPoint x: 55, endPoint y: 254, distance: 108.5
click at [75, 130] on icon at bounding box center [73, 130] width 5 height 9
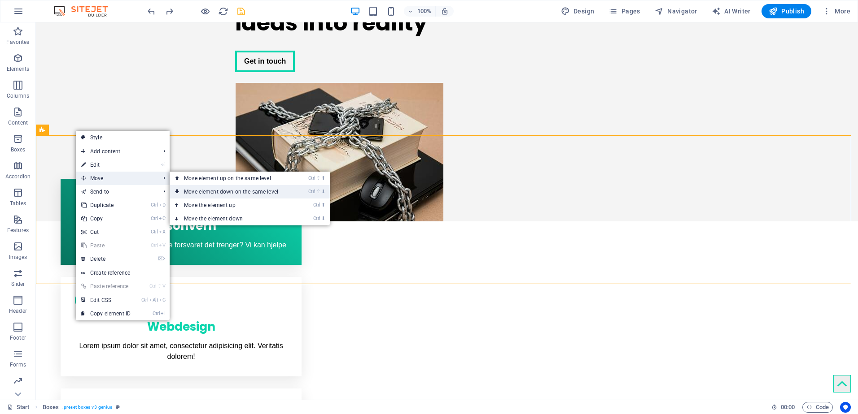
click at [209, 192] on link "Ctrl ⇧ ⬇ Move element down on the same level" at bounding box center [233, 191] width 126 height 13
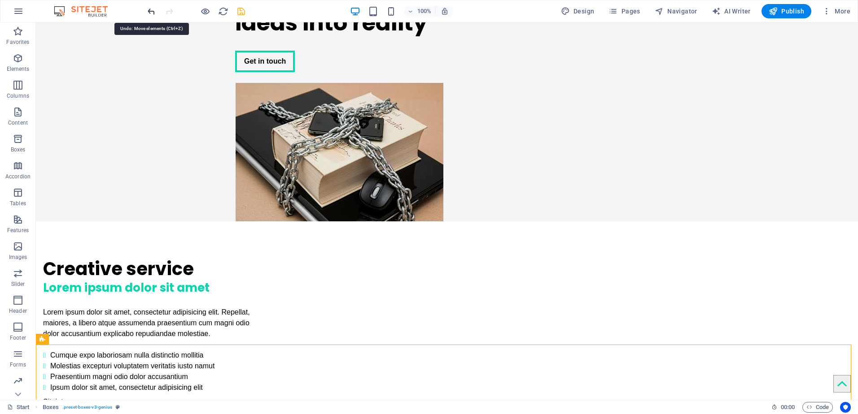
click at [148, 9] on icon "undo" at bounding box center [151, 11] width 10 height 10
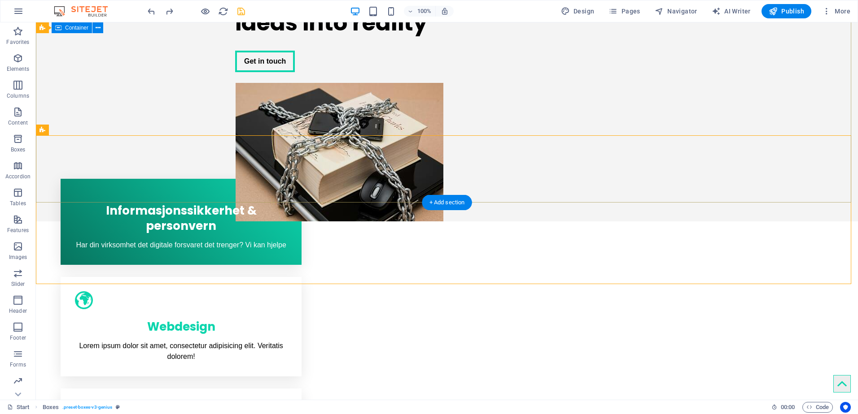
click at [157, 65] on div "We turn your ideas into reality Get in touch" at bounding box center [447, 97] width 822 height 250
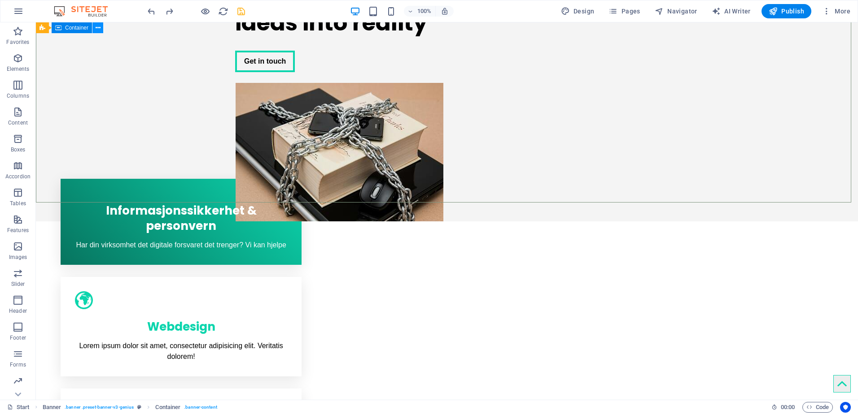
click at [97, 26] on icon at bounding box center [98, 27] width 5 height 9
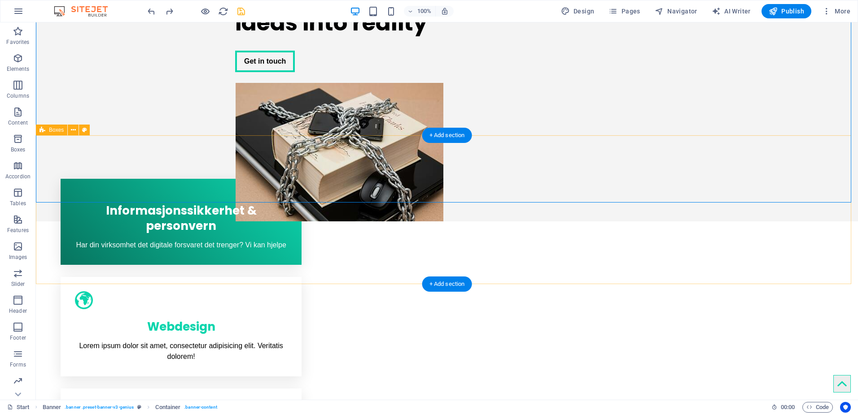
click at [45, 228] on div "Informasjonssikkerhet & personvern Har din virksomhet det digitale forsvaret de…" at bounding box center [447, 333] width 822 height 359
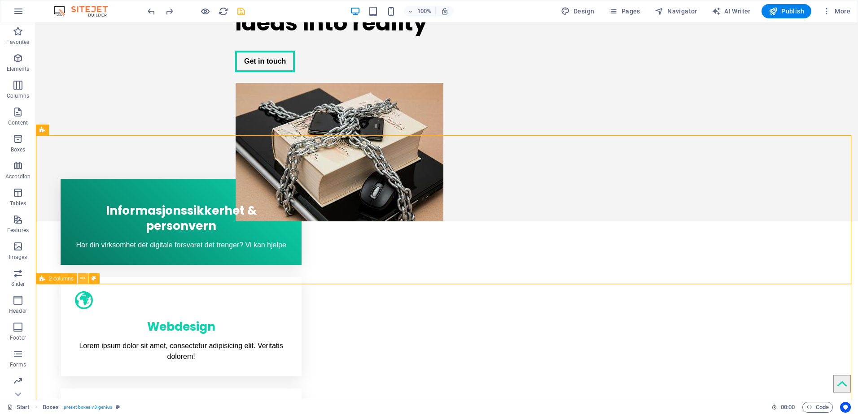
click at [81, 277] on icon at bounding box center [82, 278] width 5 height 9
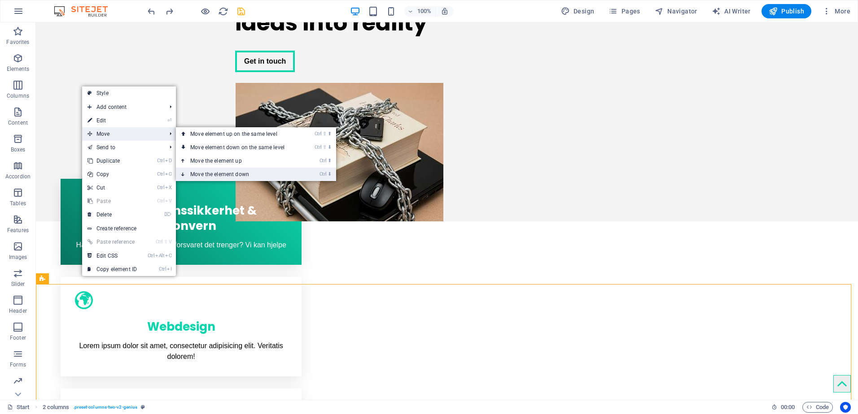
click at [198, 174] on link "Ctrl ⬇ Move the element down" at bounding box center [239, 174] width 126 height 13
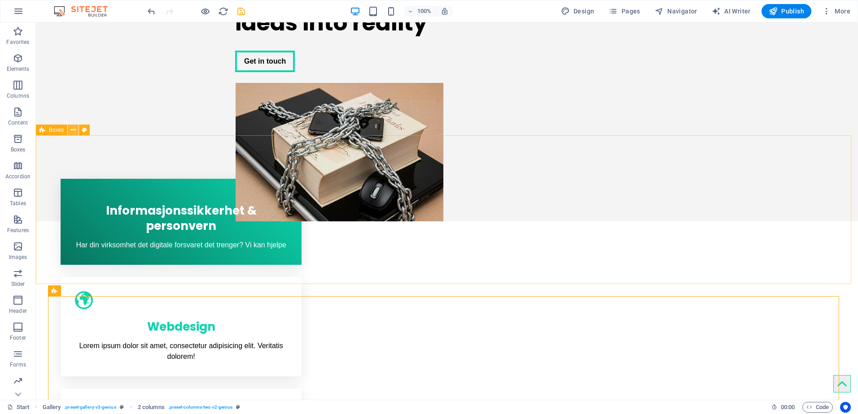
click at [73, 130] on icon at bounding box center [73, 130] width 5 height 9
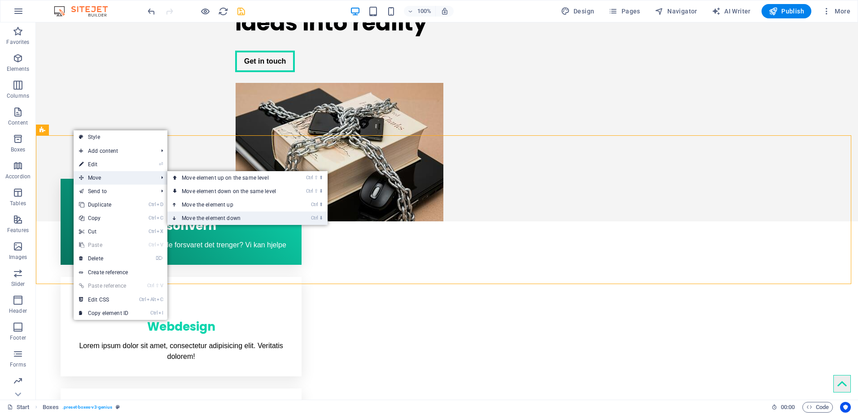
click at [196, 218] on link "Ctrl ⬇ Move the element down" at bounding box center [230, 218] width 126 height 13
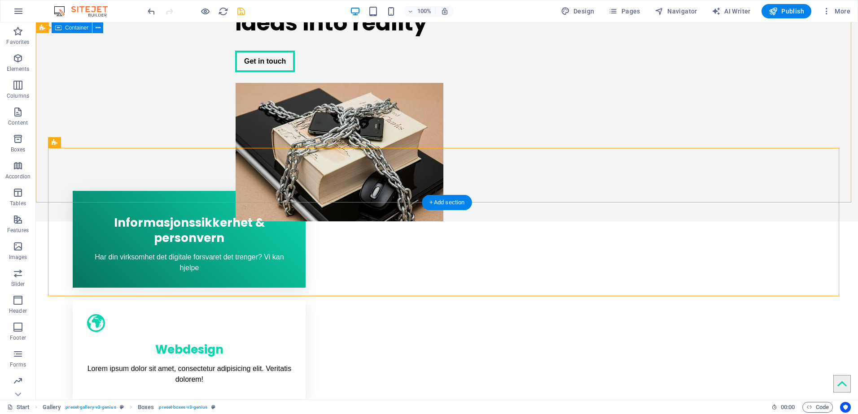
click at [89, 165] on div "We turn your ideas into reality Get in touch" at bounding box center [447, 97] width 822 height 250
click at [63, 211] on div "Informasjonssikkerhet & personvern Har din virksomhet det digitale forsvaret de…" at bounding box center [446, 351] width 797 height 370
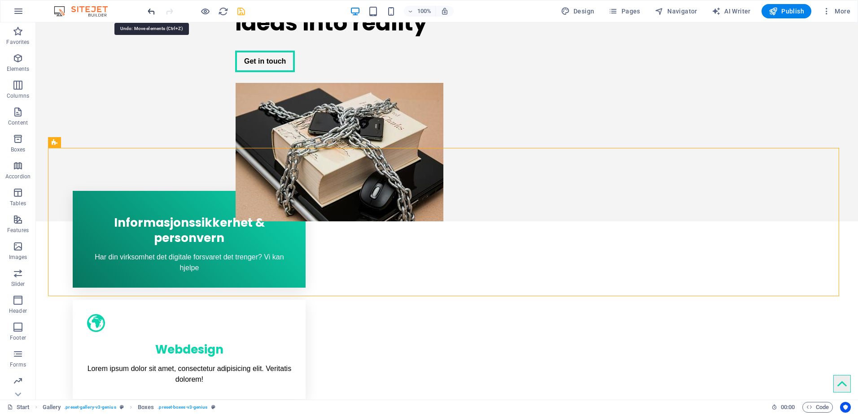
click at [150, 10] on icon "undo" at bounding box center [151, 11] width 10 height 10
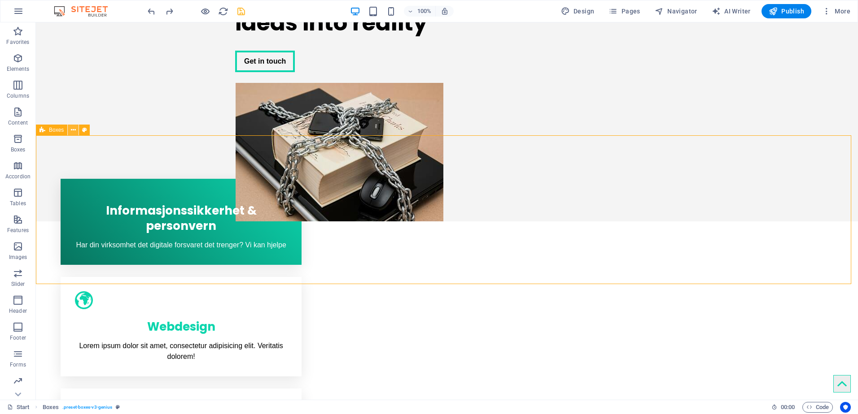
click at [74, 130] on icon at bounding box center [73, 130] width 5 height 9
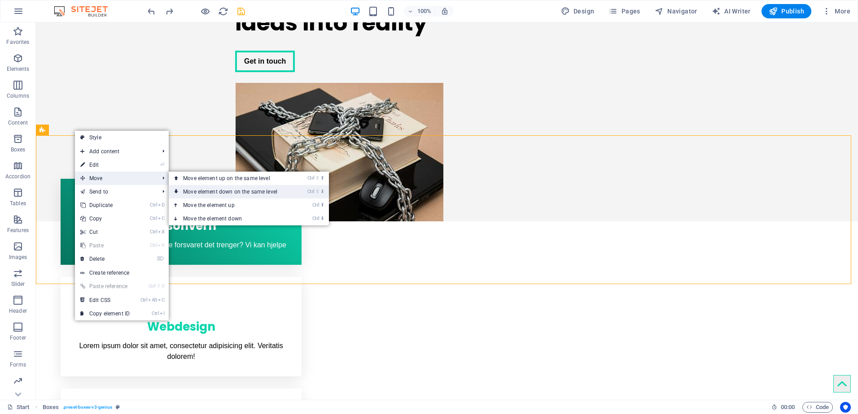
click at [205, 192] on link "Ctrl ⇧ ⬇ Move element down on the same level" at bounding box center [232, 191] width 126 height 13
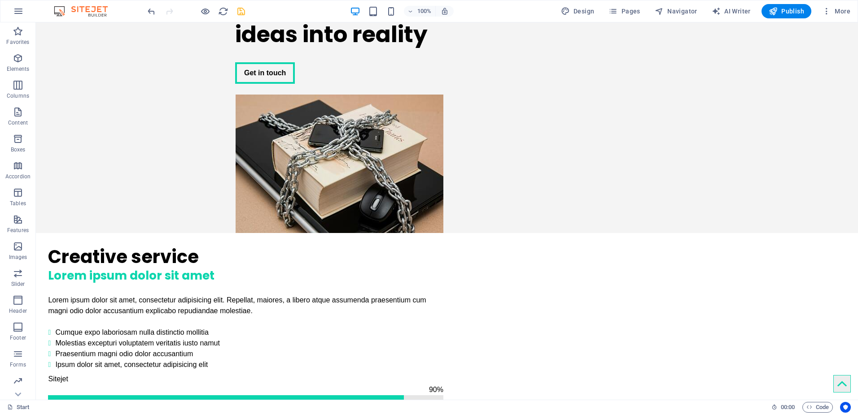
scroll to position [0, 0]
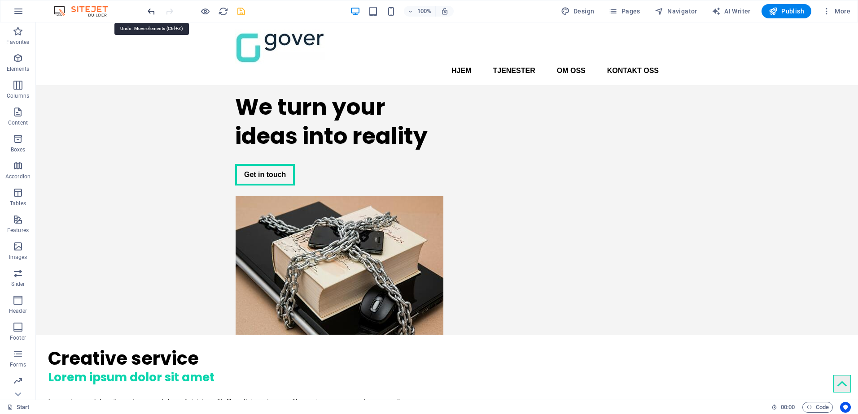
click at [148, 9] on icon "undo" at bounding box center [151, 11] width 10 height 10
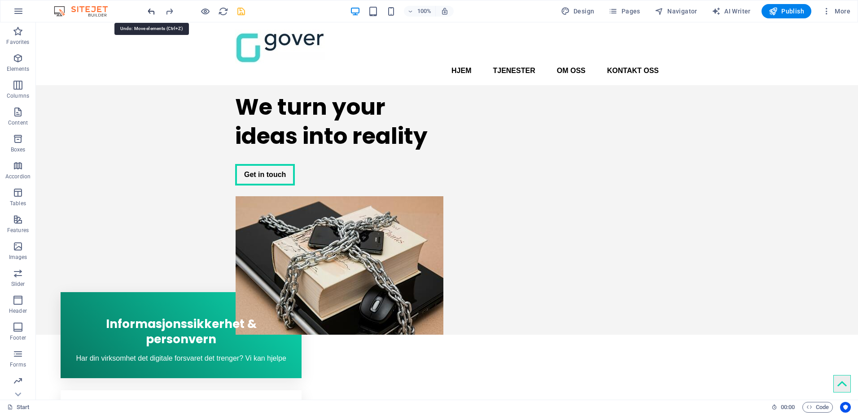
click at [148, 9] on icon "undo" at bounding box center [151, 11] width 10 height 10
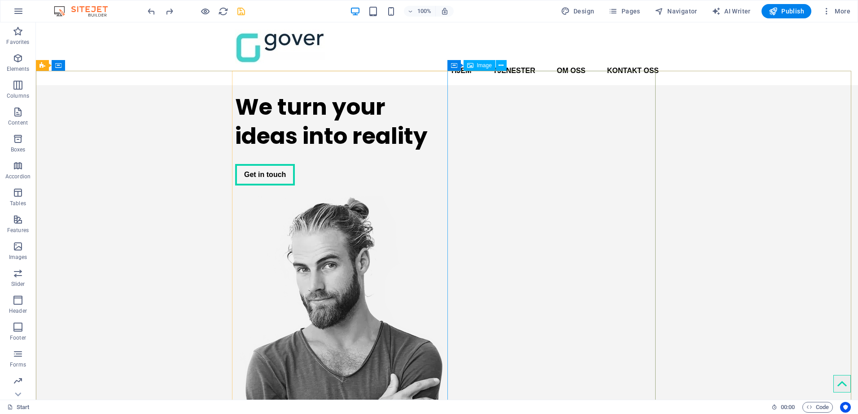
click at [487, 66] on span "Image" at bounding box center [484, 65] width 15 height 5
click at [454, 67] on icon at bounding box center [454, 65] width 6 height 11
click at [492, 66] on icon at bounding box center [493, 65] width 5 height 9
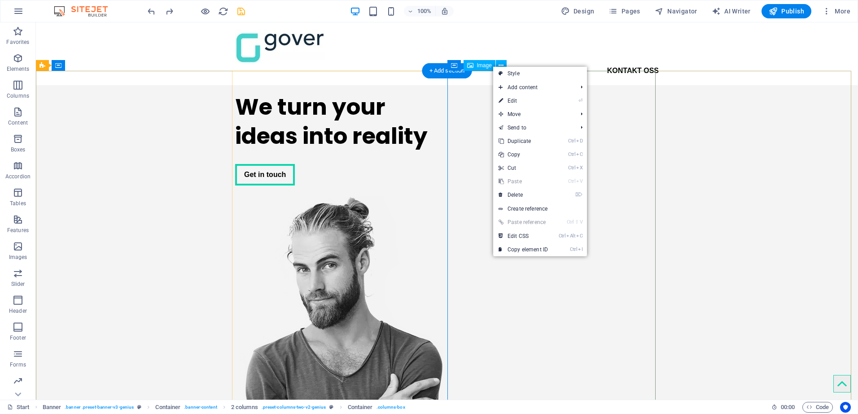
click at [443, 196] on figure at bounding box center [339, 366] width 208 height 341
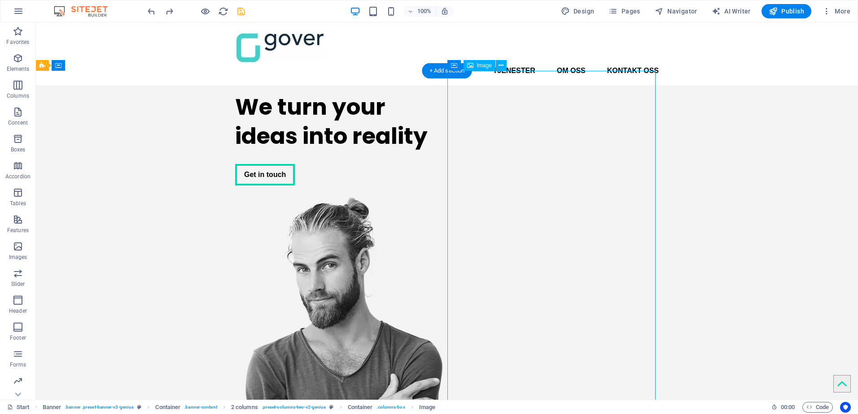
click at [443, 196] on figure at bounding box center [339, 366] width 208 height 341
click at [500, 64] on icon at bounding box center [500, 65] width 5 height 9
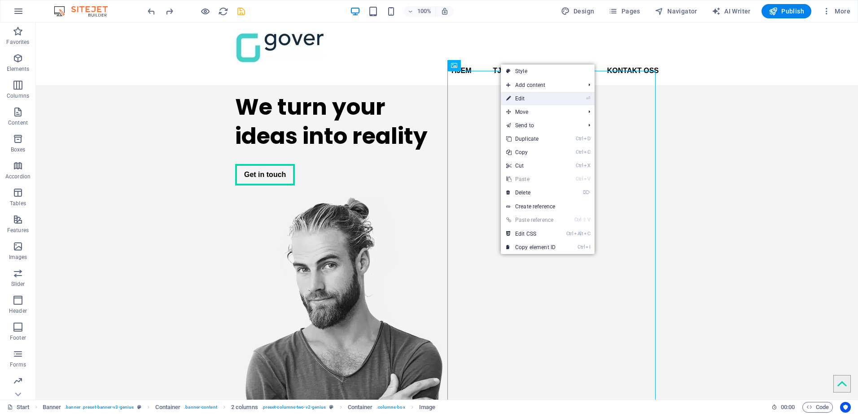
click at [517, 99] on link "⏎ Edit" at bounding box center [531, 98] width 60 height 13
select select "px"
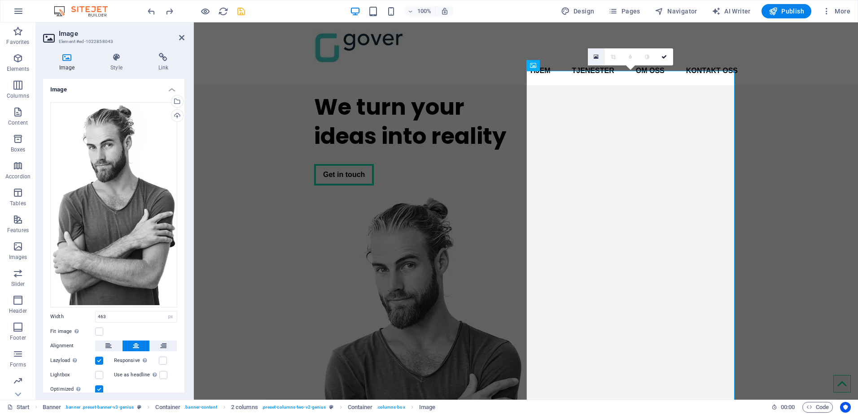
click at [595, 54] on icon at bounding box center [595, 57] width 5 height 6
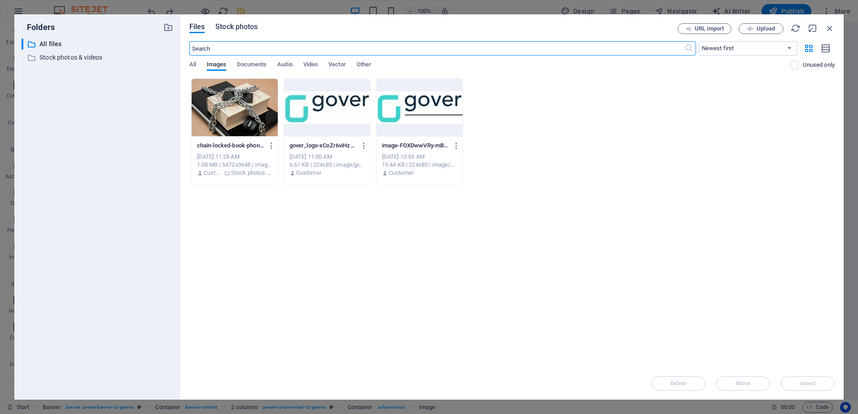
click at [227, 29] on span "Stock photos" at bounding box center [236, 27] width 42 height 11
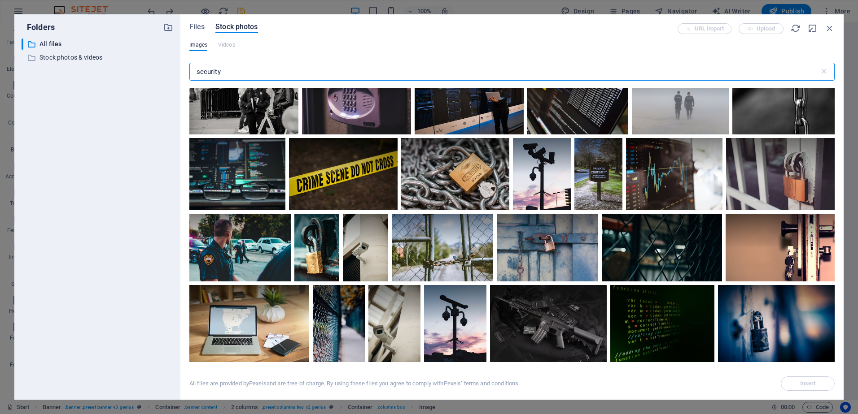
scroll to position [289, 0]
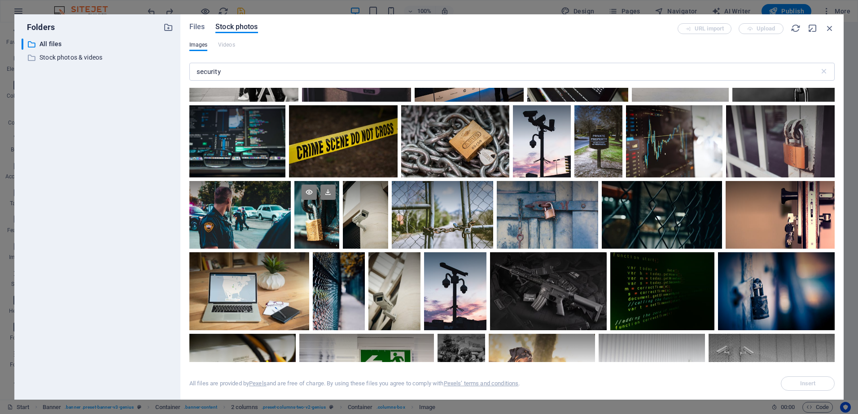
click at [316, 210] on div at bounding box center [316, 198] width 45 height 34
click at [802, 383] on span "Insert" at bounding box center [808, 383] width 16 height 5
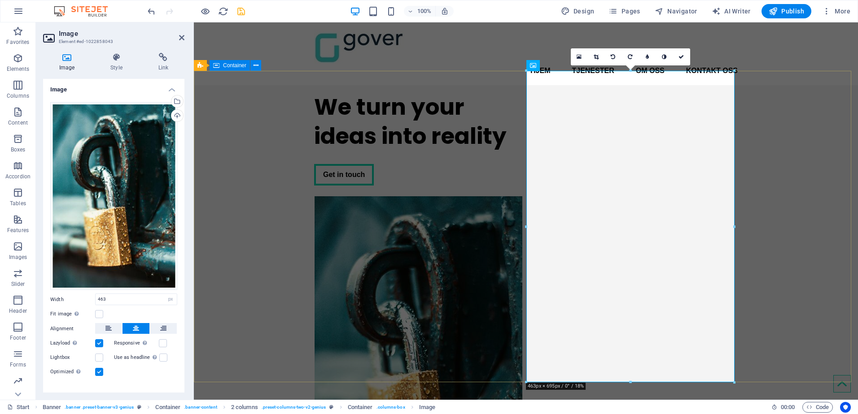
click at [803, 232] on div "We turn your ideas into reality Get in touch" at bounding box center [526, 296] width 664 height 423
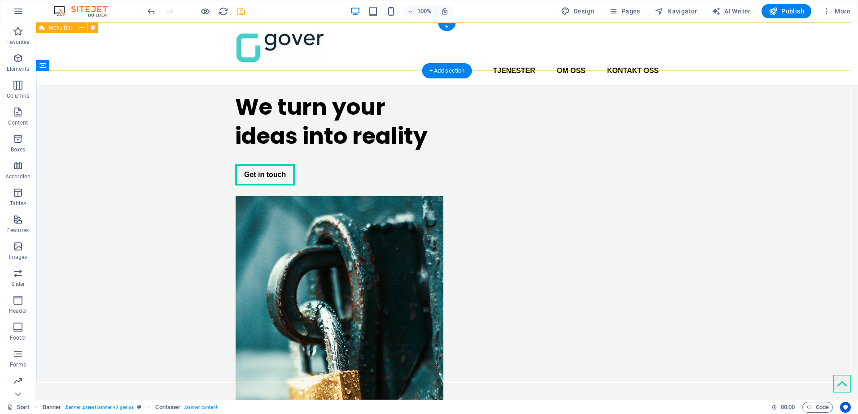
click at [159, 49] on div "Hjem Tjenester Om oss Kontakt oss Menu" at bounding box center [447, 53] width 822 height 63
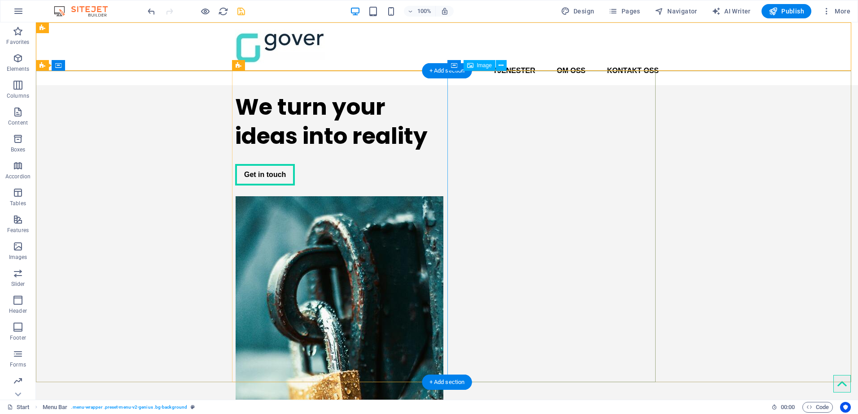
click at [443, 202] on figure at bounding box center [339, 352] width 208 height 312
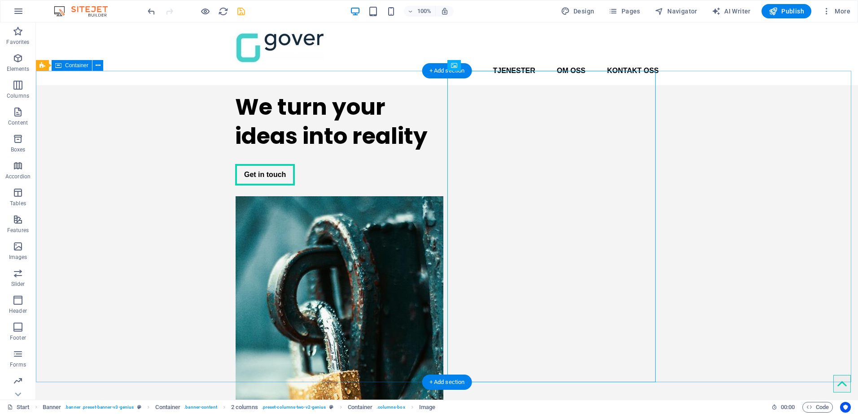
click at [747, 170] on div "We turn your ideas into reality Get in touch" at bounding box center [447, 296] width 822 height 423
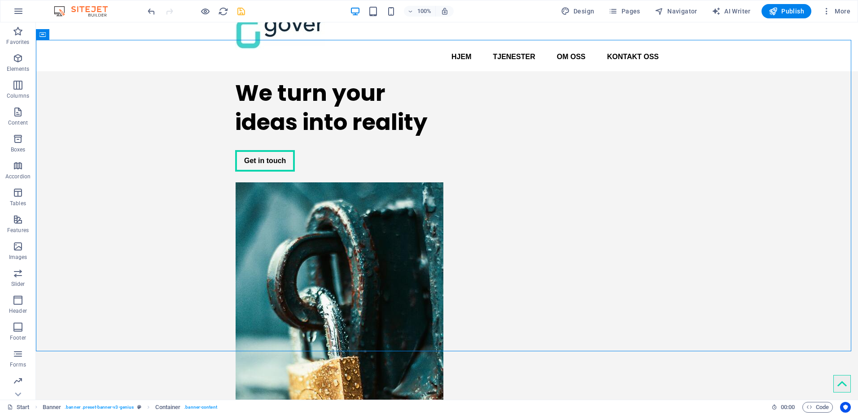
scroll to position [0, 0]
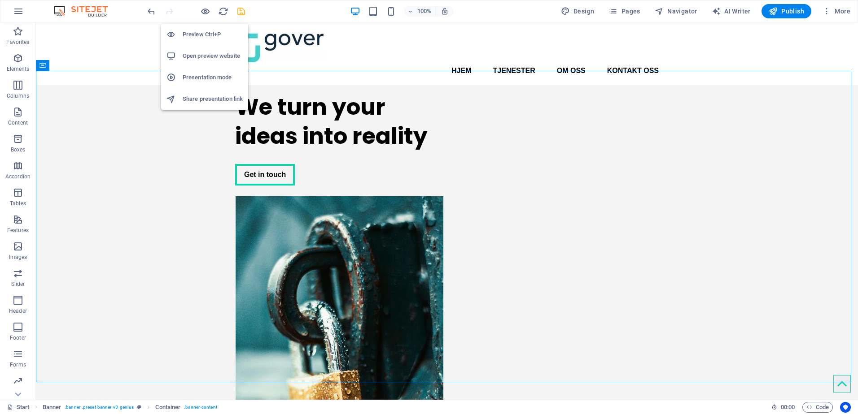
click at [198, 34] on h6 "Preview Ctrl+P" at bounding box center [213, 34] width 60 height 11
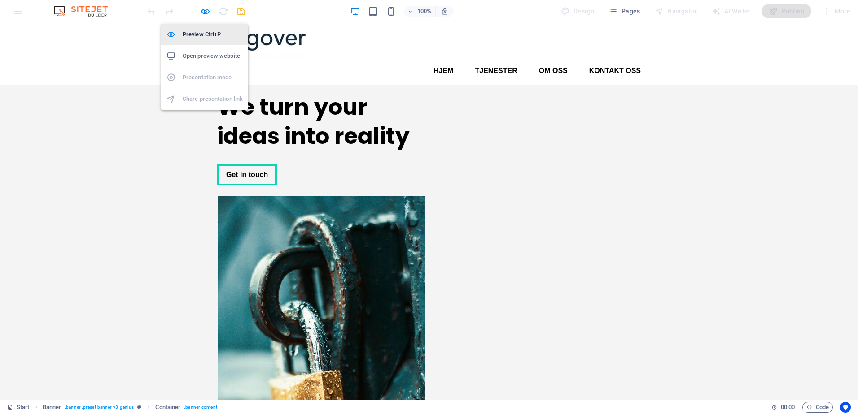
click at [198, 34] on h6 "Preview Ctrl+P" at bounding box center [213, 34] width 60 height 11
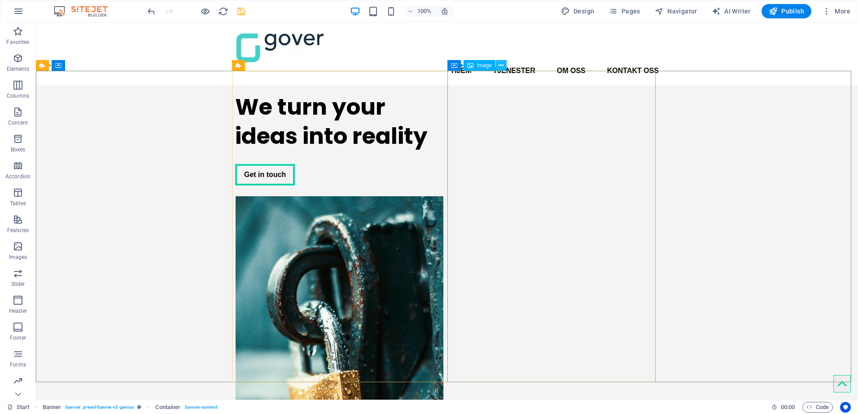
click at [502, 65] on icon at bounding box center [500, 65] width 5 height 9
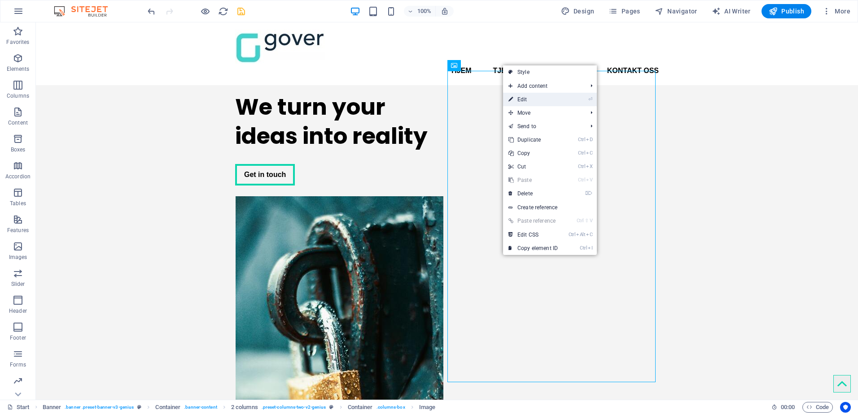
click at [526, 99] on link "⏎ Edit" at bounding box center [533, 99] width 60 height 13
select select "px"
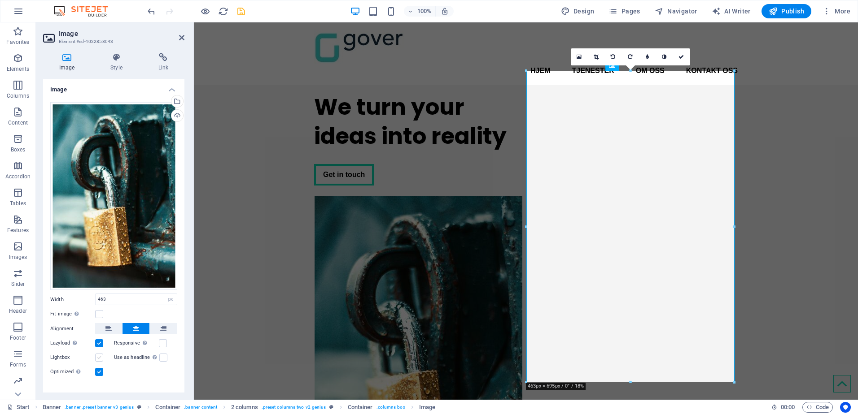
click at [98, 355] on label at bounding box center [99, 358] width 8 height 8
click at [0, 0] on input "Lightbox" at bounding box center [0, 0] width 0 height 0
click at [98, 355] on label at bounding box center [99, 358] width 8 height 8
click at [0, 0] on input "Lightbox" at bounding box center [0, 0] width 0 height 0
click at [98, 314] on label at bounding box center [99, 314] width 8 height 8
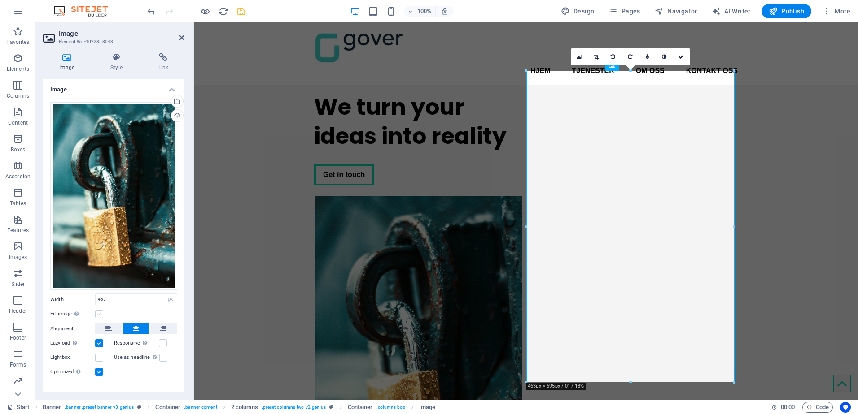
click at [0, 0] on input "Fit image Automatically fit image to a fixed width and height" at bounding box center [0, 0] width 0 height 0
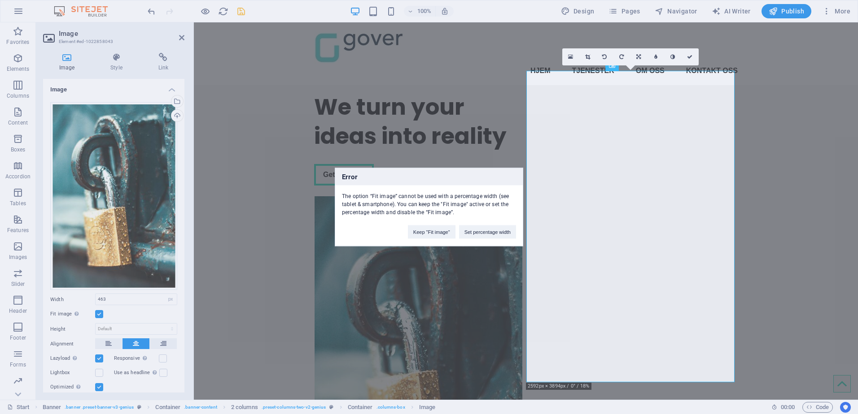
click at [98, 314] on div "Error The option “Fit image” cannot be used with a percentage width (see tablet…" at bounding box center [429, 207] width 858 height 414
click at [438, 236] on button "Keep "Fit image"" at bounding box center [432, 232] width 48 height 13
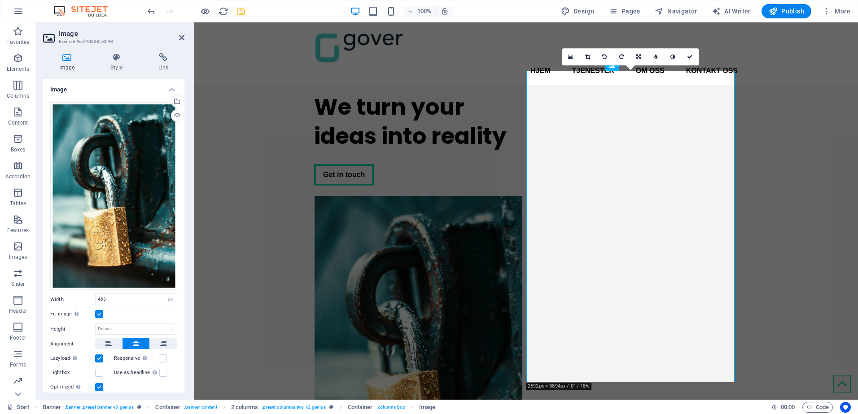
click at [99, 313] on label at bounding box center [99, 314] width 8 height 8
click at [0, 0] on input "Fit image Automatically fit image to a fixed width and height" at bounding box center [0, 0] width 0 height 0
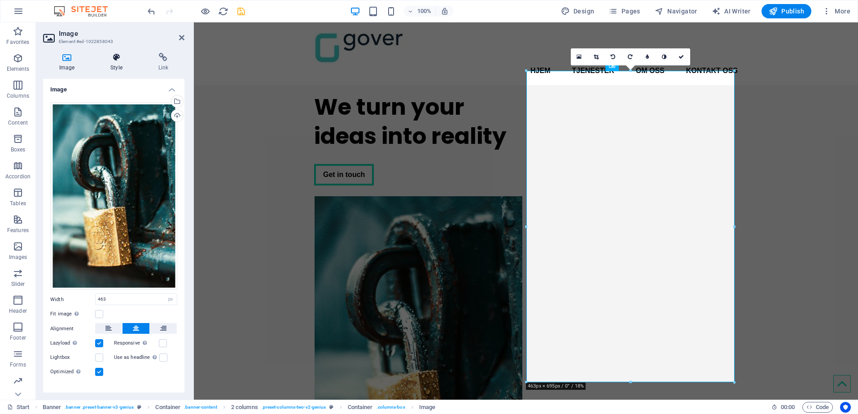
click at [118, 55] on icon at bounding box center [116, 57] width 44 height 9
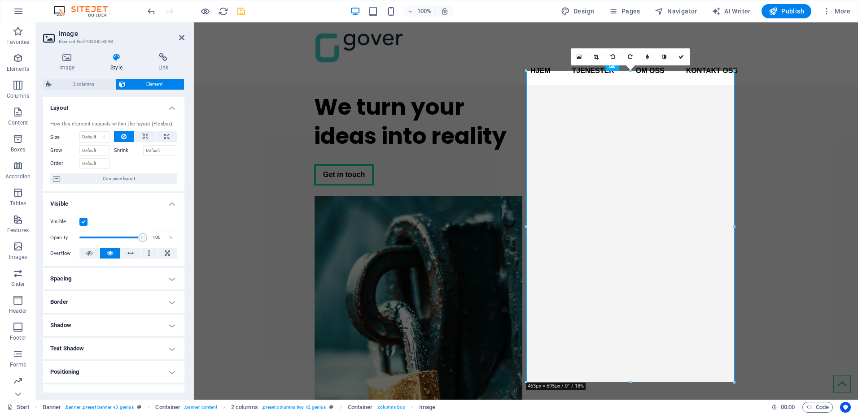
click at [170, 277] on h4 "Spacing" at bounding box center [113, 279] width 141 height 22
click at [170, 276] on h4 "Spacing" at bounding box center [113, 276] width 141 height 16
click at [70, 55] on icon at bounding box center [67, 57] width 48 height 9
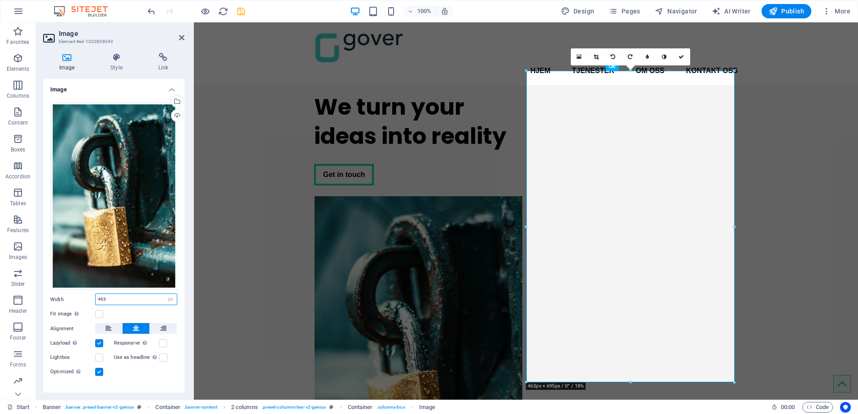
click at [112, 295] on input "463" at bounding box center [136, 299] width 81 height 11
type input "4"
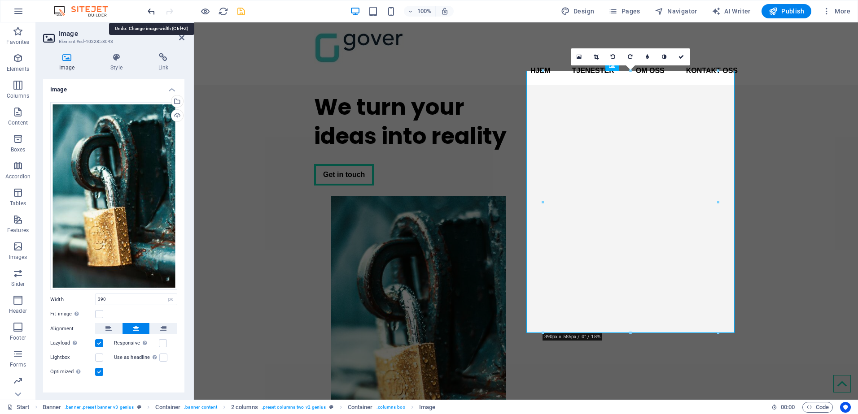
click at [149, 11] on icon "undo" at bounding box center [151, 11] width 10 height 10
type input "463"
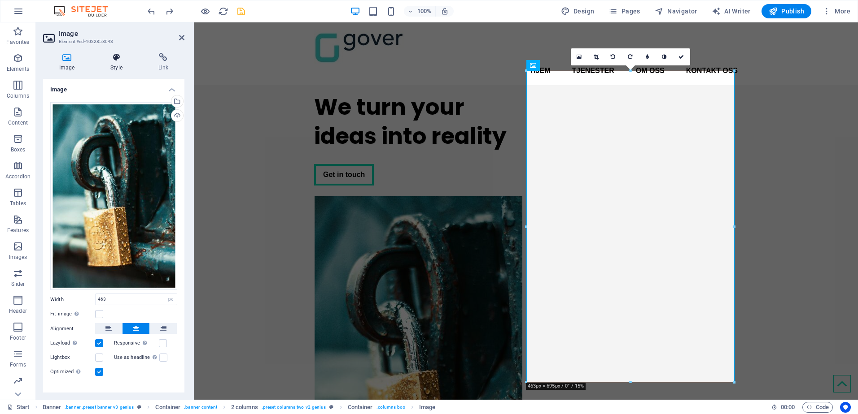
click at [115, 59] on icon at bounding box center [116, 57] width 44 height 9
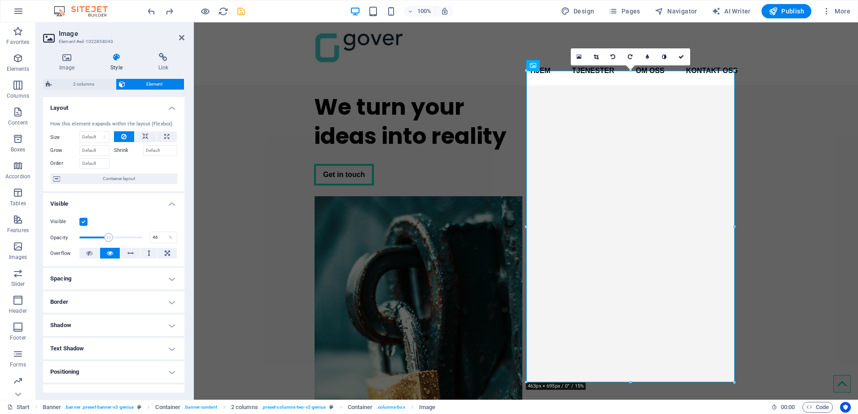
type input "44"
drag, startPoint x: 139, startPoint y: 240, endPoint x: 106, endPoint y: 239, distance: 32.8
click at [106, 239] on span at bounding box center [106, 237] width 9 height 9
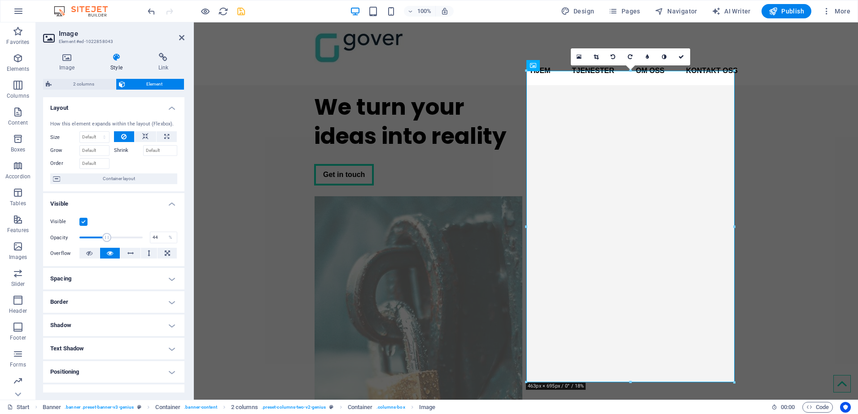
click at [106, 239] on span at bounding box center [106, 237] width 9 height 9
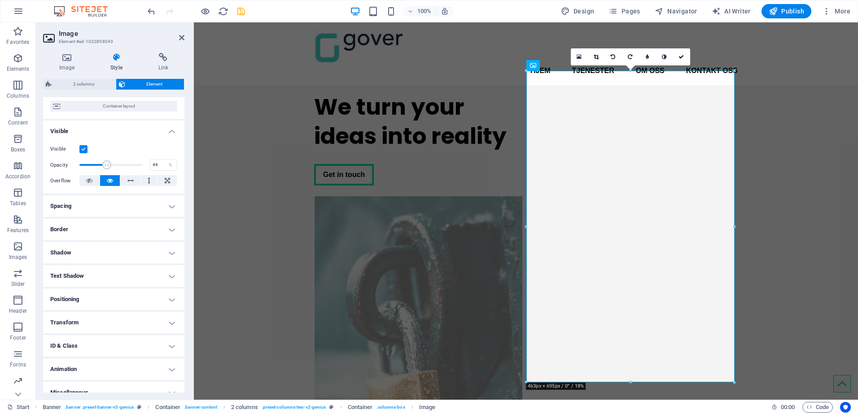
scroll to position [83, 0]
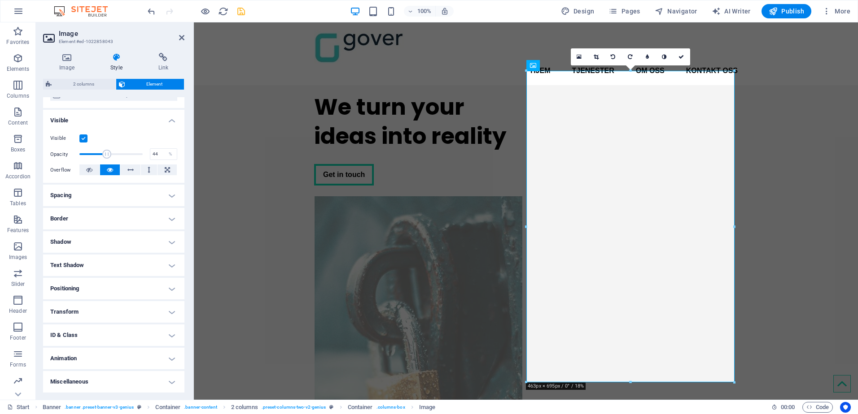
click at [170, 241] on h4 "Shadow" at bounding box center [113, 242] width 141 height 22
click at [127, 259] on span "Outside" at bounding box center [129, 260] width 15 height 11
type input "2"
type input "4"
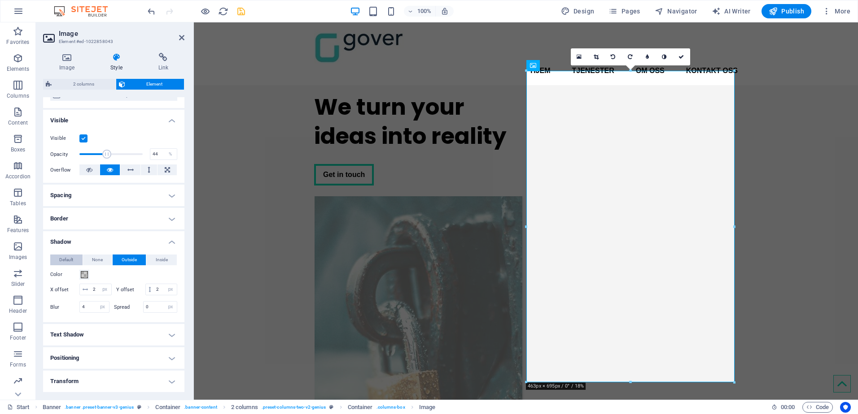
click at [67, 258] on span "Default" at bounding box center [66, 260] width 14 height 11
click at [136, 262] on button "Outside" at bounding box center [130, 260] width 34 height 11
type input "2"
type input "4"
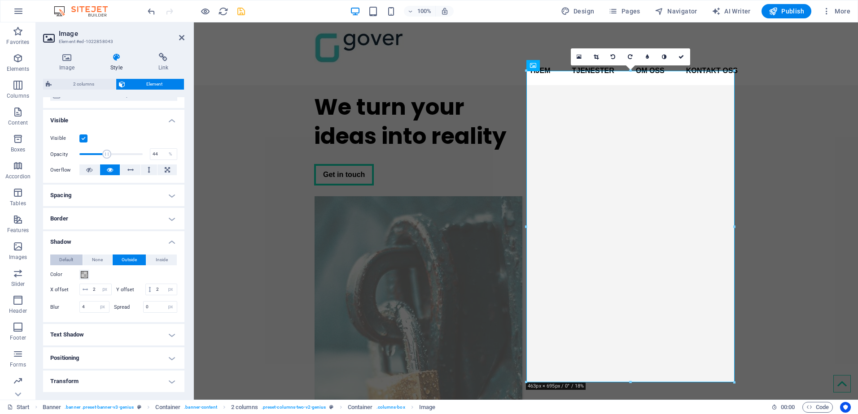
click at [62, 263] on span "Default" at bounding box center [66, 260] width 14 height 11
click at [681, 56] on icon at bounding box center [680, 56] width 5 height 5
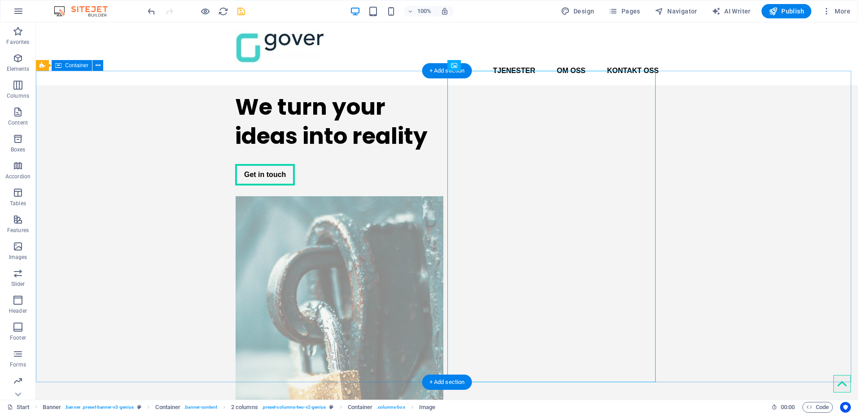
click at [696, 196] on div "We turn your ideas into reality Get in touch" at bounding box center [447, 296] width 822 height 423
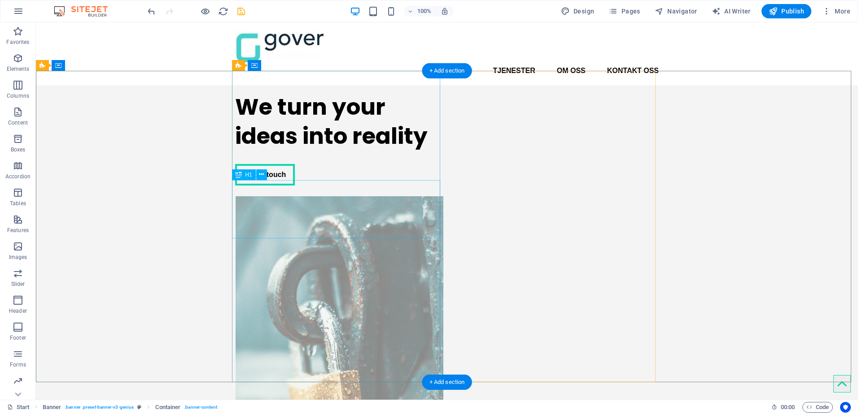
click at [241, 151] on div "We turn your ideas into reality" at bounding box center [339, 121] width 208 height 58
click at [239, 151] on div "We turn your ideas into reality" at bounding box center [339, 121] width 208 height 58
drag, startPoint x: 239, startPoint y: 195, endPoint x: 316, endPoint y: 196, distance: 76.7
click at [316, 151] on div "We turn your ideas into reality" at bounding box center [339, 121] width 208 height 58
click at [262, 174] on icon at bounding box center [261, 174] width 5 height 9
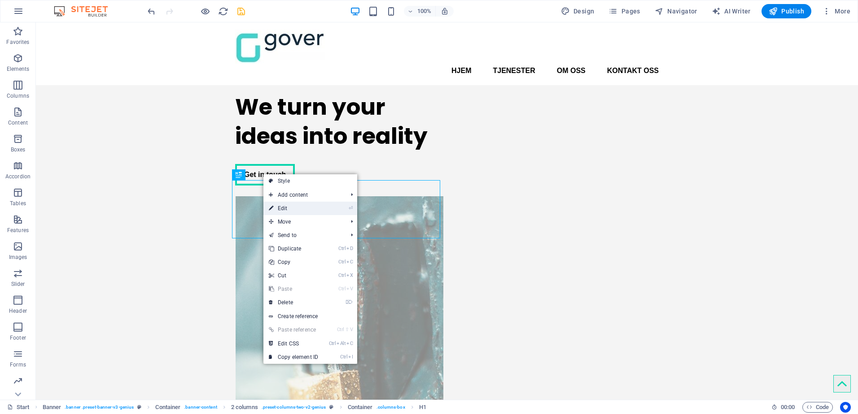
click at [297, 209] on link "⏎ Edit" at bounding box center [293, 208] width 60 height 13
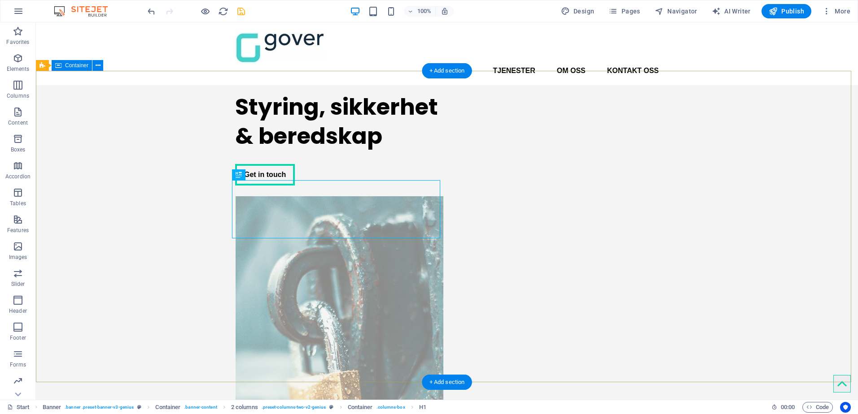
click at [106, 142] on div "Styring, sikkerhet & beredskap Get in touch" at bounding box center [447, 296] width 822 height 423
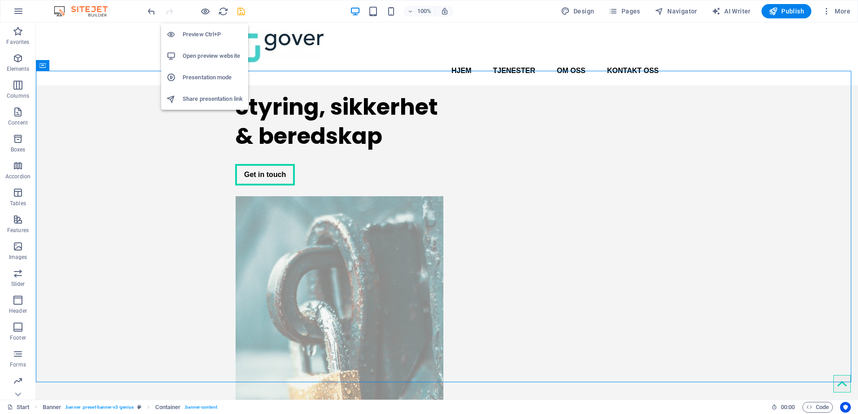
click at [190, 57] on h6 "Open preview website" at bounding box center [213, 56] width 60 height 11
click at [198, 32] on h6 "Preview Ctrl+P" at bounding box center [213, 34] width 60 height 11
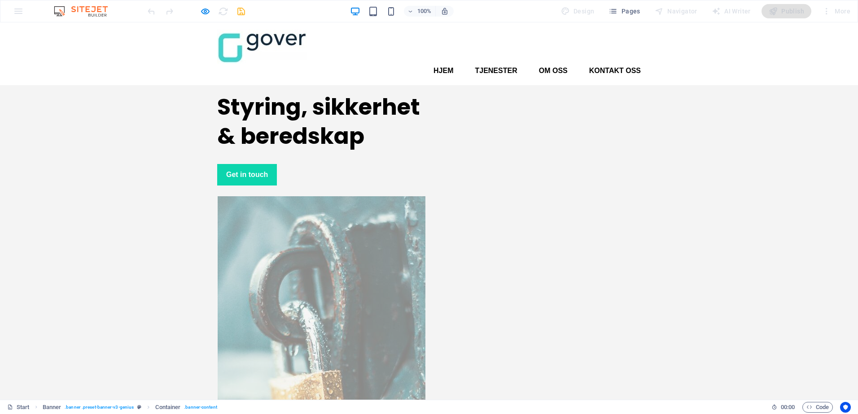
click at [240, 186] on link "Get in touch" at bounding box center [247, 175] width 60 height 22
click at [449, 64] on link "Hjem" at bounding box center [443, 71] width 20 height 14
click at [495, 64] on link "Tjenester" at bounding box center [496, 71] width 42 height 14
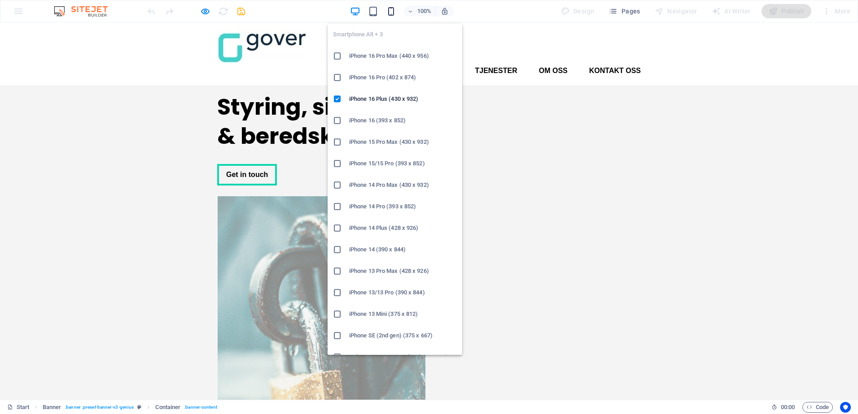
click at [392, 8] on icon "button" at bounding box center [391, 11] width 10 height 10
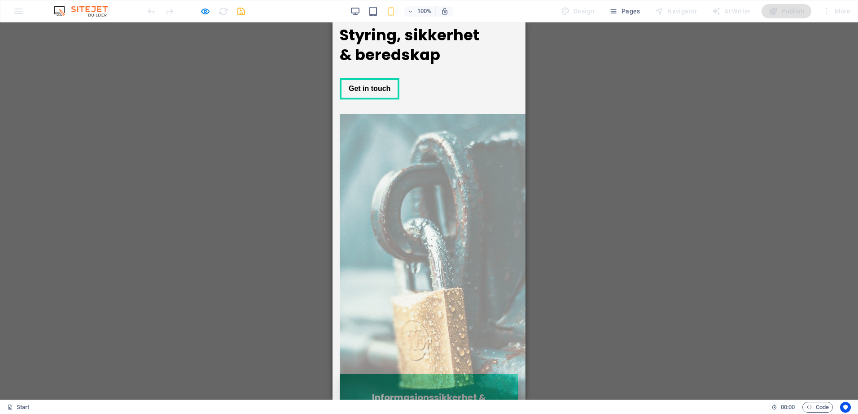
scroll to position [0, 0]
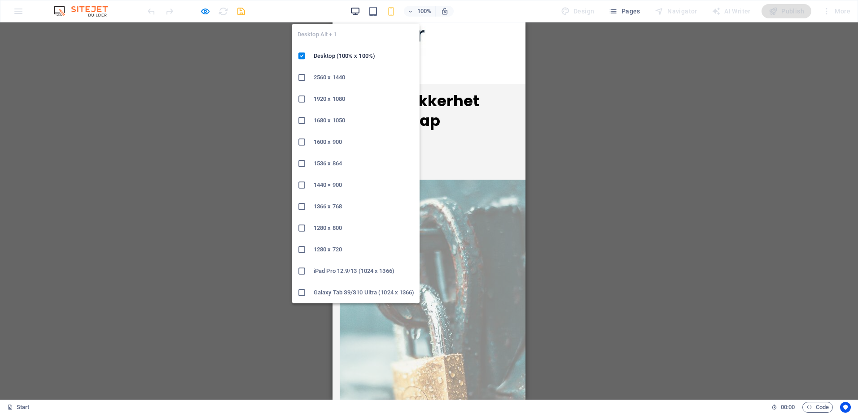
click at [358, 10] on icon "button" at bounding box center [355, 11] width 10 height 10
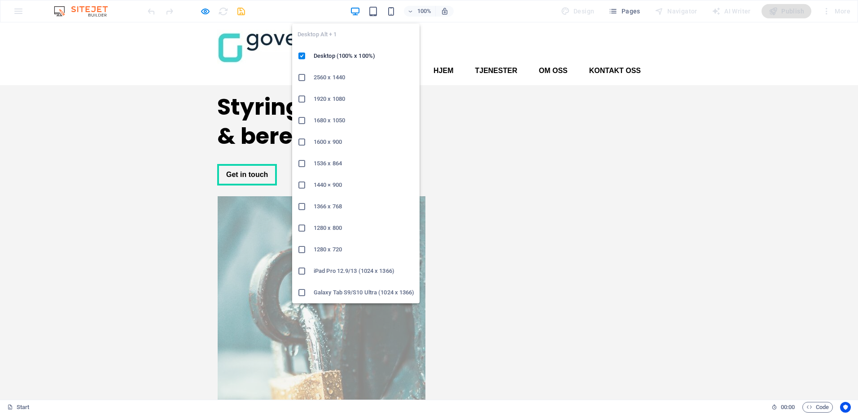
click at [358, 8] on icon "button" at bounding box center [355, 11] width 10 height 10
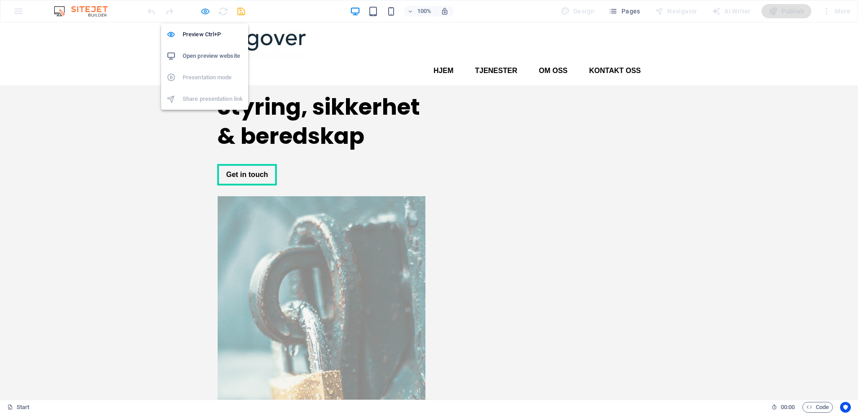
click at [204, 12] on icon "button" at bounding box center [205, 11] width 10 height 10
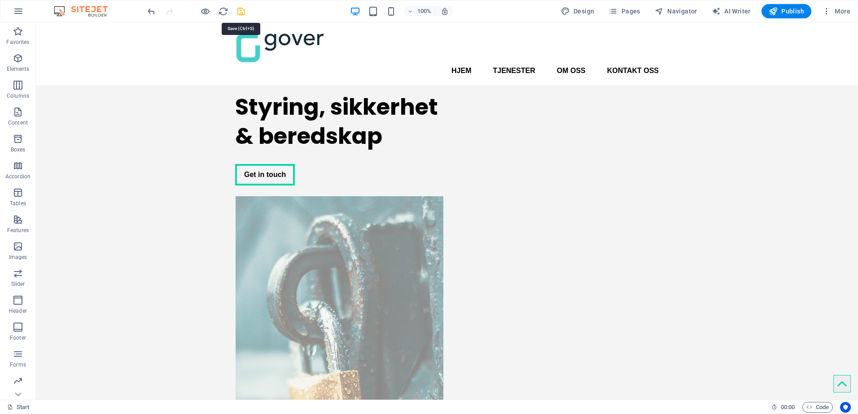
click at [241, 12] on icon "save" at bounding box center [241, 11] width 10 height 10
checkbox input "false"
click at [502, 65] on icon at bounding box center [500, 65] width 5 height 9
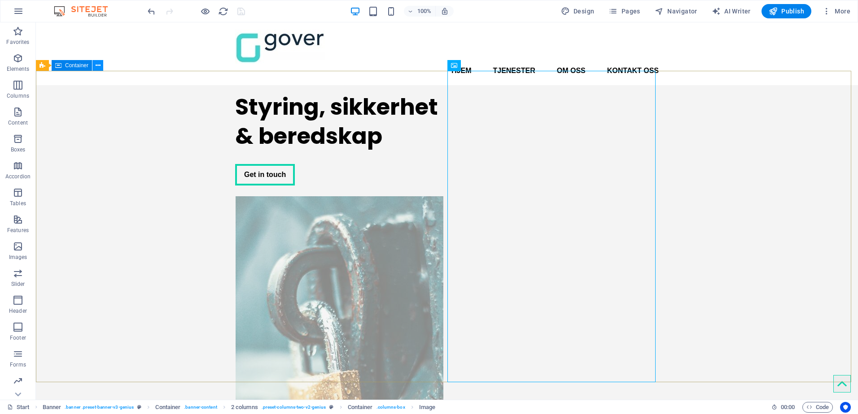
click at [96, 62] on icon at bounding box center [98, 65] width 5 height 9
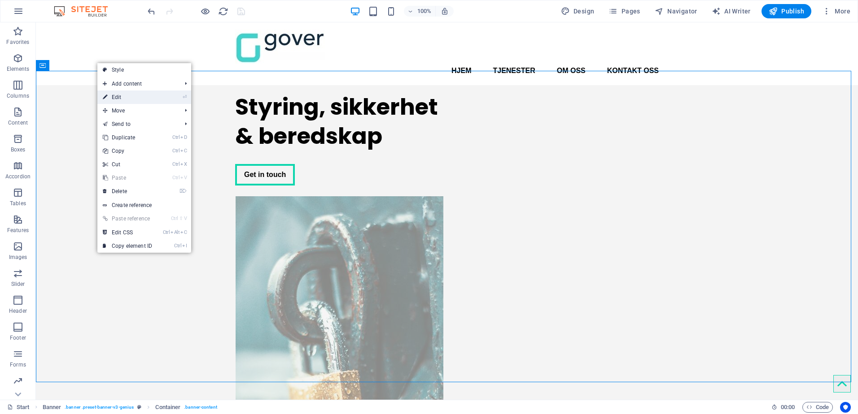
click at [115, 97] on link "⏎ Edit" at bounding box center [127, 97] width 60 height 13
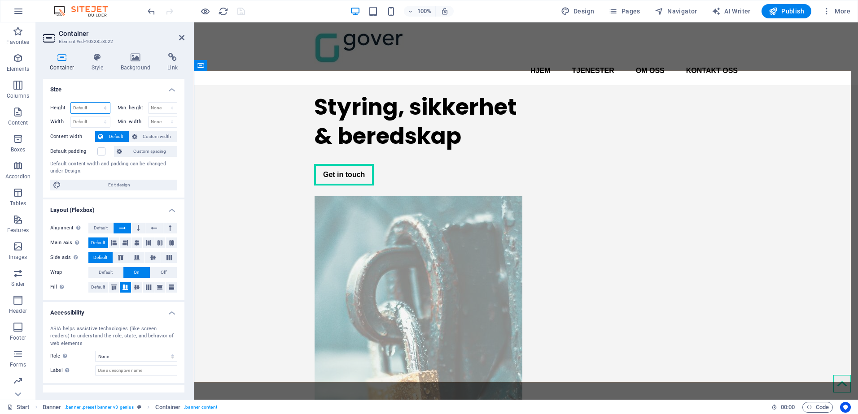
click at [93, 105] on select "Default px rem % vh vw" at bounding box center [90, 108] width 39 height 11
click at [96, 90] on h4 "Size" at bounding box center [113, 87] width 141 height 16
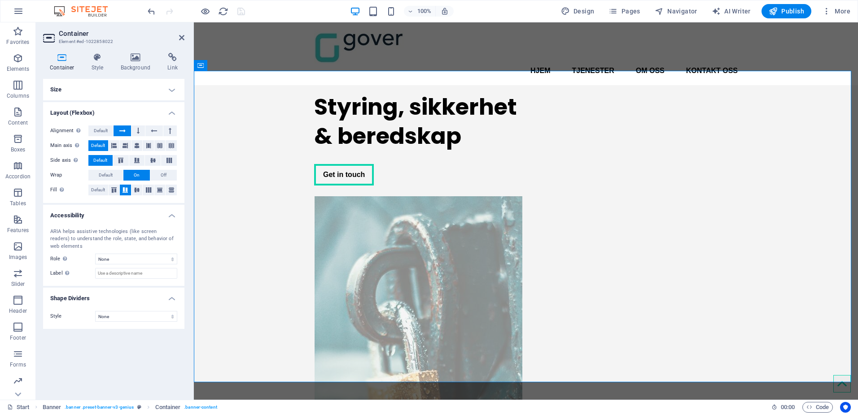
click at [96, 90] on h4 "Size" at bounding box center [113, 90] width 141 height 22
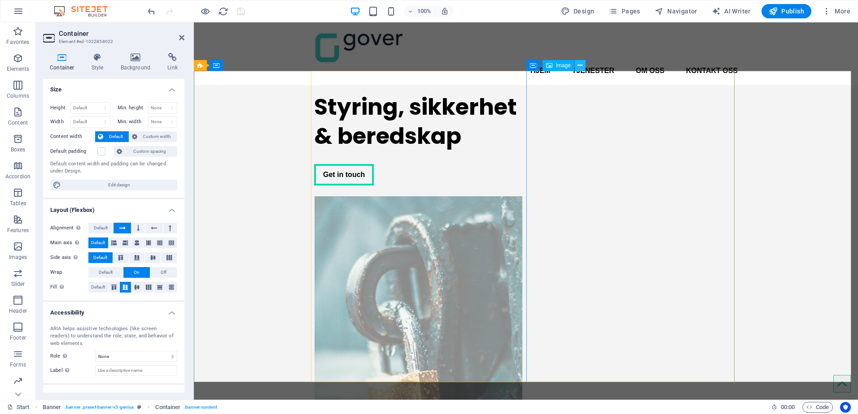
click at [578, 62] on icon at bounding box center [579, 65] width 5 height 9
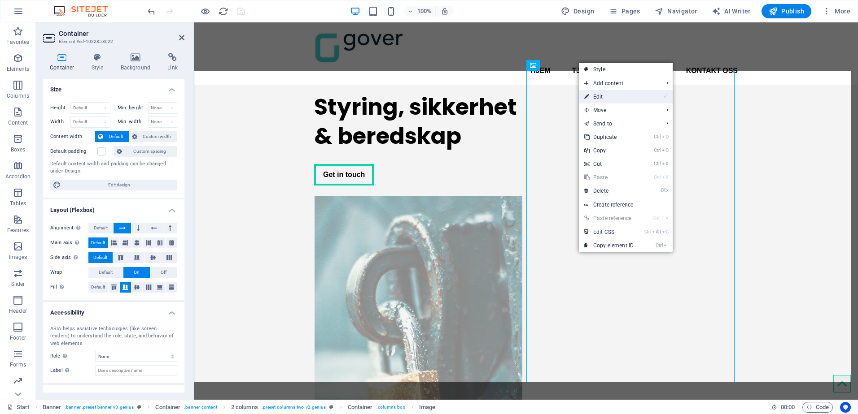
click at [598, 97] on link "⏎ Edit" at bounding box center [609, 96] width 60 height 13
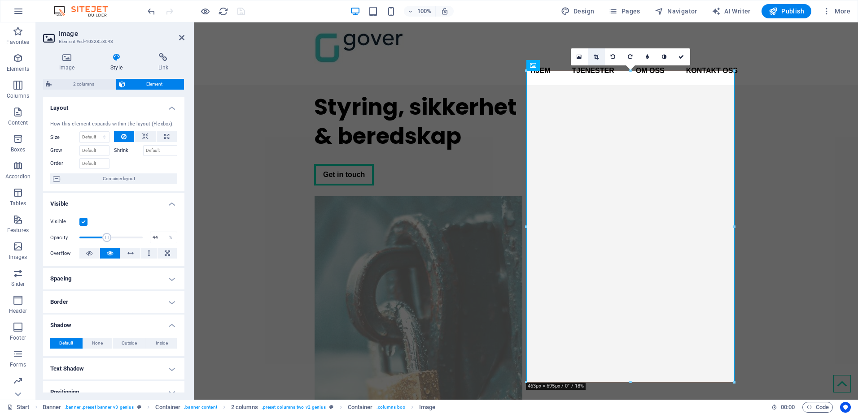
click at [594, 54] on icon at bounding box center [595, 56] width 5 height 5
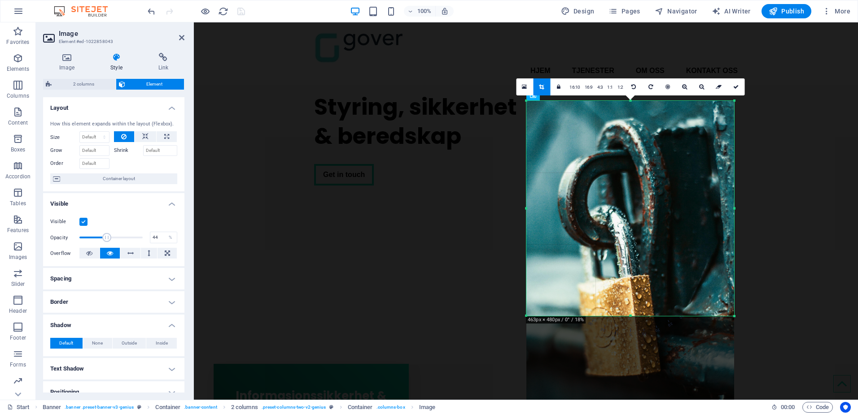
drag, startPoint x: 630, startPoint y: 383, endPoint x: 637, endPoint y: 287, distance: 96.7
click at [637, 287] on div "180 170 160 150 140 130 120 110 100 90 80 70 60 50 40 30 20 10 0 -10 -20 -30 -4…" at bounding box center [630, 208] width 208 height 215
click at [735, 84] on icon at bounding box center [735, 86] width 5 height 5
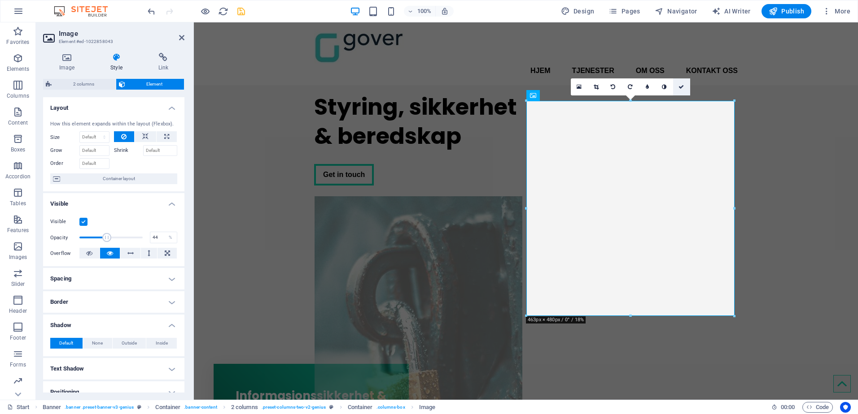
click at [681, 87] on icon at bounding box center [680, 86] width 5 height 5
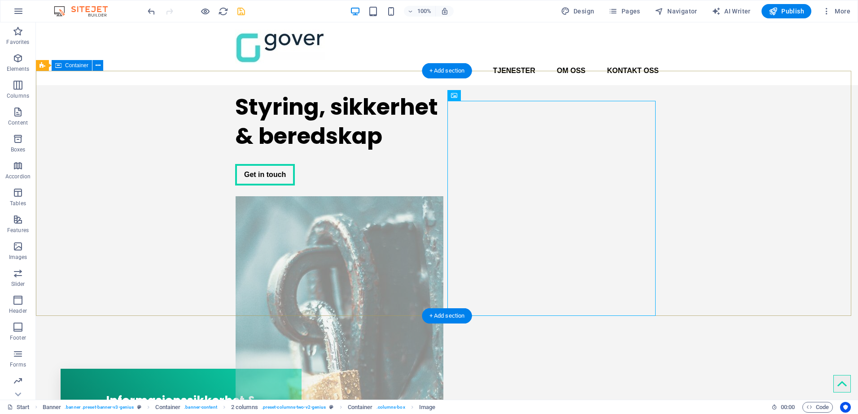
click at [180, 139] on div "Styring, sikkerhet & beredskap Get in touch" at bounding box center [447, 248] width 822 height 327
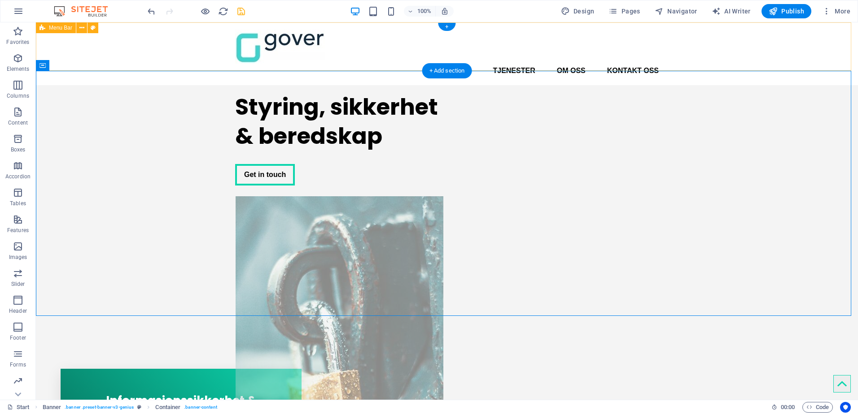
click at [691, 44] on div "Hjem Tjenester Om oss Kontakt oss Menu" at bounding box center [447, 53] width 822 height 63
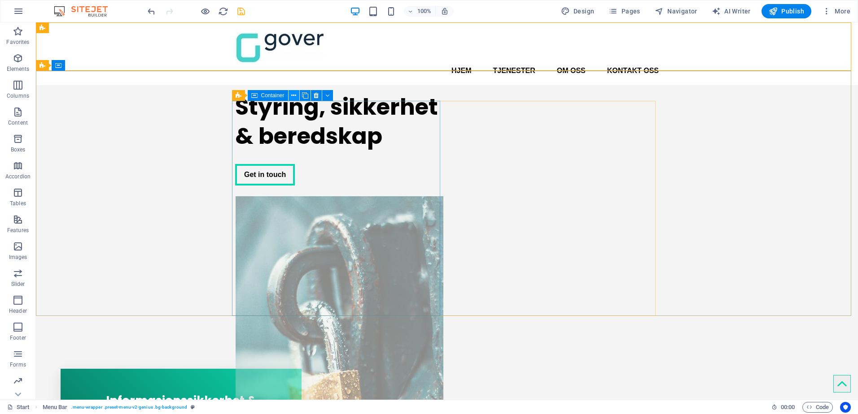
click at [293, 94] on icon at bounding box center [293, 95] width 5 height 9
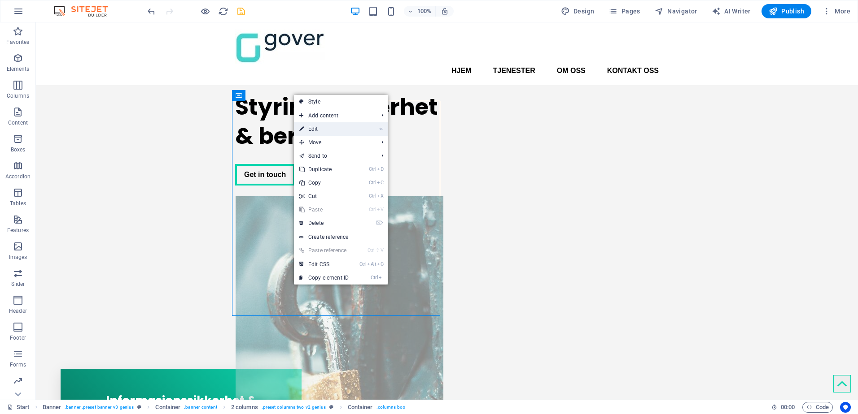
click at [312, 127] on link "⏎ Edit" at bounding box center [324, 128] width 60 height 13
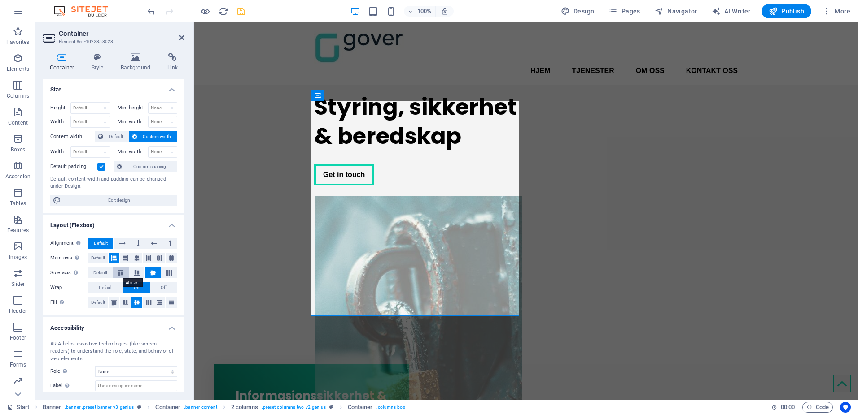
click at [122, 272] on icon at bounding box center [120, 272] width 11 height 5
click at [152, 270] on button at bounding box center [153, 273] width 16 height 11
click at [113, 301] on icon at bounding box center [114, 302] width 11 height 5
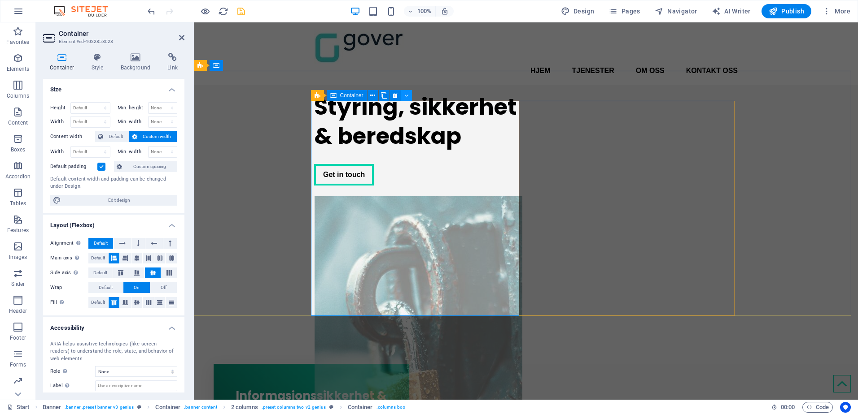
click at [406, 94] on icon at bounding box center [406, 95] width 4 height 9
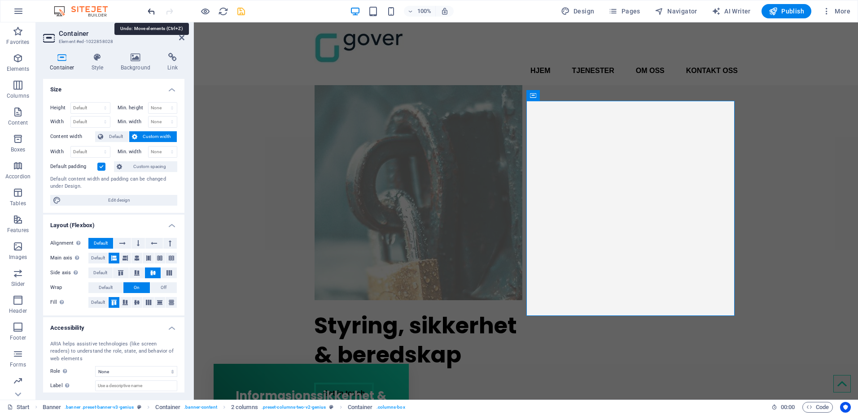
click at [149, 9] on icon "undo" at bounding box center [151, 11] width 10 height 10
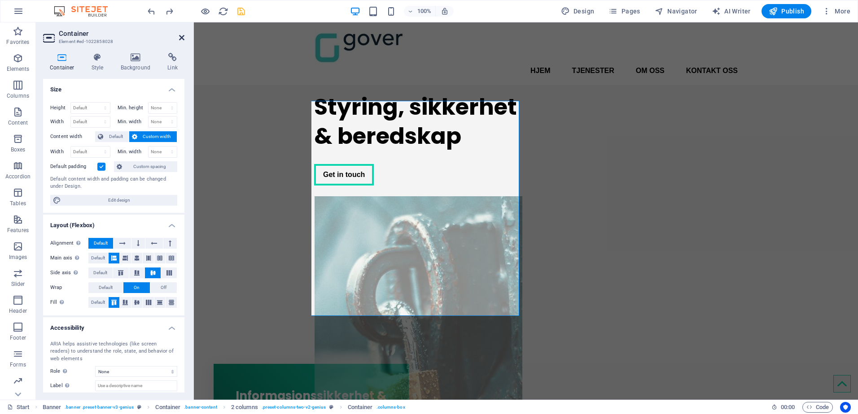
click at [180, 39] on icon at bounding box center [181, 37] width 5 height 7
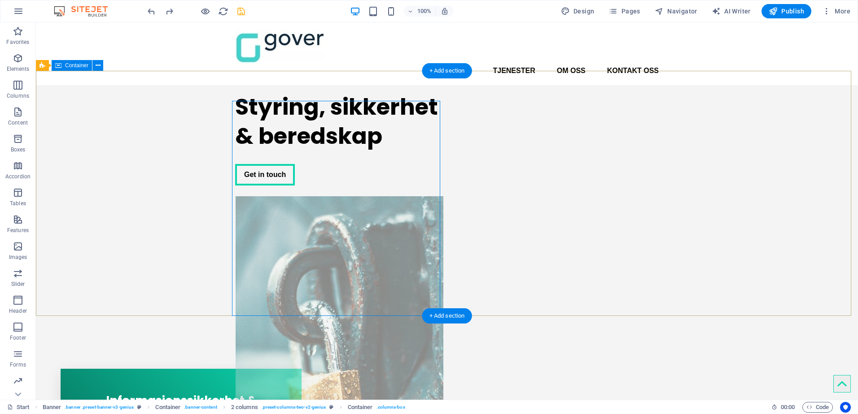
click at [175, 166] on div "Styring, sikkerhet & beredskap Get in touch" at bounding box center [447, 248] width 822 height 327
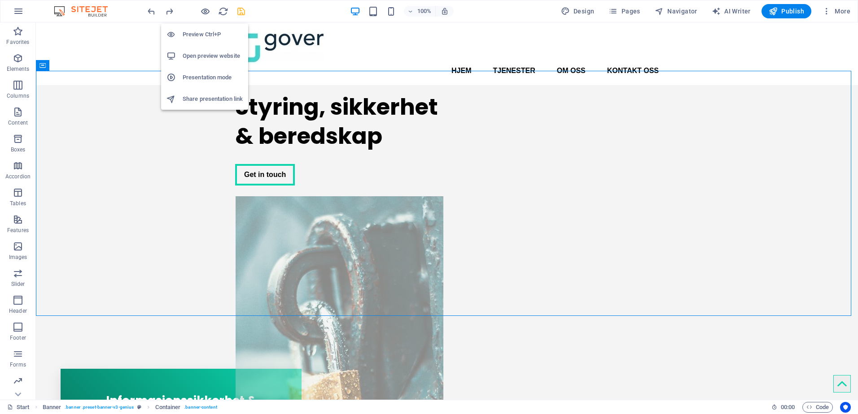
click at [200, 32] on h6 "Preview Ctrl+P" at bounding box center [213, 34] width 60 height 11
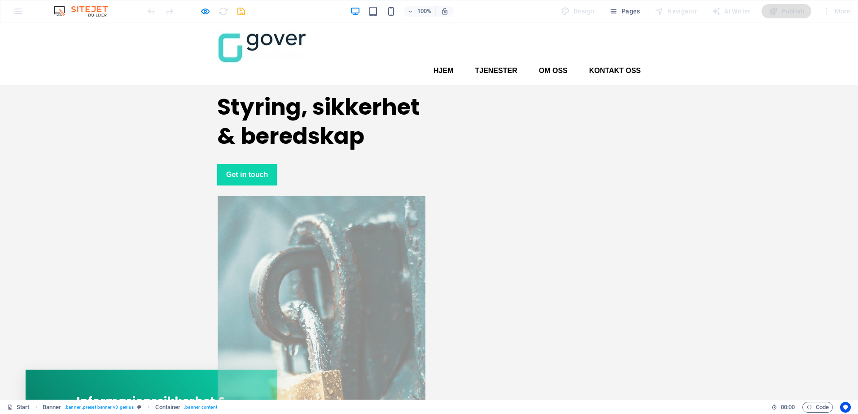
click at [240, 186] on link "Get in touch" at bounding box center [247, 175] width 60 height 22
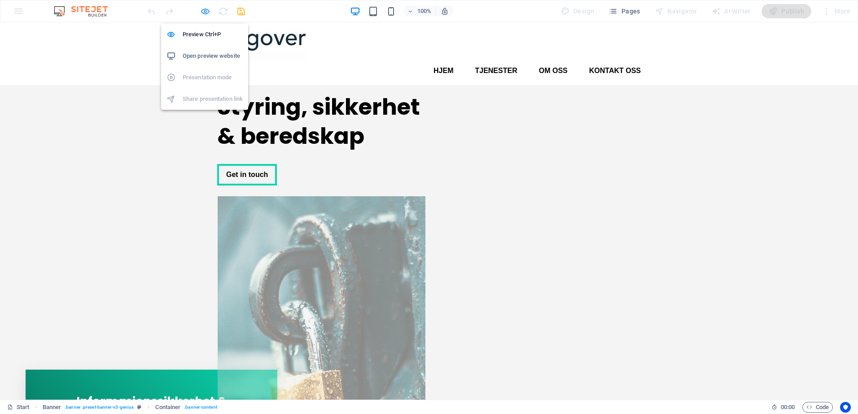
click at [204, 11] on icon "button" at bounding box center [205, 11] width 10 height 10
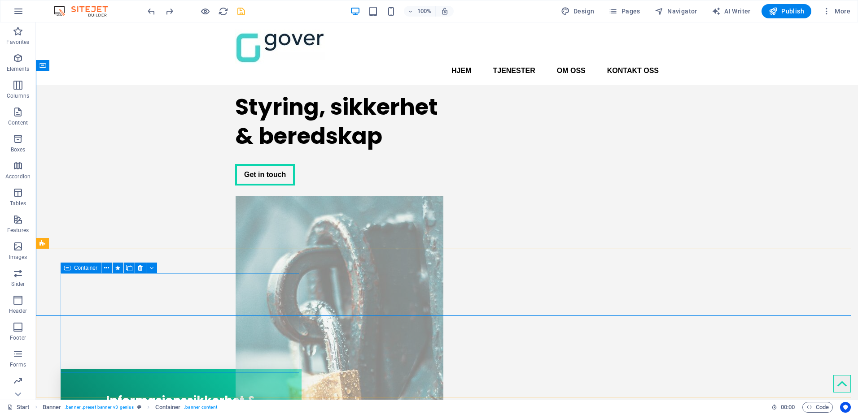
click at [86, 369] on div "Informasjonssikkerhet & personvern Har din virksomhet det digitale forsvaret de…" at bounding box center [181, 412] width 241 height 86
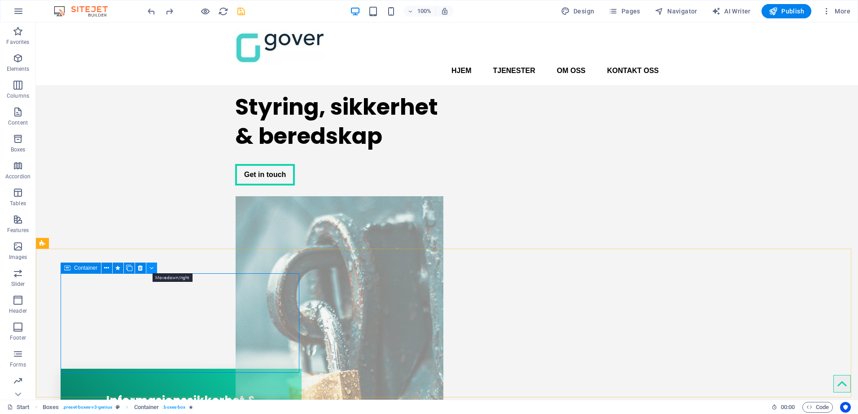
click at [150, 269] on icon at bounding box center [151, 268] width 4 height 9
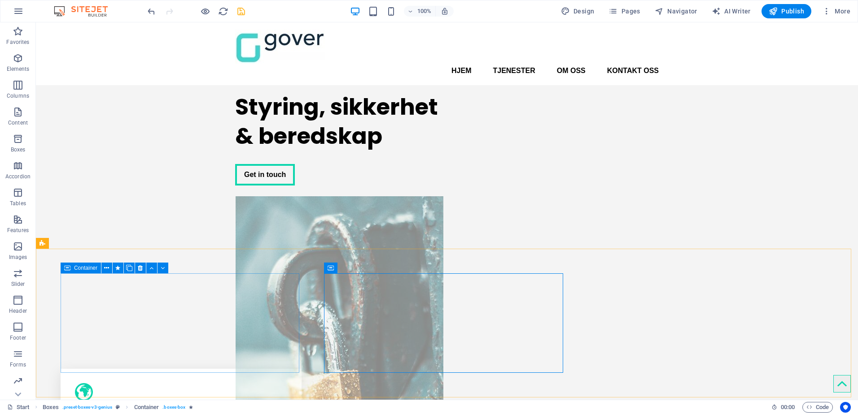
click at [99, 369] on div "Webdesign Lorem ipsum dolor sit amet, consectetur adipisicing elit. Veritatis d…" at bounding box center [181, 419] width 241 height 100
click at [150, 268] on icon at bounding box center [151, 268] width 4 height 9
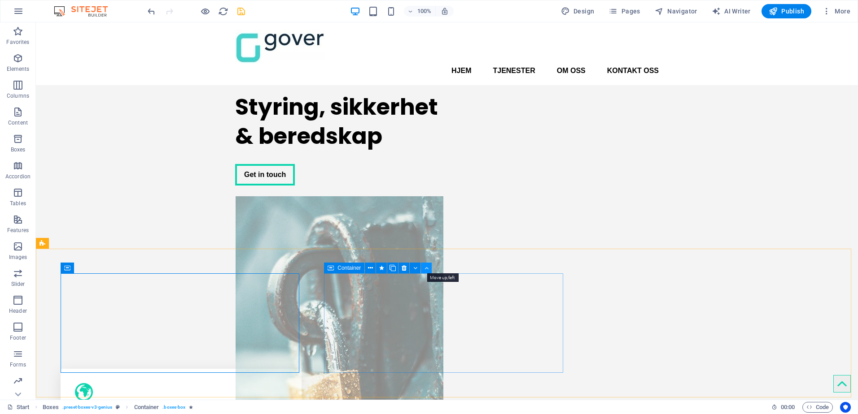
click at [427, 266] on icon at bounding box center [426, 268] width 4 height 9
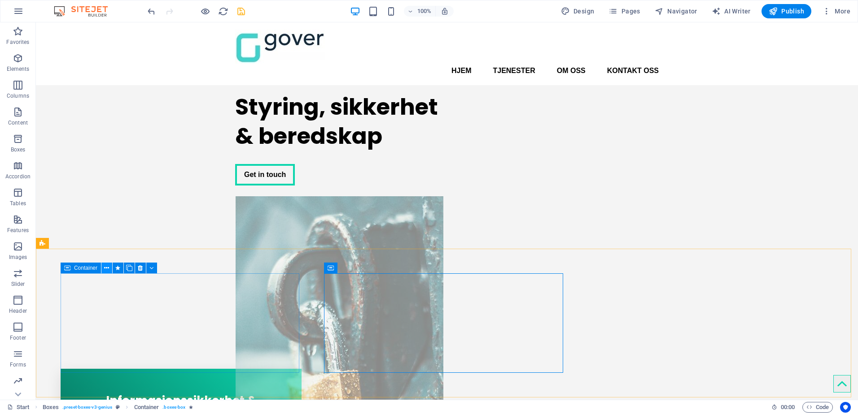
click at [106, 268] on icon at bounding box center [106, 268] width 5 height 9
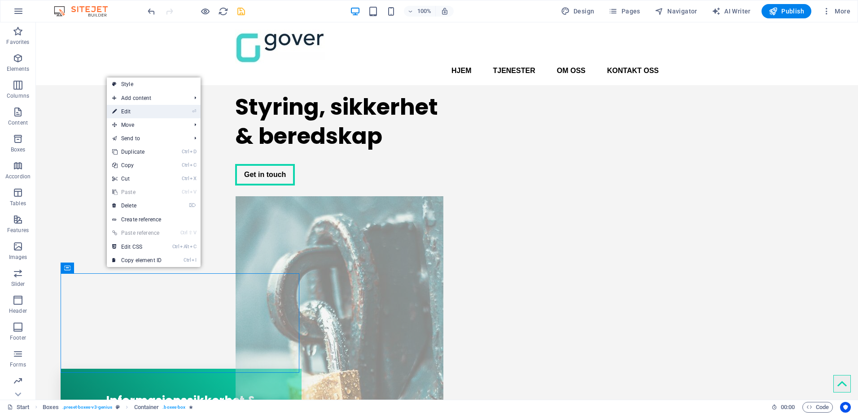
click at [156, 112] on link "⏎ Edit" at bounding box center [137, 111] width 60 height 13
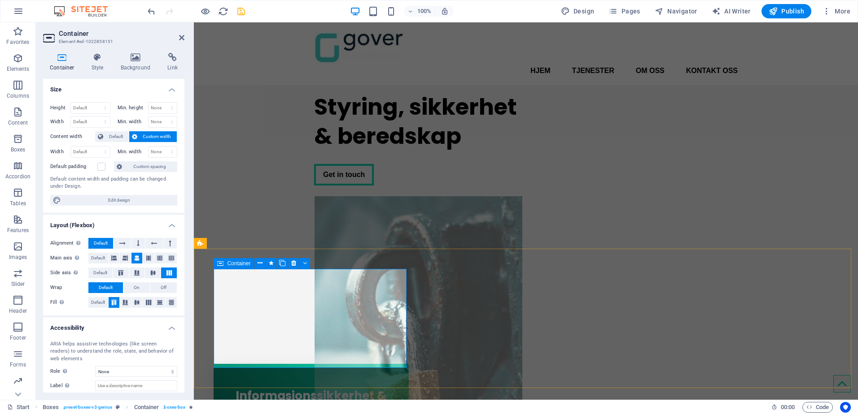
click at [323, 364] on div "Informasjonssikkerhet & personvern Har din virksomhet det digitale forsvaret de…" at bounding box center [311, 412] width 195 height 97
click at [259, 262] on icon at bounding box center [259, 263] width 5 height 9
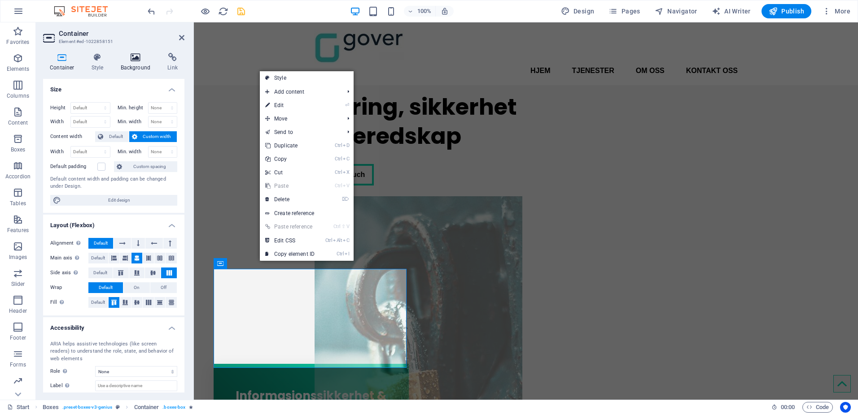
click at [132, 56] on icon at bounding box center [136, 57] width 44 height 9
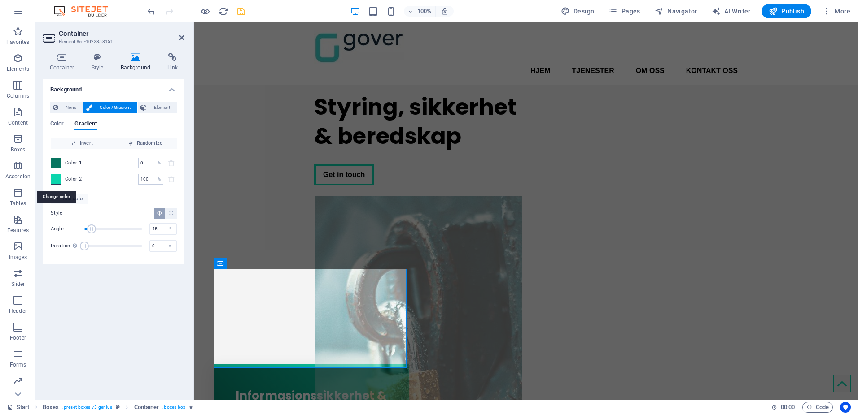
click at [57, 179] on span at bounding box center [56, 179] width 10 height 10
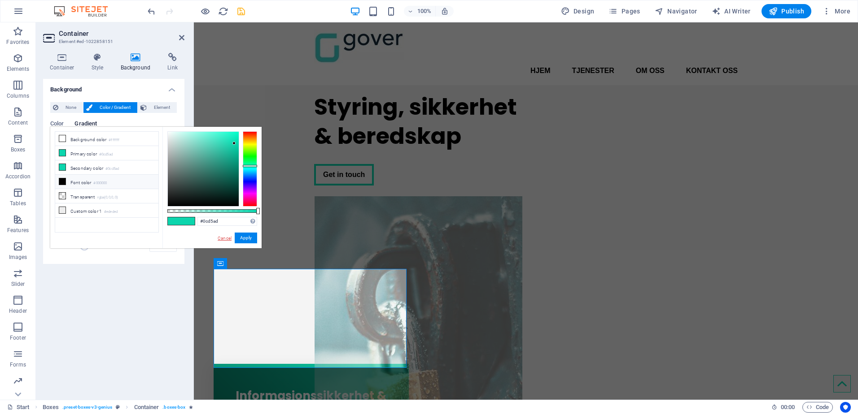
click at [226, 239] on link "Cancel" at bounding box center [225, 238] width 16 height 7
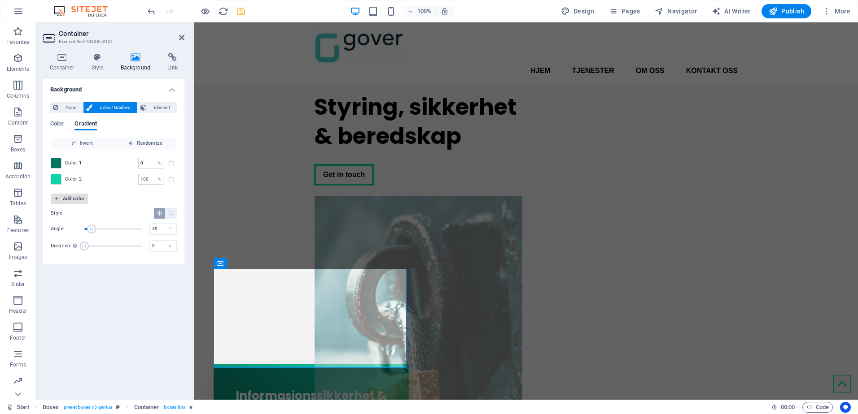
click at [66, 197] on span "Add color" at bounding box center [69, 199] width 30 height 11
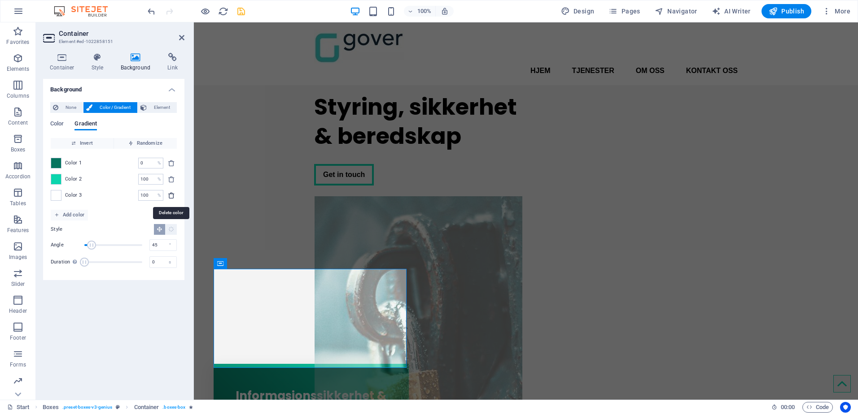
click at [172, 196] on icon "delete" at bounding box center [171, 195] width 7 height 7
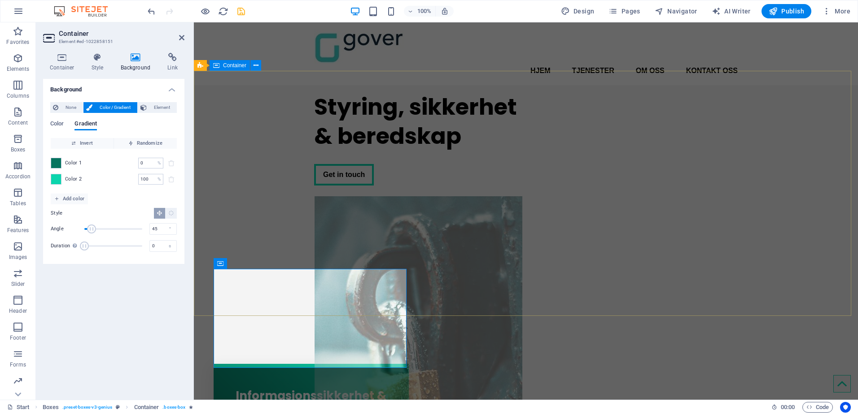
click at [253, 160] on div "Styring, sikkerhet & beredskap Get in touch" at bounding box center [526, 248] width 664 height 327
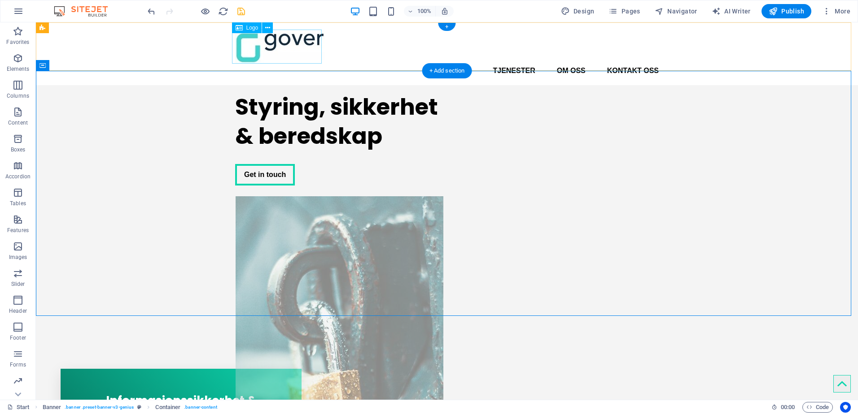
click at [266, 62] on div at bounding box center [446, 47] width 423 height 34
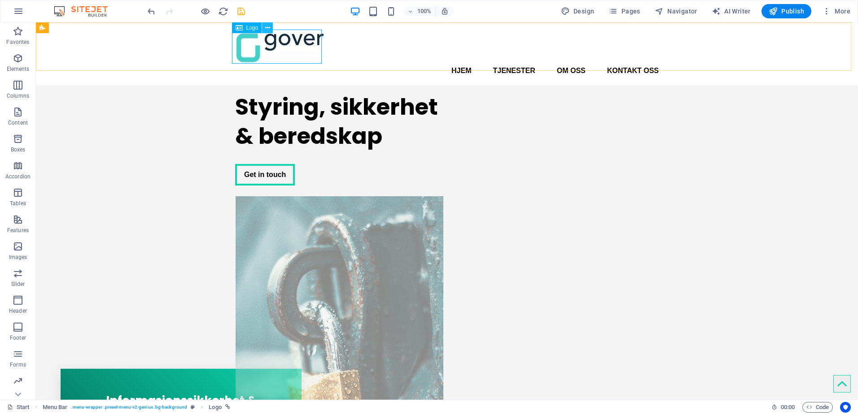
click at [267, 28] on icon at bounding box center [267, 27] width 5 height 9
click at [151, 41] on div "Hjem Tjenester Om oss Kontakt oss Menu" at bounding box center [447, 53] width 822 height 63
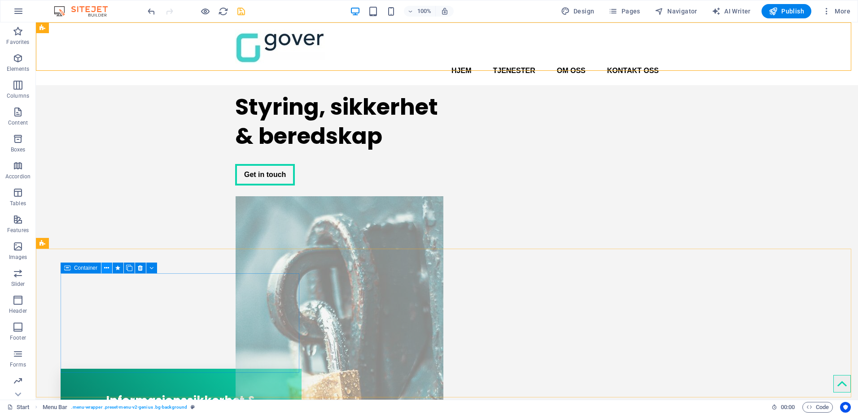
click at [107, 269] on icon at bounding box center [106, 268] width 5 height 9
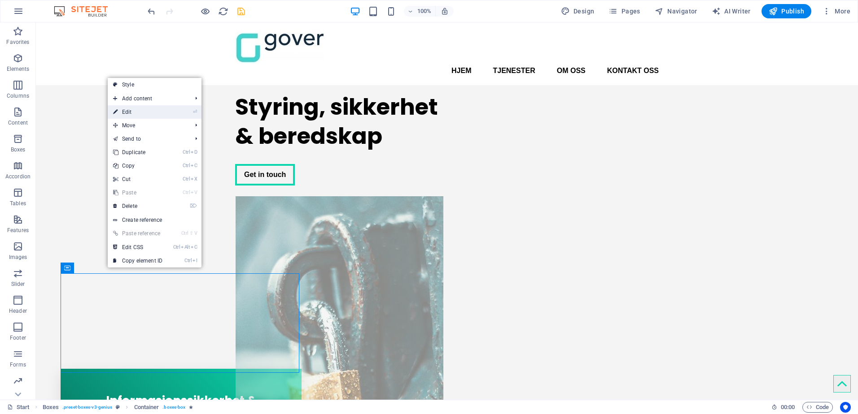
click at [144, 109] on link "⏎ Edit" at bounding box center [138, 111] width 60 height 13
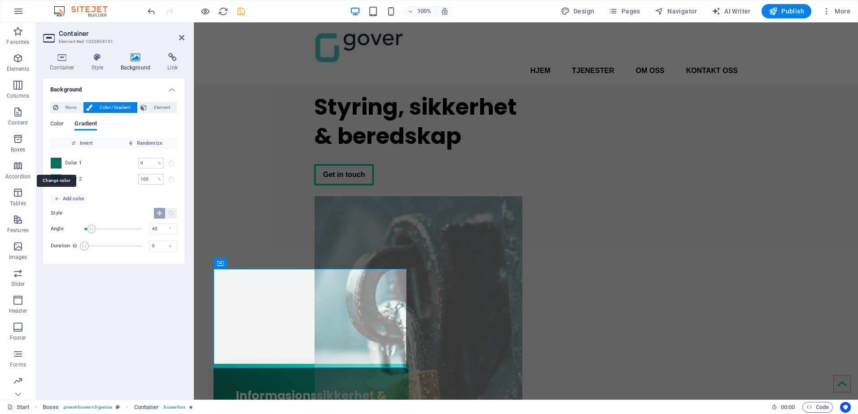
click at [56, 164] on span at bounding box center [56, 163] width 10 height 10
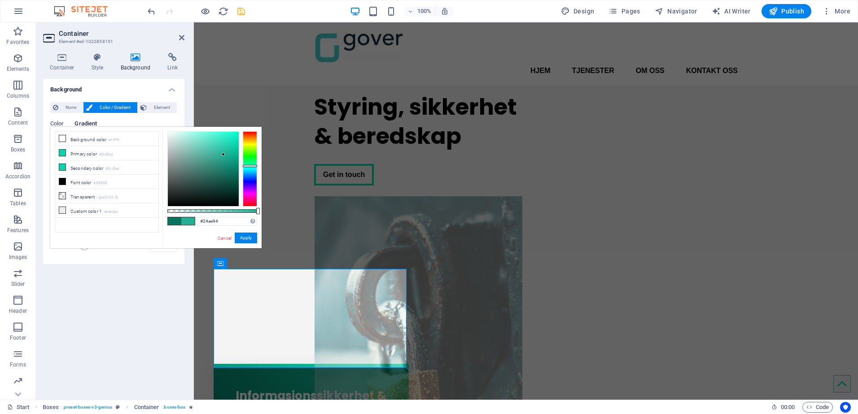
click at [223, 155] on div at bounding box center [203, 169] width 71 height 74
click at [215, 152] on div at bounding box center [203, 169] width 71 height 74
click at [211, 149] on div at bounding box center [203, 169] width 71 height 74
click at [246, 239] on button "Apply" at bounding box center [246, 238] width 22 height 11
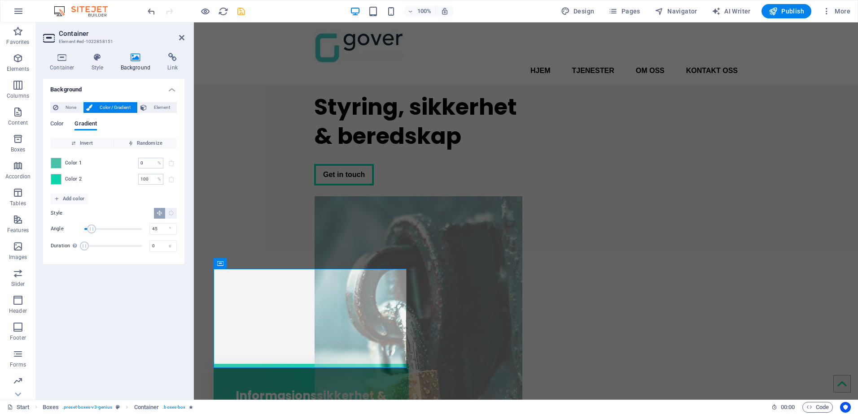
click at [153, 328] on div "Background None Color / Gradient Element Stretch background to full-width Color…" at bounding box center [113, 236] width 141 height 314
click at [303, 238] on div "Styring, sikkerhet & beredskap Get in touch" at bounding box center [526, 248] width 664 height 327
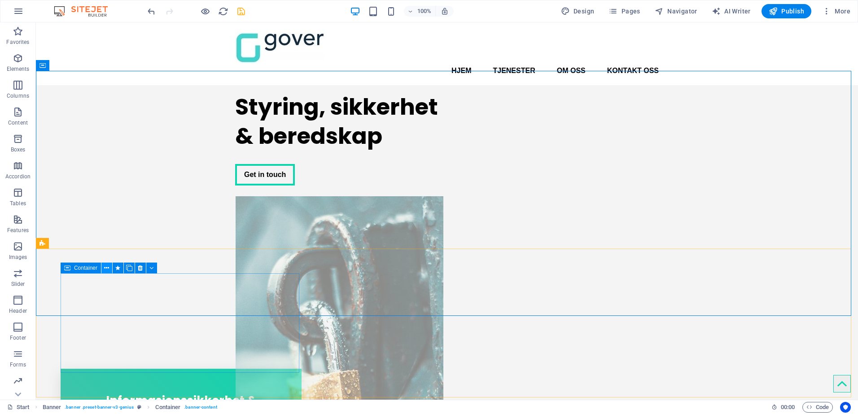
click at [105, 269] on icon at bounding box center [106, 268] width 5 height 9
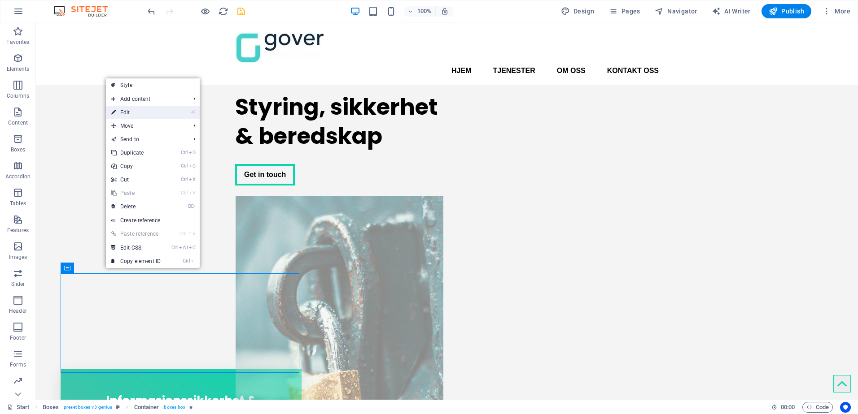
click at [136, 112] on link "⏎ Edit" at bounding box center [136, 112] width 60 height 13
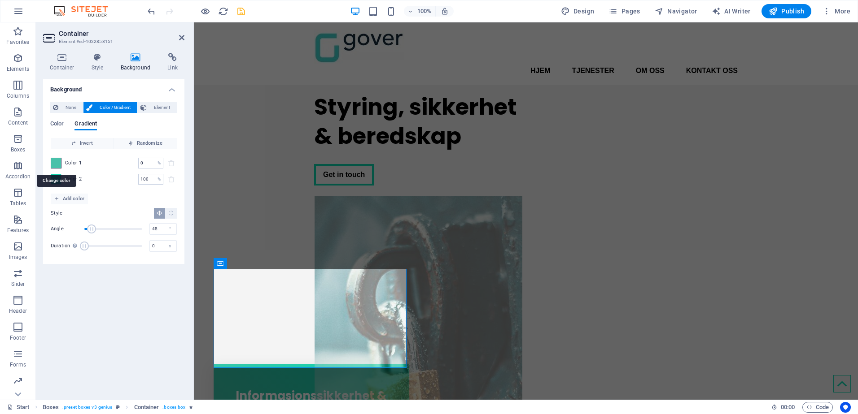
click at [56, 163] on span at bounding box center [56, 163] width 10 height 10
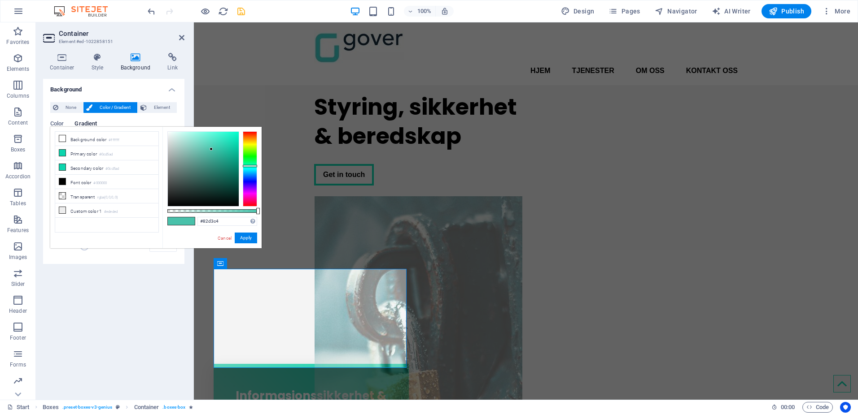
click at [195, 144] on div at bounding box center [203, 169] width 71 height 74
click at [184, 144] on div at bounding box center [203, 169] width 71 height 74
click at [243, 237] on button "Apply" at bounding box center [246, 238] width 22 height 11
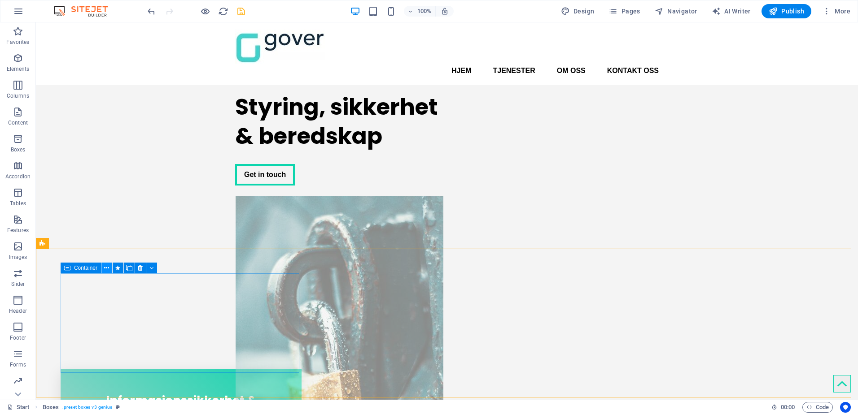
click at [106, 269] on icon at bounding box center [106, 268] width 5 height 9
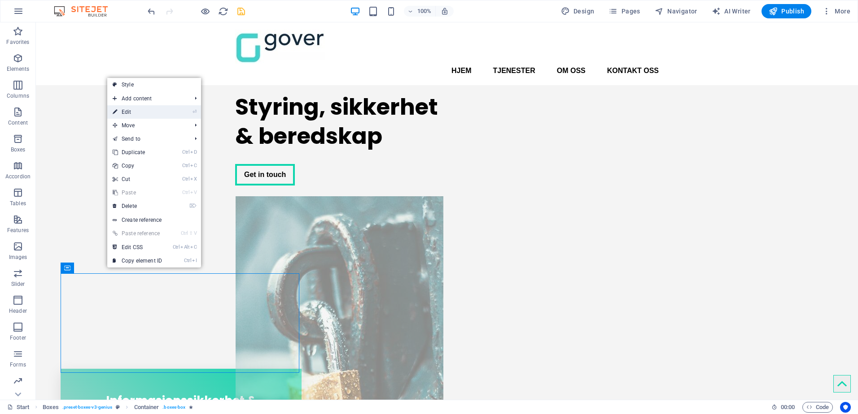
click at [139, 111] on link "⏎ Edit" at bounding box center [137, 111] width 60 height 13
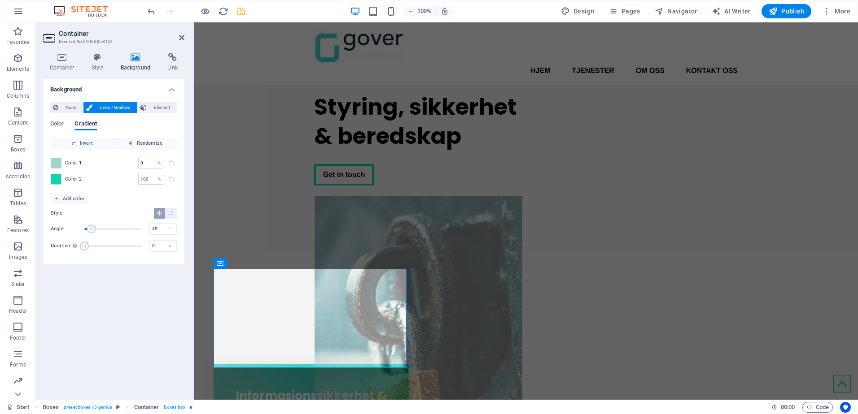
click at [73, 176] on span "Color 2" at bounding box center [73, 179] width 17 height 7
click at [80, 143] on span "Invert" at bounding box center [82, 143] width 56 height 11
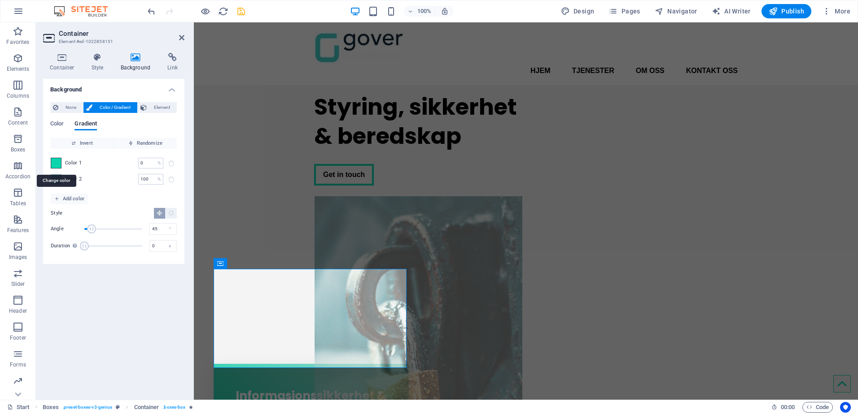
click at [57, 163] on span at bounding box center [56, 163] width 10 height 10
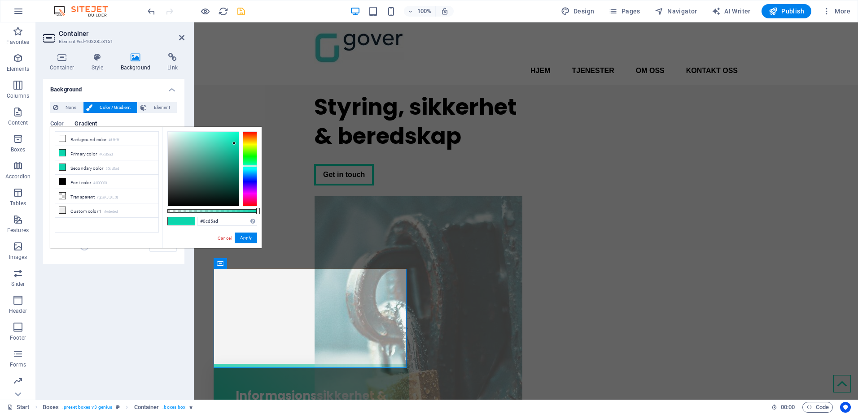
type input "#1fcca9"
click at [227, 146] on div at bounding box center [203, 169] width 71 height 74
click at [240, 239] on button "Apply" at bounding box center [246, 238] width 22 height 11
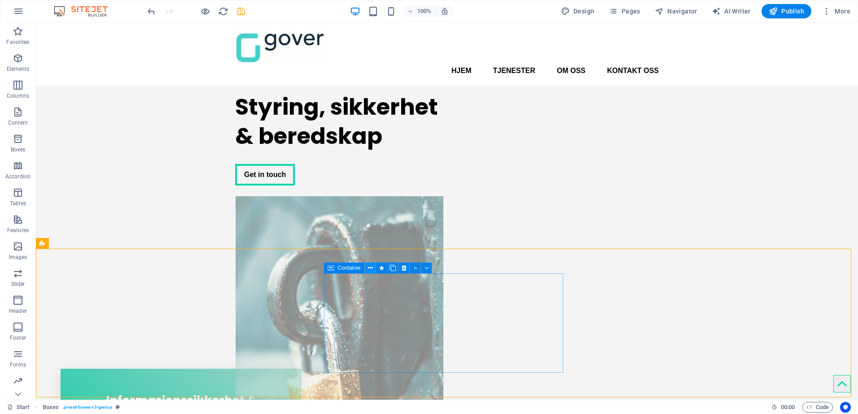
click at [369, 266] on icon at bounding box center [370, 268] width 5 height 9
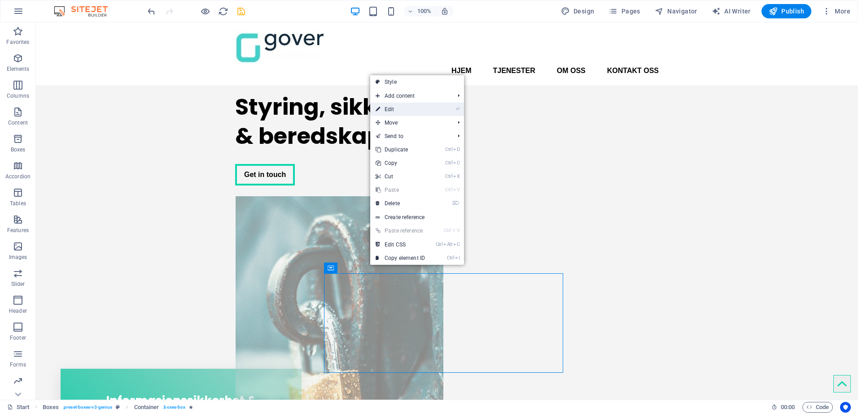
click at [398, 111] on link "⏎ Edit" at bounding box center [400, 109] width 60 height 13
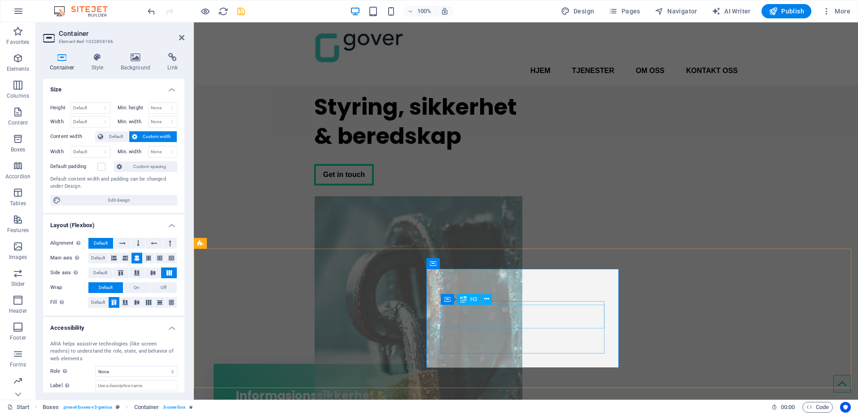
click at [487, 300] on icon at bounding box center [486, 299] width 5 height 9
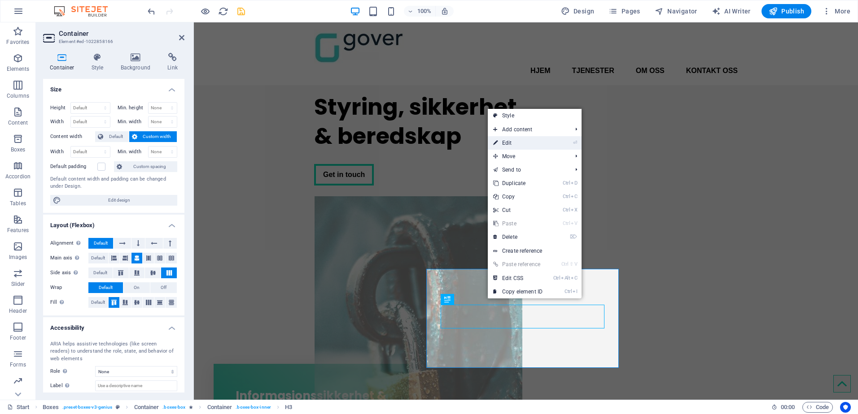
click at [520, 144] on link "⏎ Edit" at bounding box center [518, 142] width 60 height 13
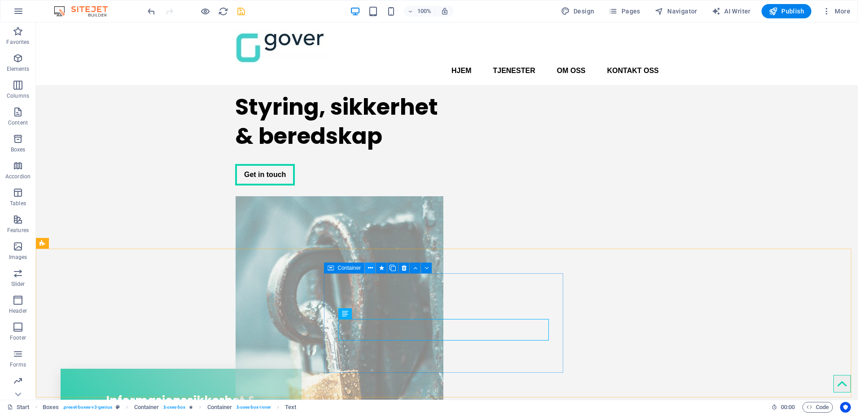
click at [371, 266] on icon at bounding box center [370, 268] width 5 height 9
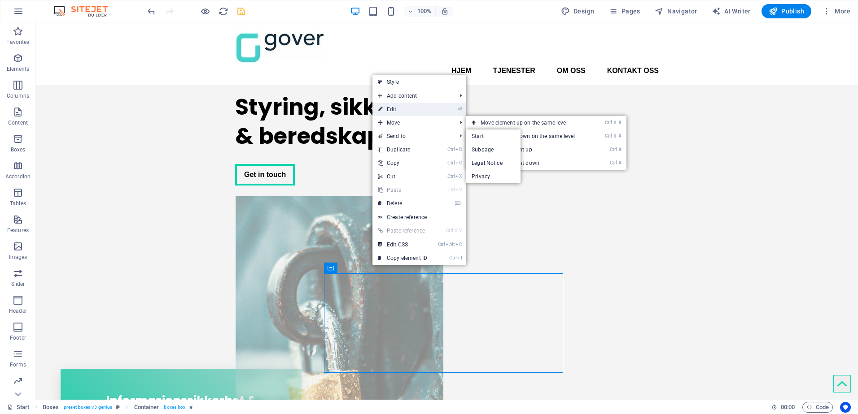
click at [400, 108] on link "⏎ Edit" at bounding box center [402, 109] width 60 height 13
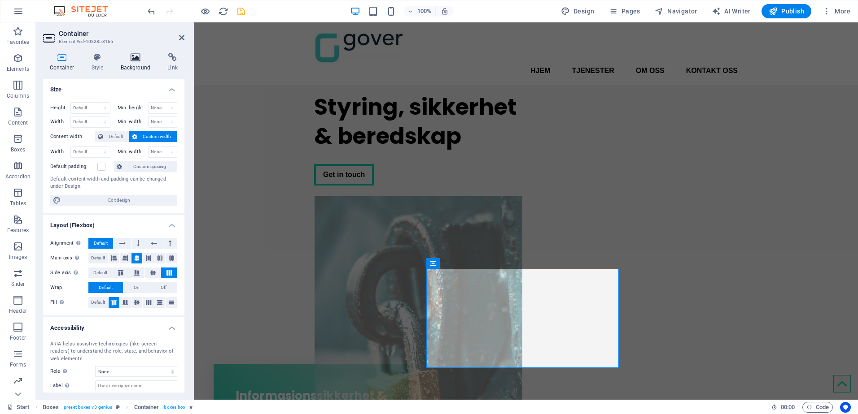
click at [132, 65] on h4 "Background" at bounding box center [137, 62] width 47 height 19
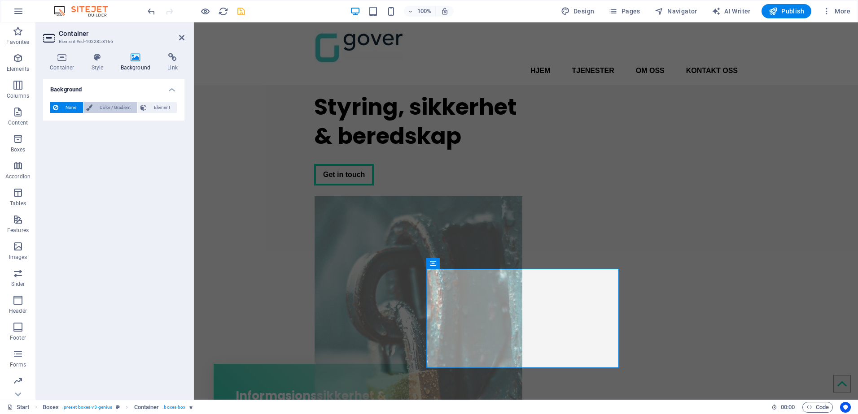
click at [115, 105] on span "Color / Gradient" at bounding box center [114, 107] width 39 height 11
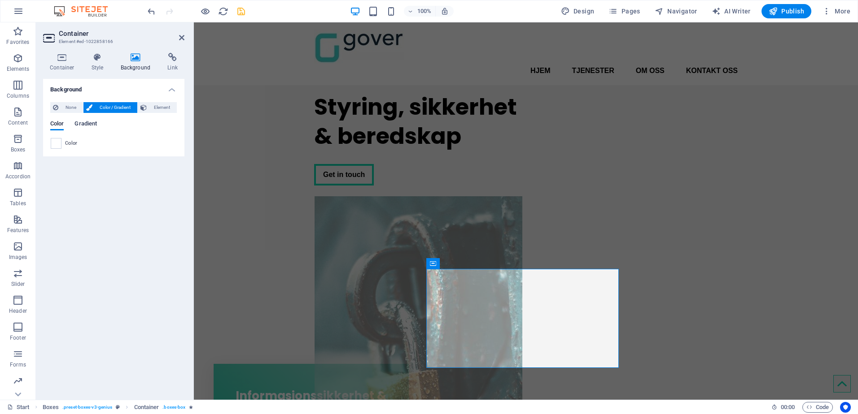
click at [82, 126] on span "Gradient" at bounding box center [85, 124] width 22 height 13
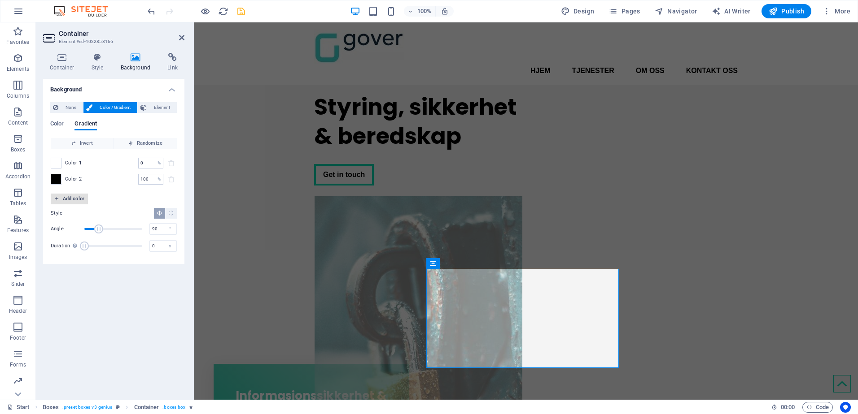
click at [70, 196] on span "Add color" at bounding box center [69, 199] width 30 height 11
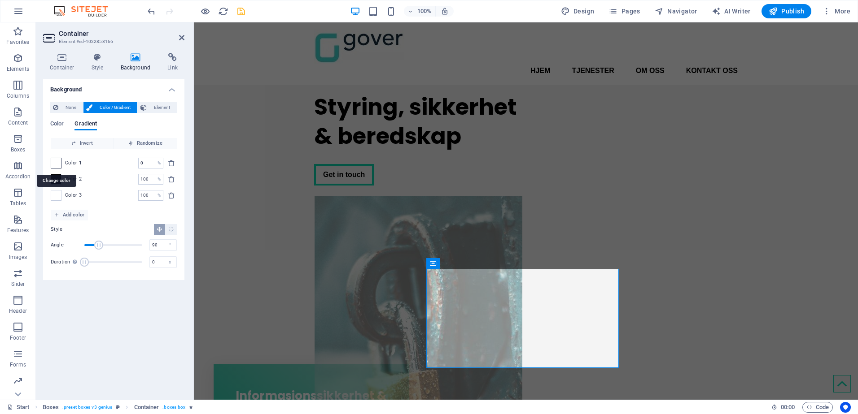
click at [56, 164] on span at bounding box center [56, 163] width 10 height 10
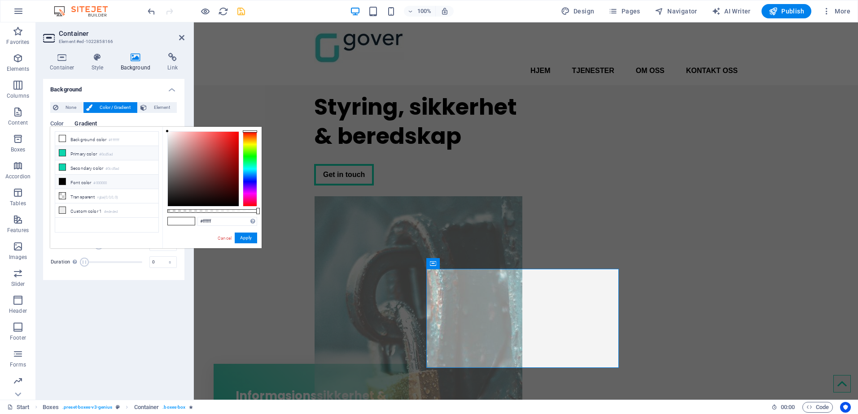
click at [86, 154] on li "Primary color #0cd5ad" at bounding box center [106, 153] width 103 height 14
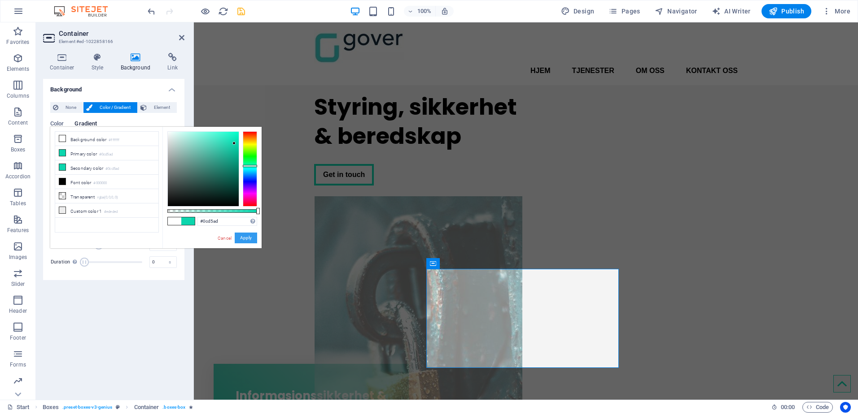
click at [250, 238] on button "Apply" at bounding box center [246, 238] width 22 height 11
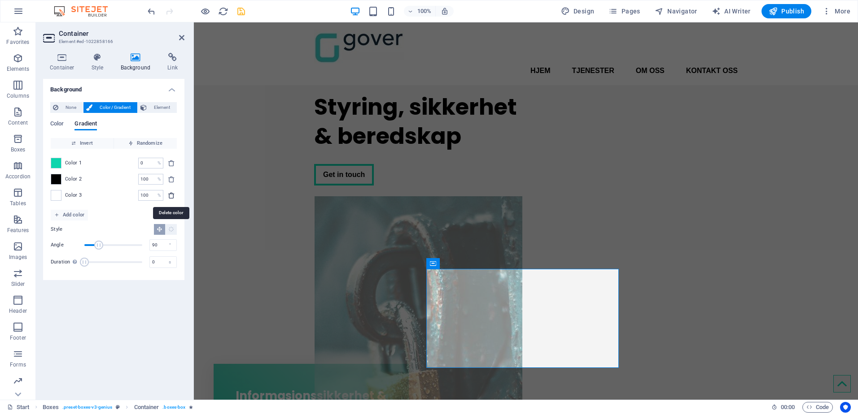
click at [170, 194] on icon "delete" at bounding box center [171, 195] width 7 height 7
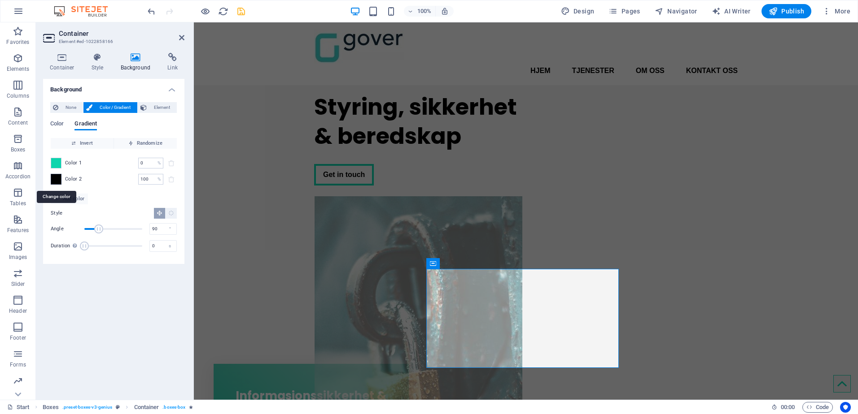
click at [55, 178] on span at bounding box center [56, 179] width 10 height 10
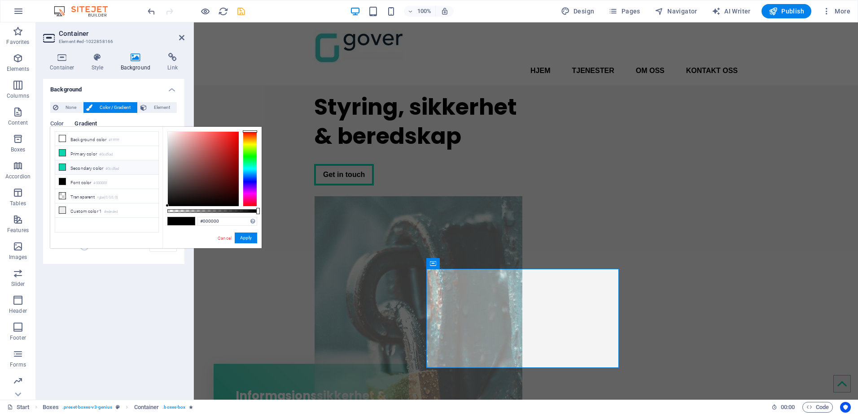
click at [78, 169] on li "Secondary color #0cd5ad" at bounding box center [106, 168] width 103 height 14
type input "#0cd5ad"
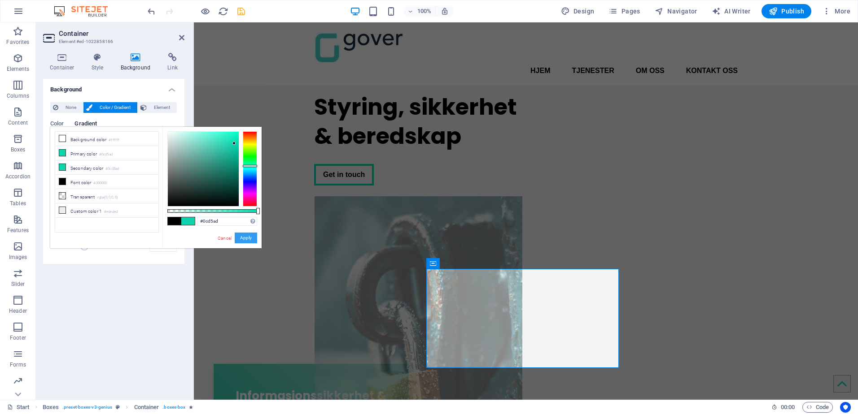
click at [247, 238] on button "Apply" at bounding box center [246, 238] width 22 height 11
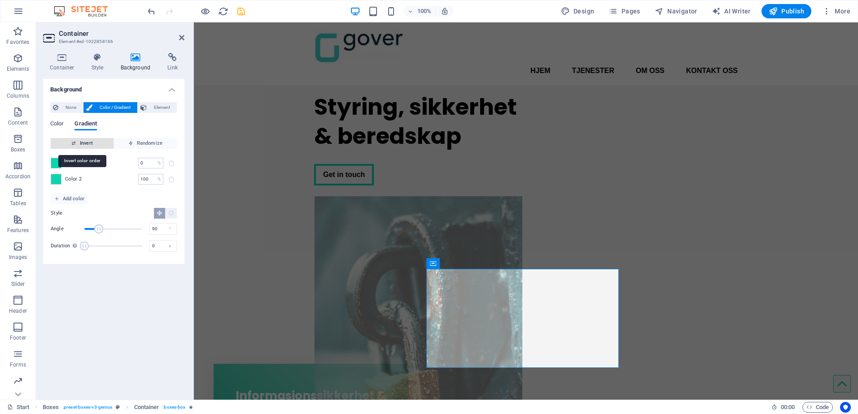
click at [90, 142] on span "Invert" at bounding box center [82, 143] width 56 height 11
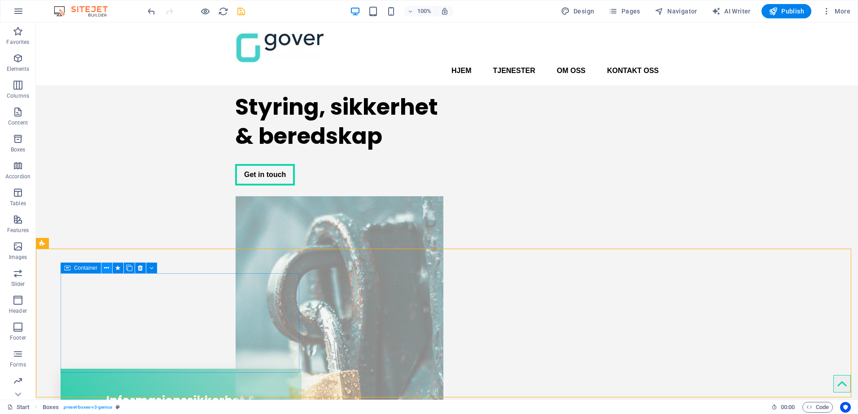
click at [106, 267] on icon at bounding box center [106, 268] width 5 height 9
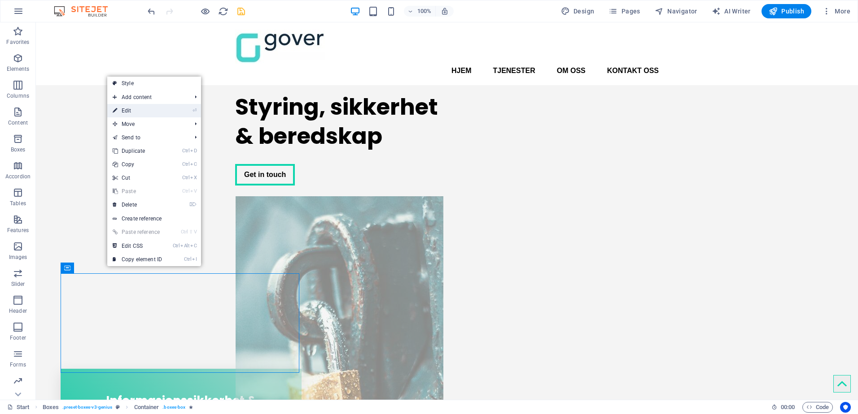
click at [131, 110] on link "⏎ Edit" at bounding box center [137, 110] width 60 height 13
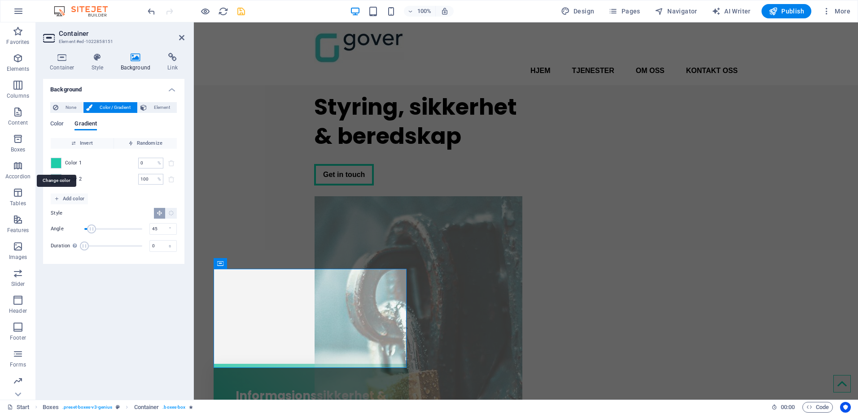
drag, startPoint x: 59, startPoint y: 163, endPoint x: 43, endPoint y: 274, distance: 111.5
click at [43, 274] on div "Container Style Background Link Size Height Default px rem % vh vw Min. height …" at bounding box center [114, 223] width 156 height 354
click at [98, 58] on icon at bounding box center [98, 57] width 26 height 9
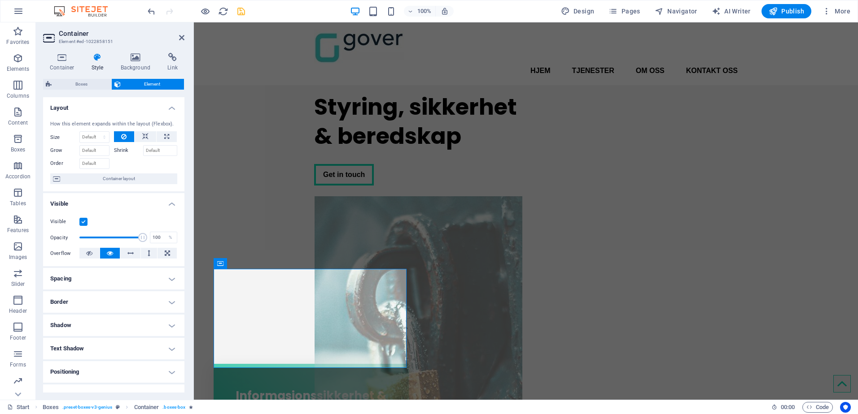
click at [184, 344] on div "Container Style Background Link Size Height Default px rem % vh vw Min. height …" at bounding box center [114, 223] width 156 height 354
click at [136, 58] on icon at bounding box center [136, 57] width 44 height 9
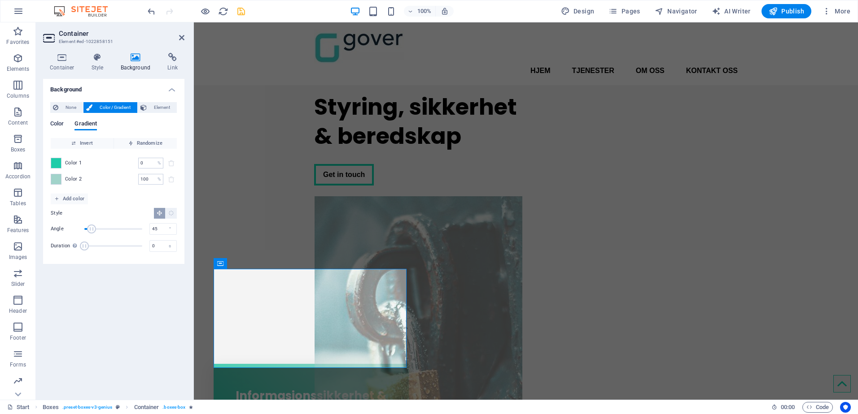
click at [57, 122] on span "Color" at bounding box center [56, 124] width 13 height 13
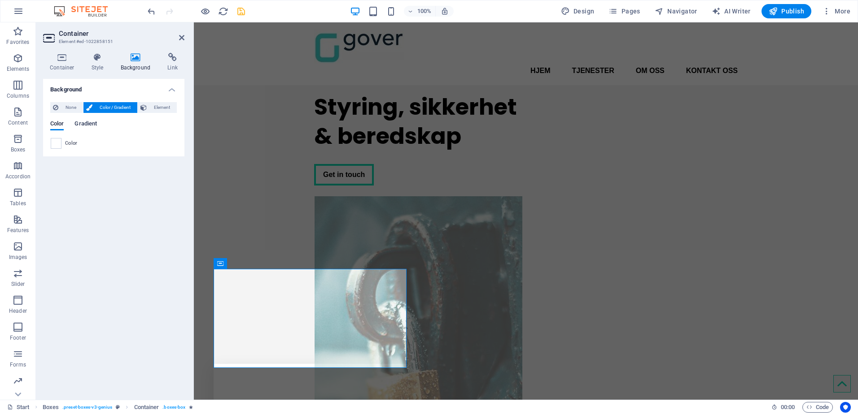
click at [84, 122] on span "Gradient" at bounding box center [85, 124] width 22 height 13
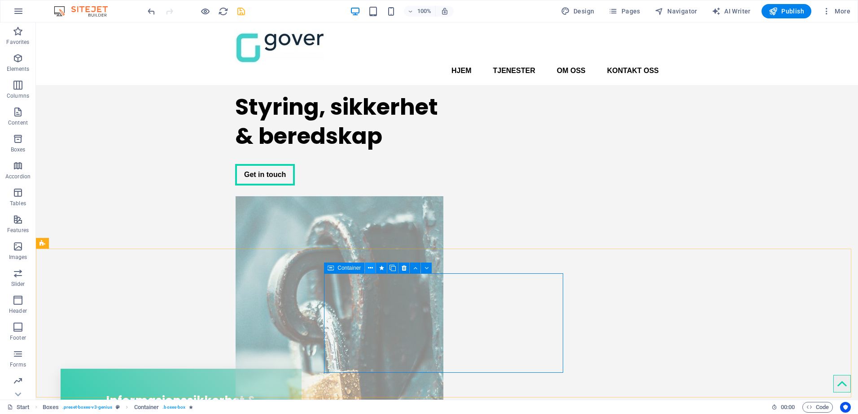
click at [369, 267] on icon at bounding box center [370, 268] width 5 height 9
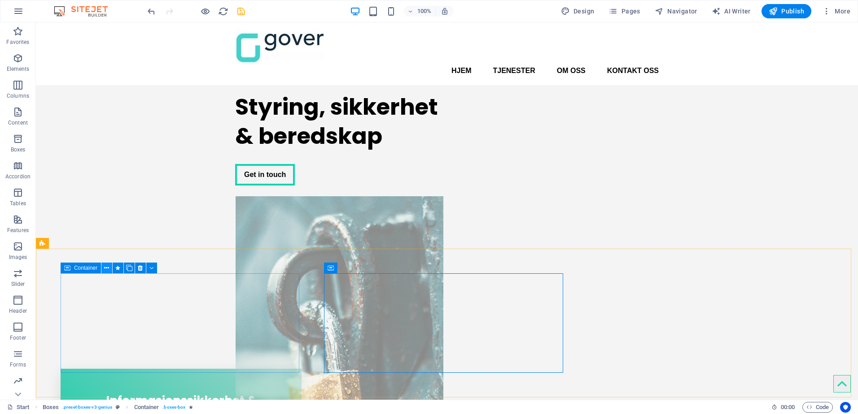
click at [105, 266] on icon at bounding box center [106, 268] width 5 height 9
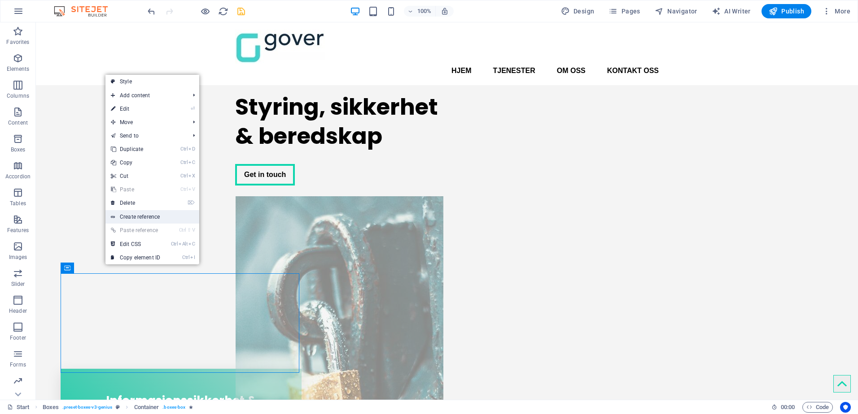
click at [130, 214] on link "Create reference" at bounding box center [152, 216] width 94 height 13
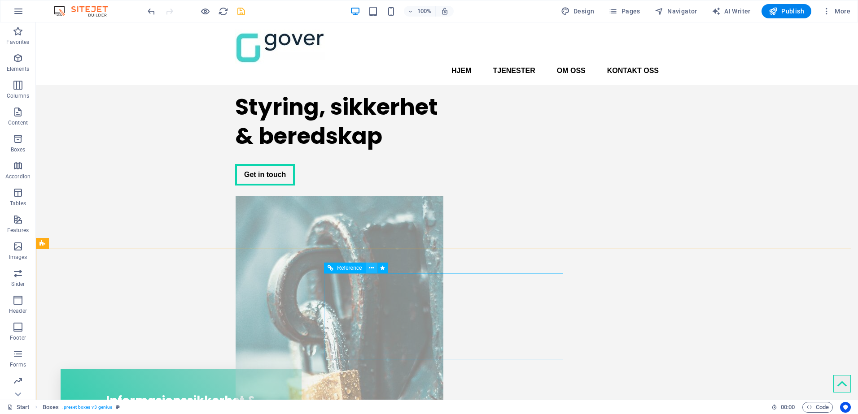
click at [371, 268] on icon at bounding box center [371, 268] width 5 height 9
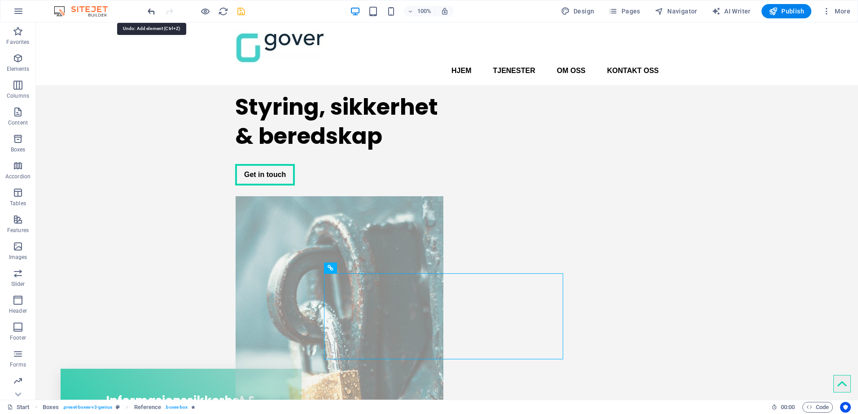
click at [151, 12] on icon "undo" at bounding box center [151, 11] width 10 height 10
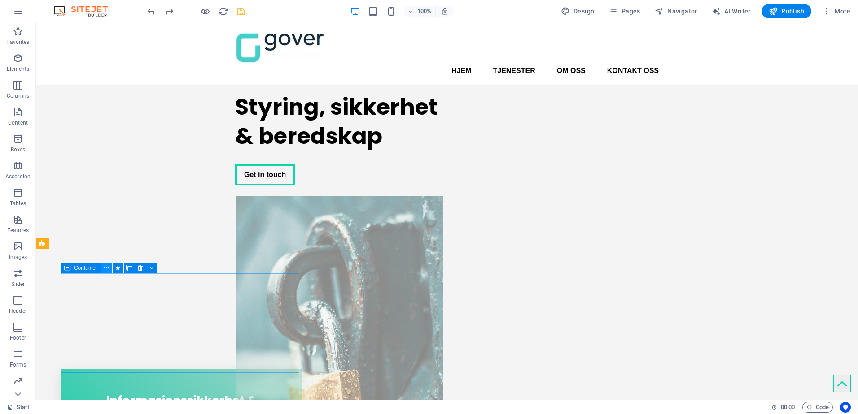
click at [105, 267] on icon at bounding box center [106, 268] width 5 height 9
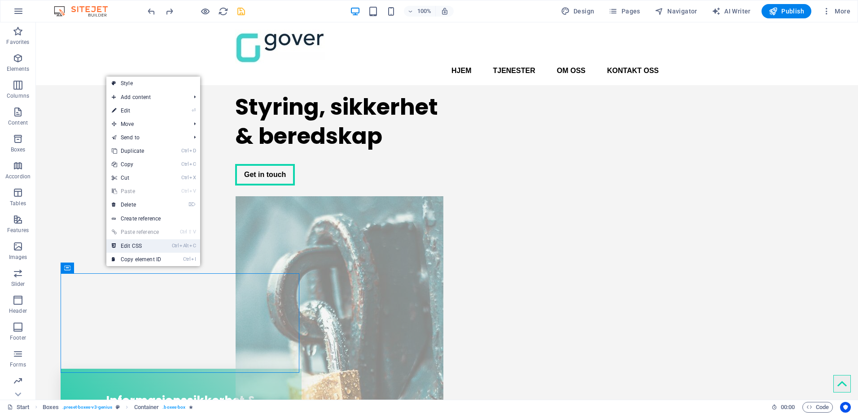
click at [131, 246] on link "Ctrl Alt C Edit CSS" at bounding box center [136, 246] width 60 height 13
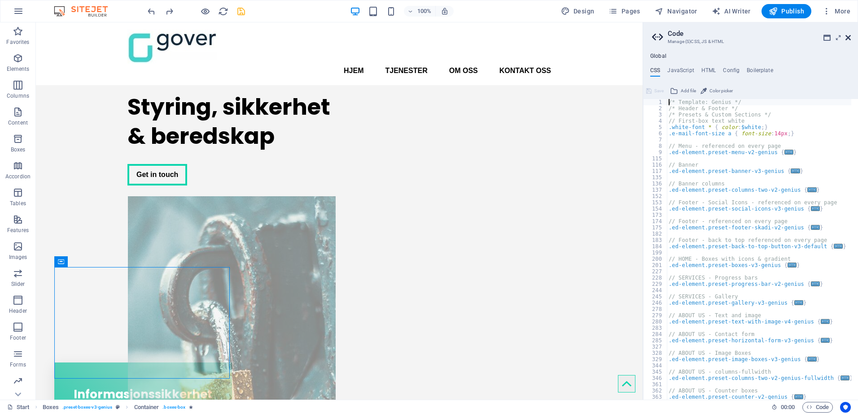
click at [846, 35] on icon at bounding box center [847, 37] width 5 height 7
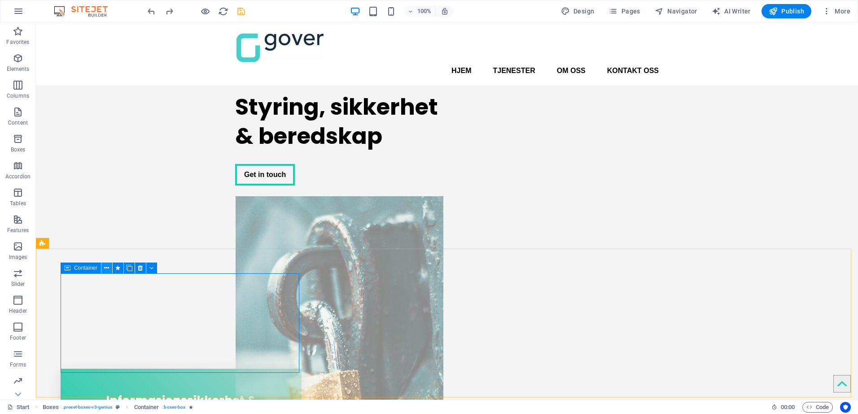
click at [106, 267] on icon at bounding box center [106, 268] width 5 height 9
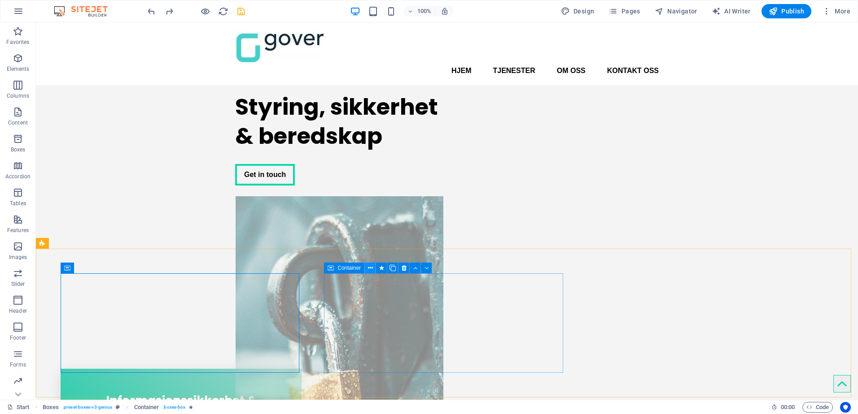
click at [371, 266] on icon at bounding box center [370, 268] width 5 height 9
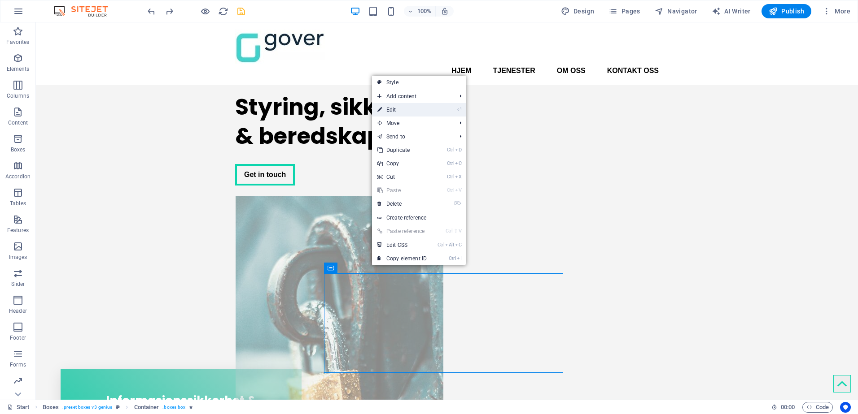
click at [399, 111] on link "⏎ Edit" at bounding box center [402, 109] width 60 height 13
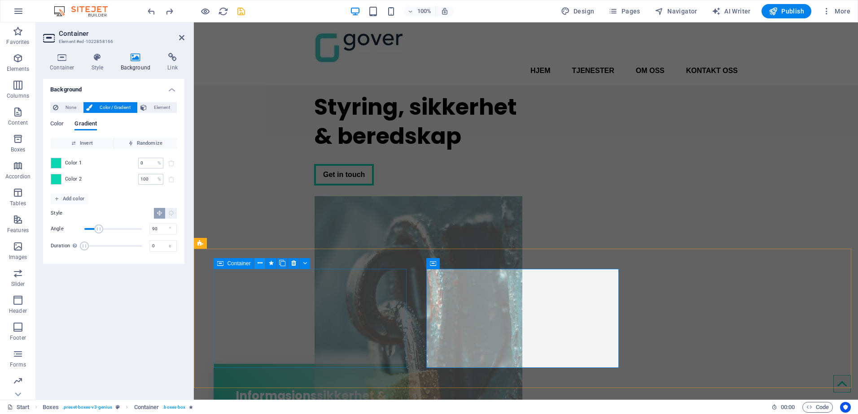
click at [261, 263] on icon at bounding box center [259, 263] width 5 height 9
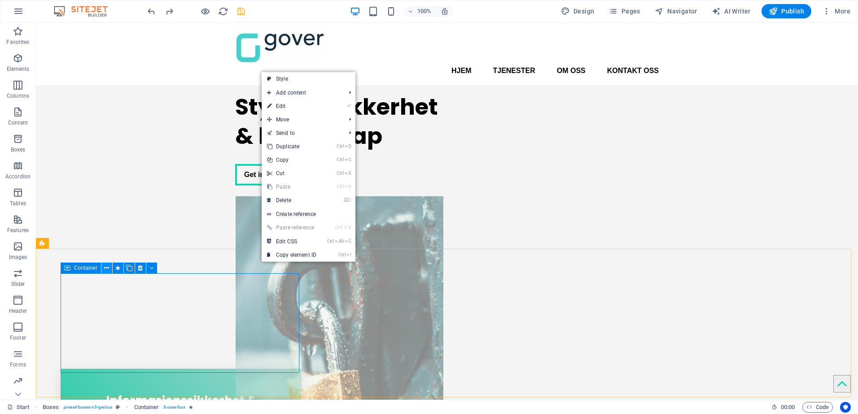
click at [105, 268] on icon at bounding box center [106, 268] width 5 height 9
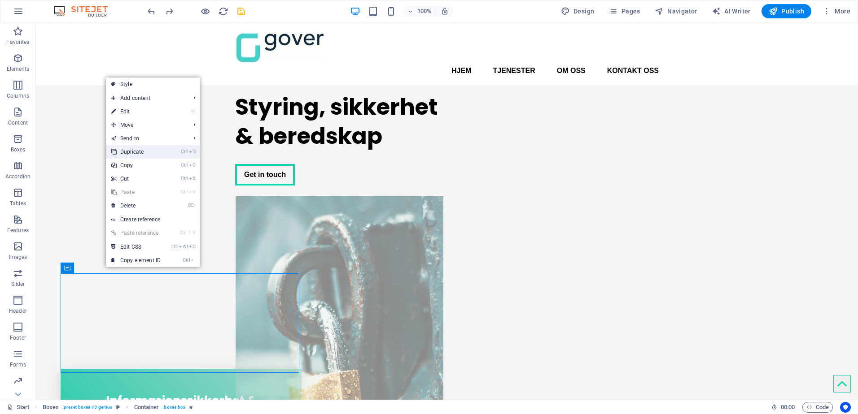
click at [148, 149] on link "Ctrl D Duplicate" at bounding box center [136, 151] width 60 height 13
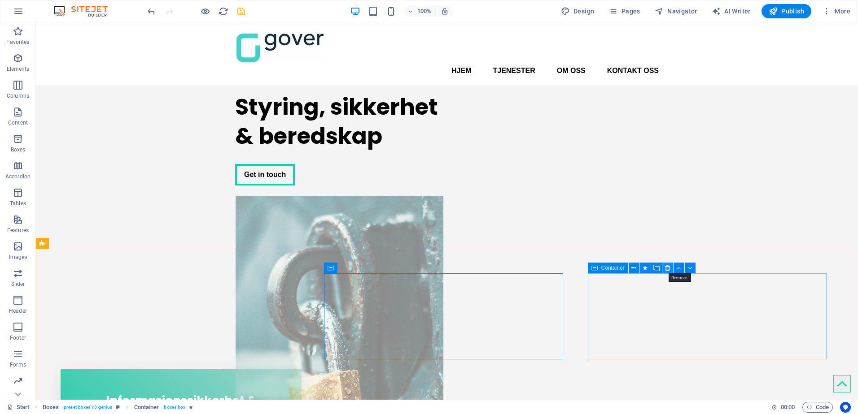
click at [667, 267] on icon at bounding box center [667, 268] width 5 height 9
click at [665, 269] on icon at bounding box center [667, 268] width 5 height 9
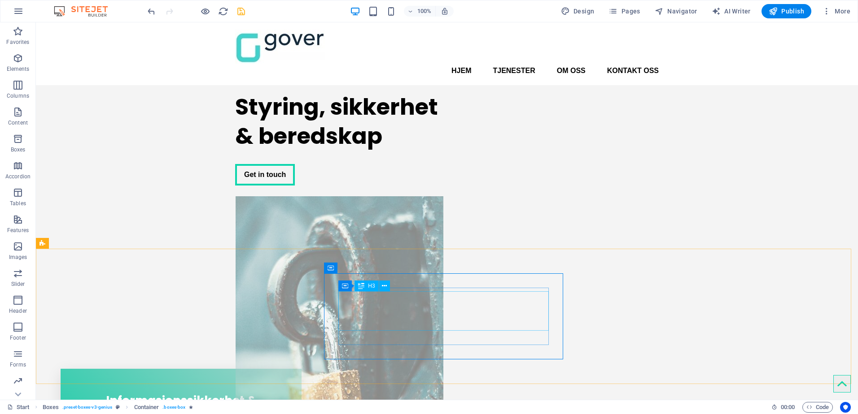
click at [384, 286] on icon at bounding box center [384, 286] width 5 height 9
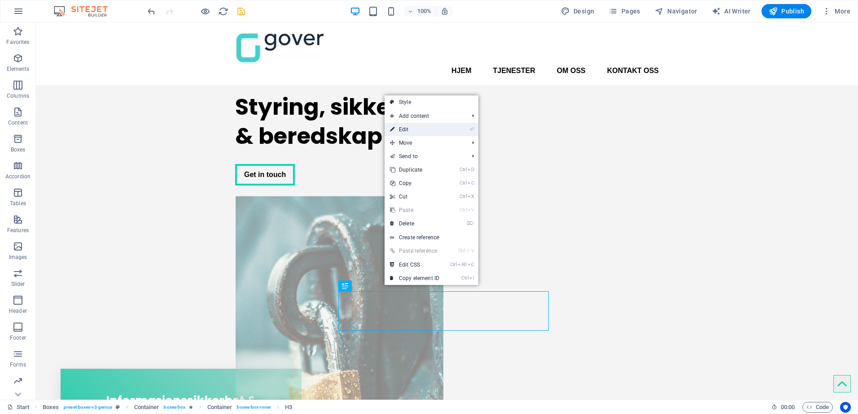
click at [415, 128] on link "⏎ Edit" at bounding box center [414, 129] width 60 height 13
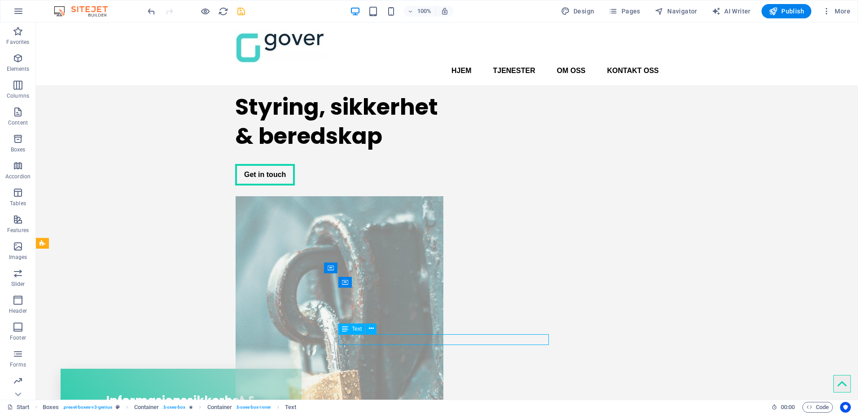
click at [214, 387] on div "Informasjonssikkerhet & personvern" at bounding box center [181, 406] width 212 height 39
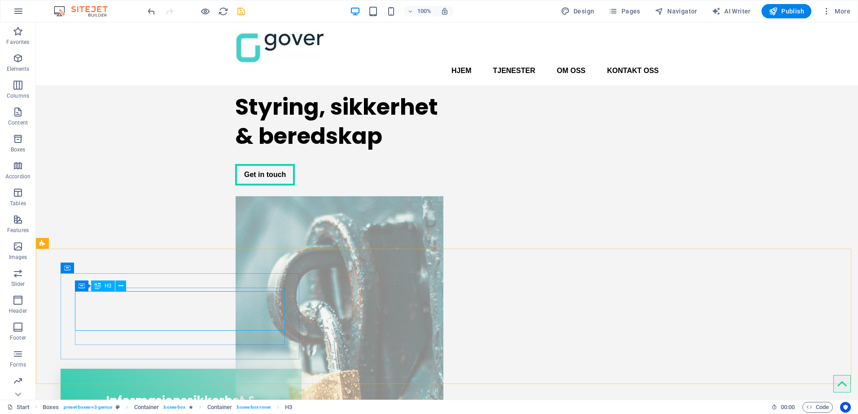
click at [215, 387] on div "Informasjonssikkerhet & personvern" at bounding box center [181, 406] width 212 height 39
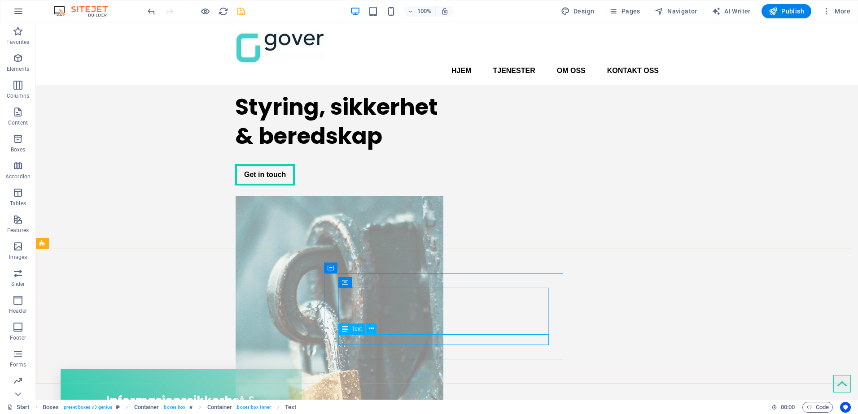
click at [370, 325] on icon at bounding box center [371, 328] width 5 height 9
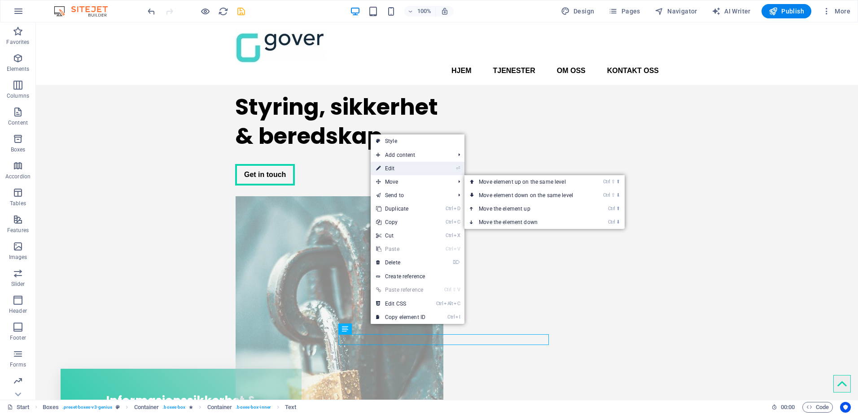
click at [411, 170] on link "⏎ Edit" at bounding box center [401, 168] width 60 height 13
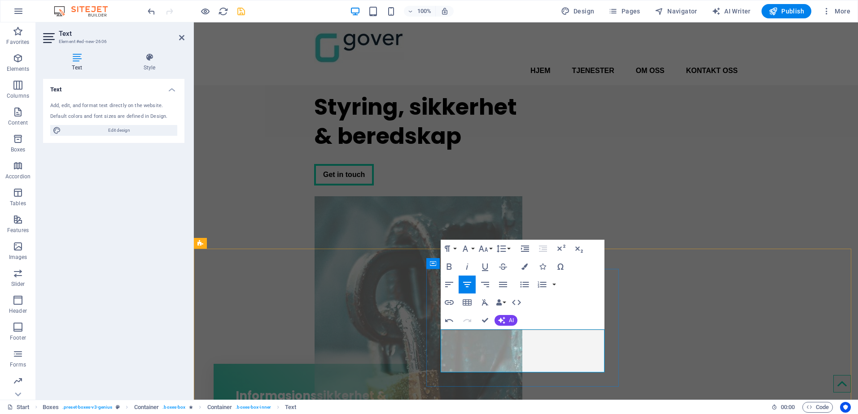
drag, startPoint x: 547, startPoint y: 366, endPoint x: 590, endPoint y: 346, distance: 48.0
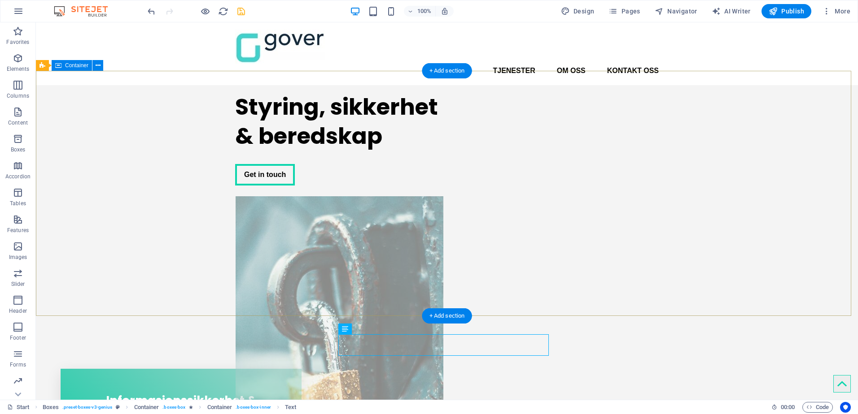
click at [140, 210] on div "Styring, sikkerhet & beredskap Get in touch" at bounding box center [447, 248] width 822 height 327
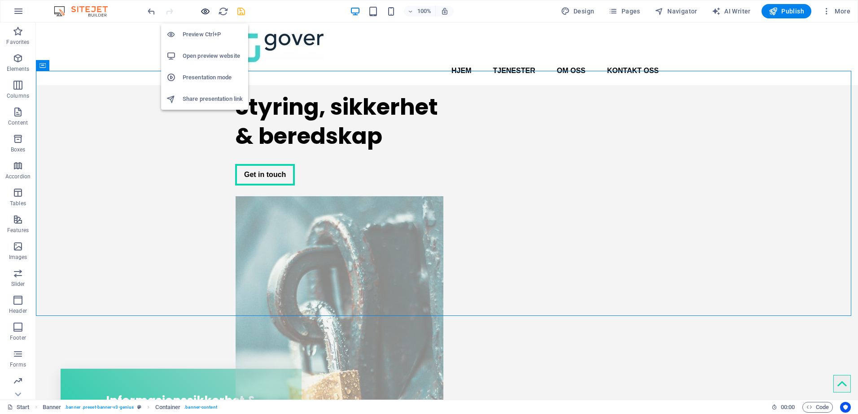
click at [206, 9] on icon "button" at bounding box center [205, 11] width 10 height 10
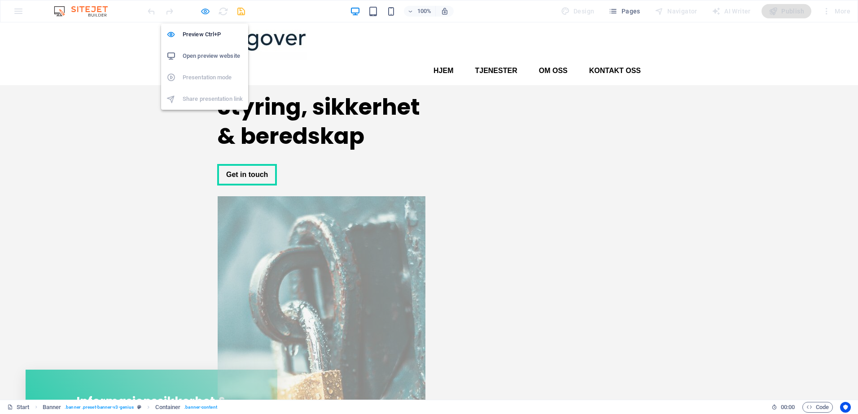
click at [207, 11] on icon "button" at bounding box center [205, 11] width 10 height 10
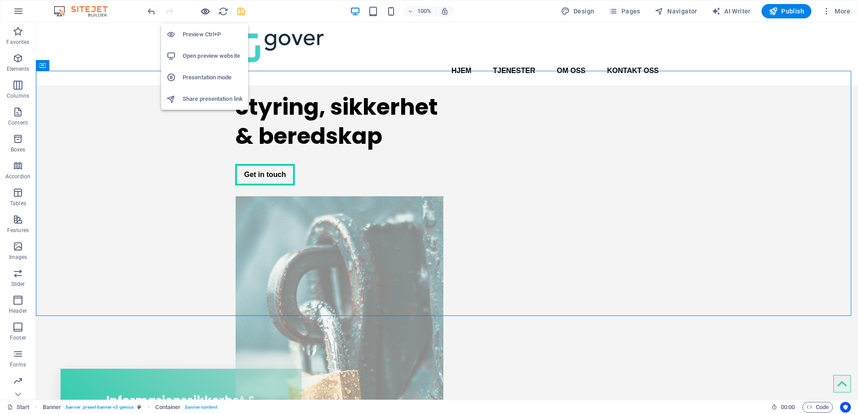
click at [207, 12] on icon "button" at bounding box center [205, 11] width 10 height 10
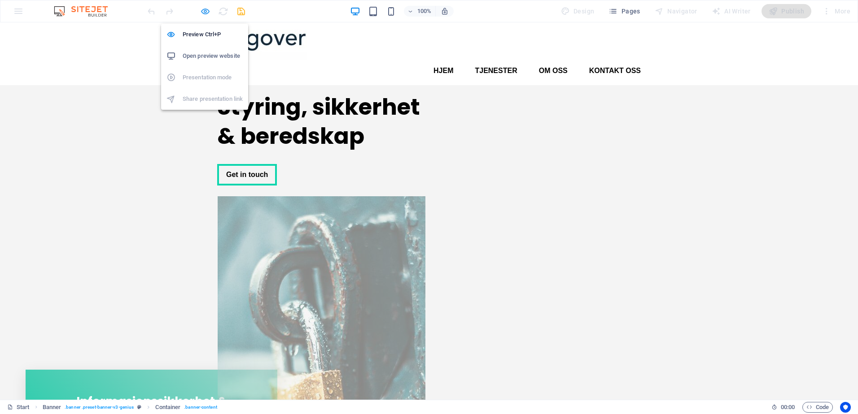
click at [204, 7] on icon "button" at bounding box center [205, 11] width 10 height 10
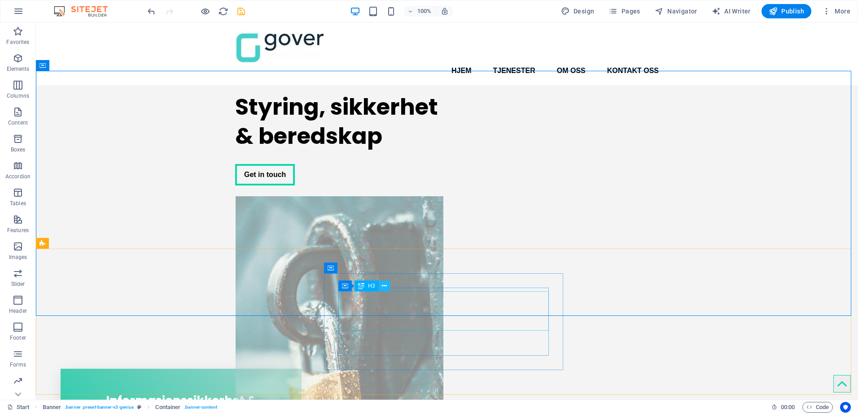
click at [385, 284] on icon at bounding box center [384, 286] width 5 height 9
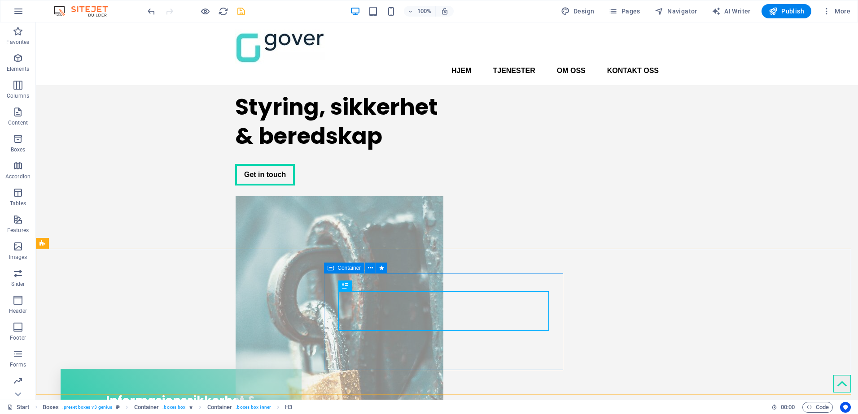
click at [371, 267] on icon at bounding box center [370, 268] width 5 height 9
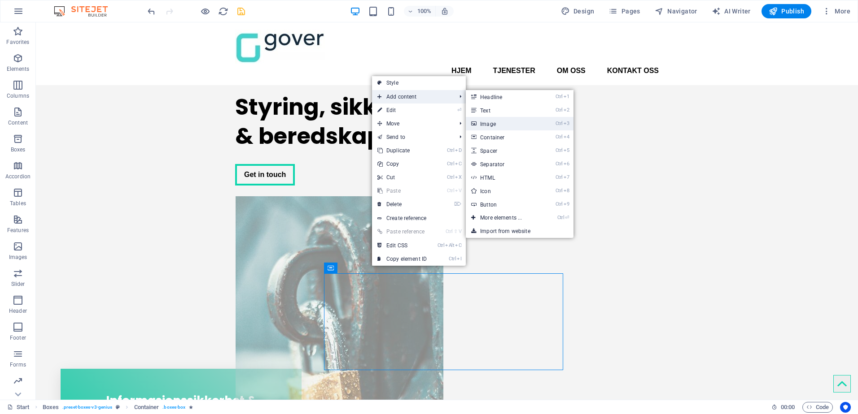
click at [507, 126] on link "Ctrl 3 Image" at bounding box center [503, 123] width 74 height 13
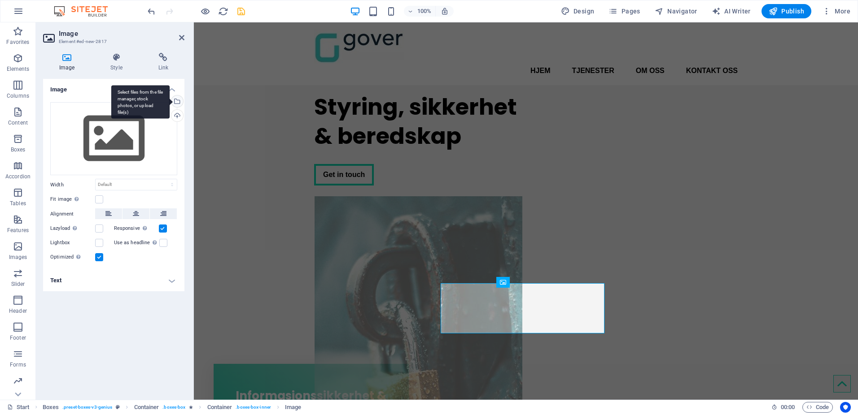
click at [170, 100] on div "Select files from the file manager, stock photos, or upload file(s)" at bounding box center [140, 102] width 58 height 34
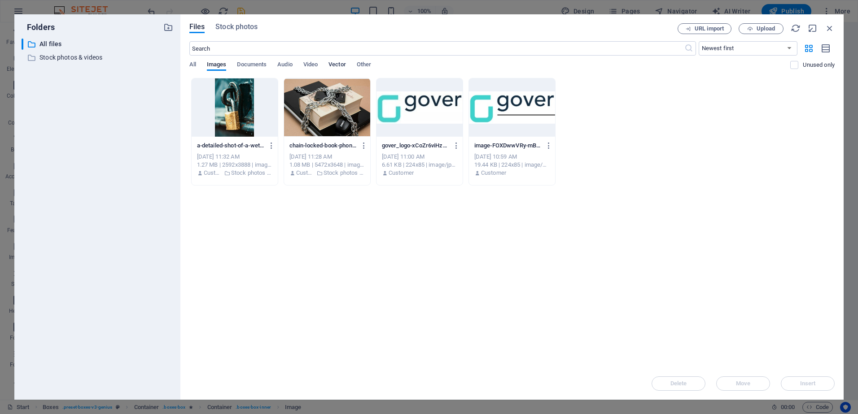
click at [341, 67] on span "Vector" at bounding box center [336, 65] width 17 height 13
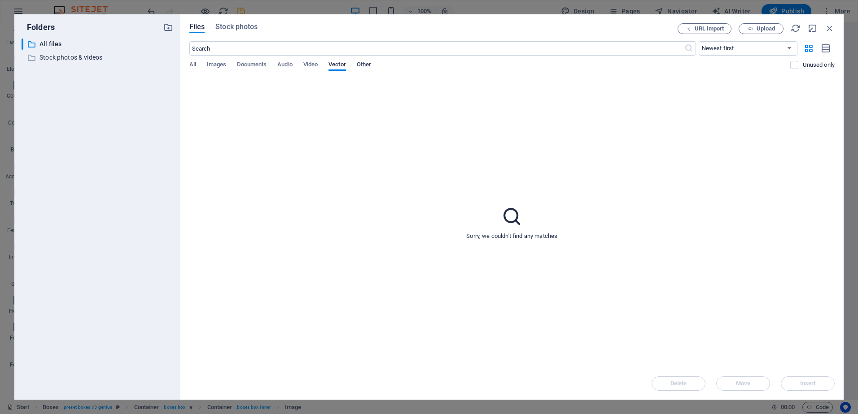
click at [367, 66] on span "Other" at bounding box center [364, 65] width 14 height 13
click at [214, 62] on span "Images" at bounding box center [217, 65] width 20 height 13
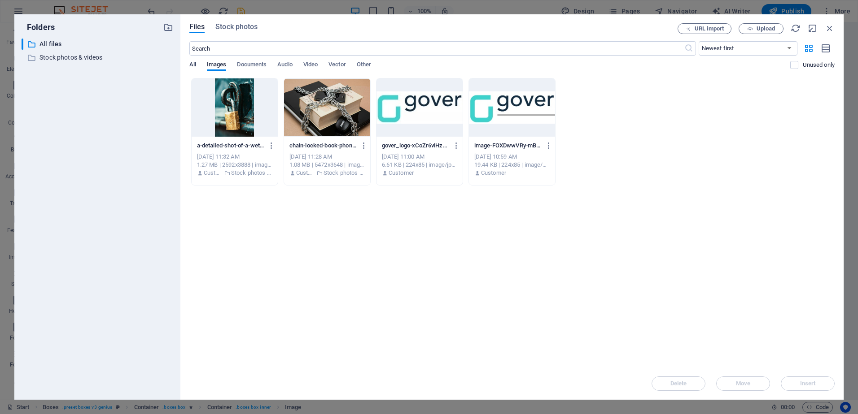
click at [194, 62] on span "All" at bounding box center [192, 65] width 7 height 13
click at [233, 22] on div "Files Stock photos URL import Upload ​ Newest first Oldest first Name (A-Z) Nam…" at bounding box center [511, 207] width 663 height 386
click at [232, 28] on span "Stock photos" at bounding box center [236, 27] width 42 height 11
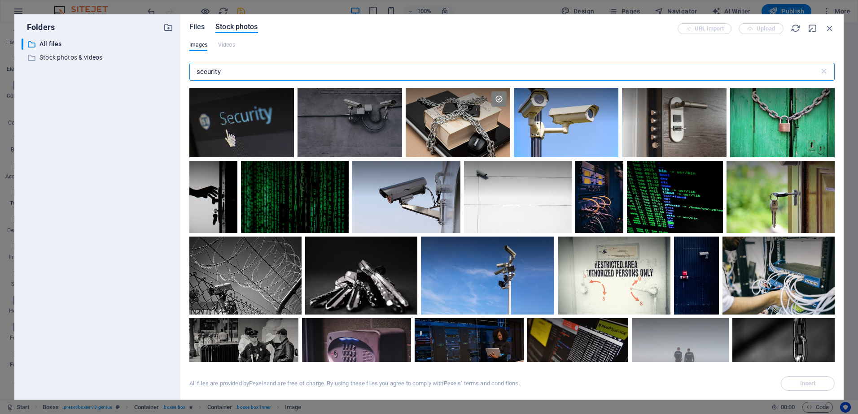
click at [201, 27] on span "Files" at bounding box center [197, 27] width 16 height 11
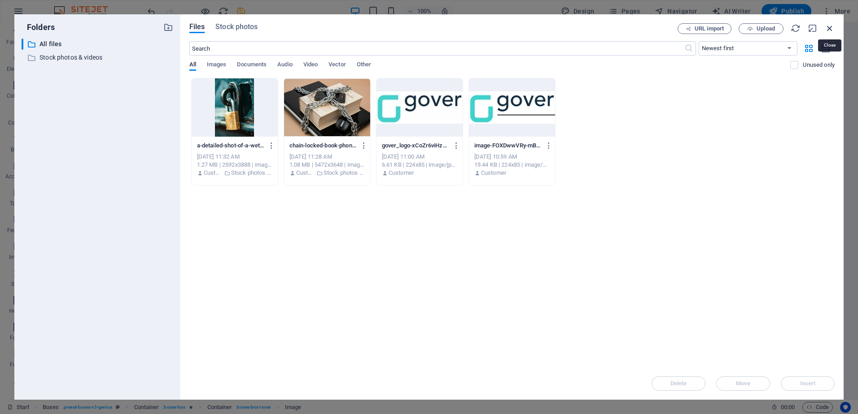
click at [831, 30] on icon "button" at bounding box center [829, 28] width 10 height 10
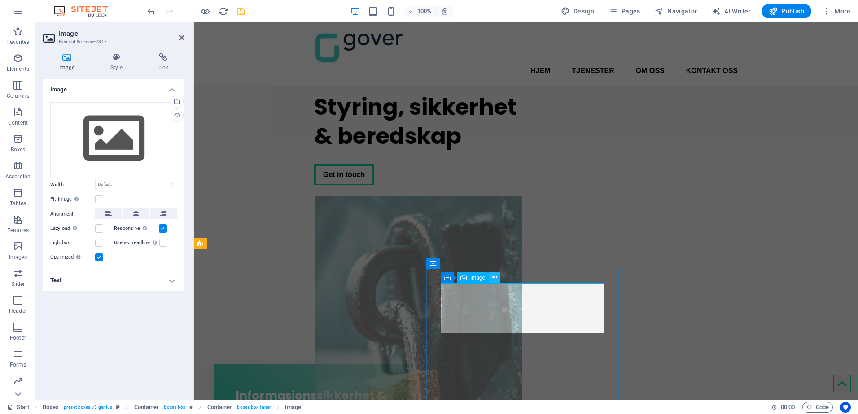
click at [495, 277] on icon at bounding box center [494, 277] width 5 height 9
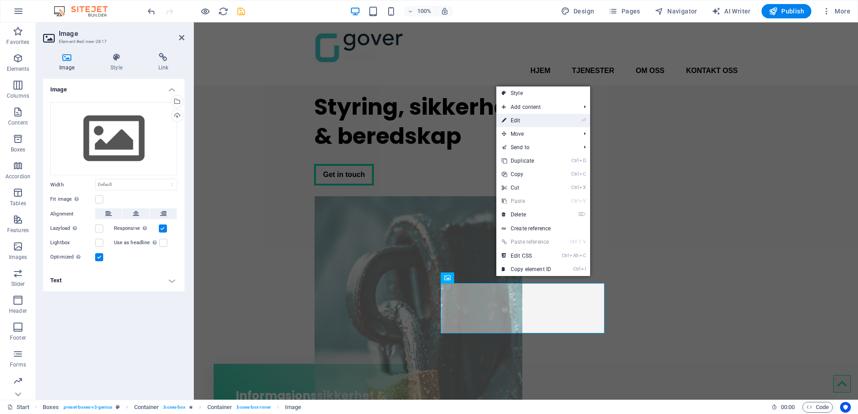
click at [530, 124] on link "⏎ Edit" at bounding box center [526, 120] width 60 height 13
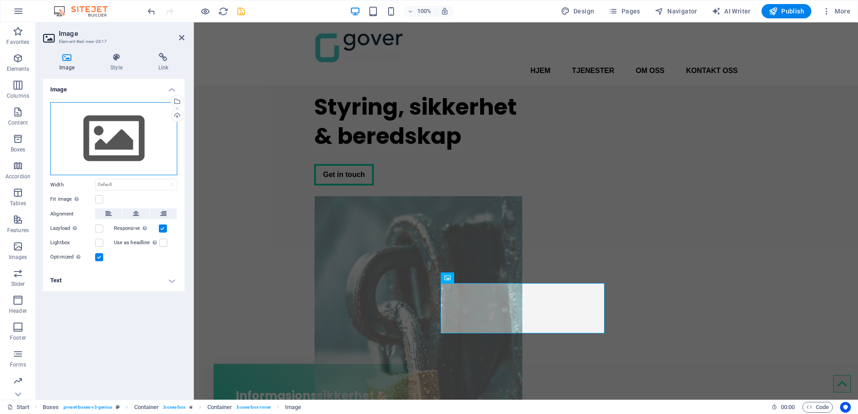
click at [110, 135] on div "Drag files here, click to choose files or select files from Files or our free s…" at bounding box center [113, 139] width 127 height 74
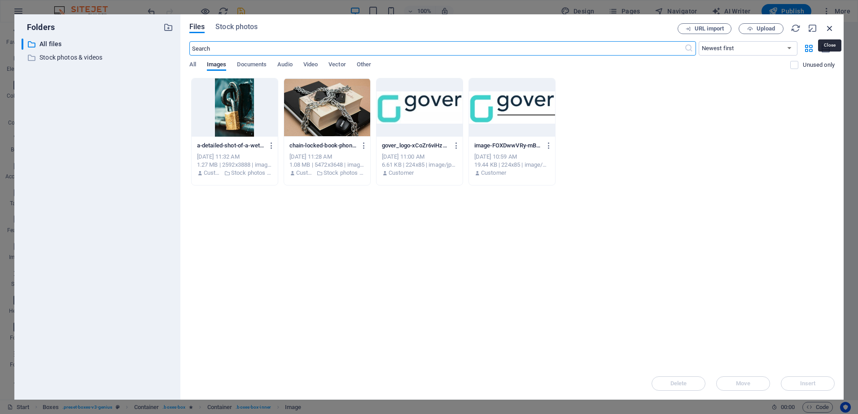
click at [829, 26] on icon "button" at bounding box center [829, 28] width 10 height 10
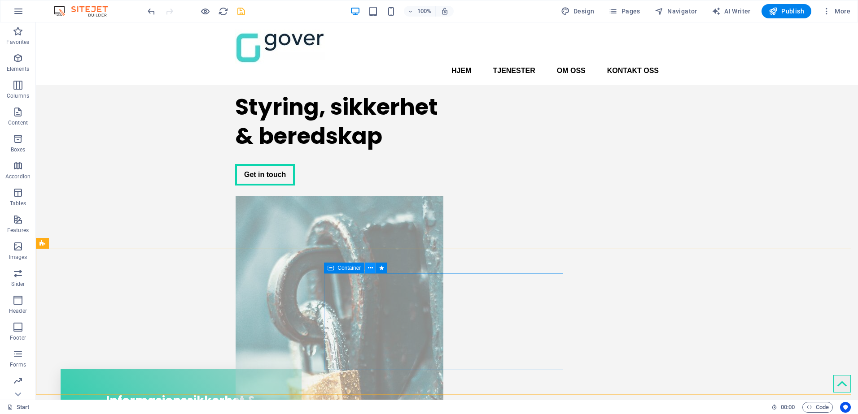
click at [372, 268] on icon at bounding box center [370, 268] width 5 height 9
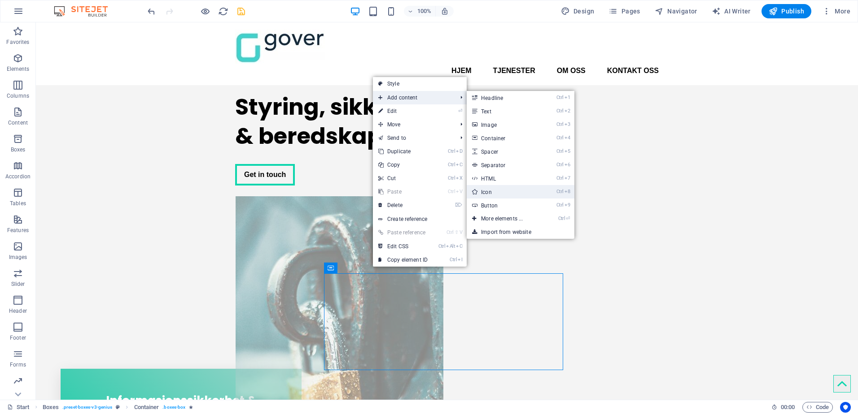
click at [497, 195] on link "Ctrl 8 Icon" at bounding box center [504, 191] width 74 height 13
select select "xMidYMid"
select select "px"
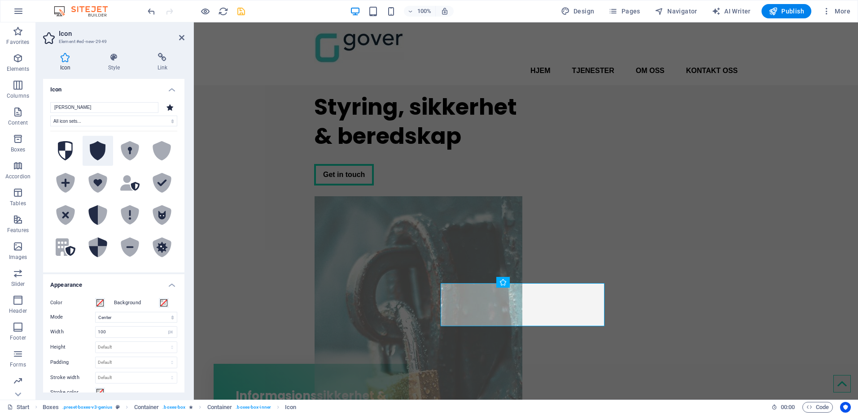
type input "[PERSON_NAME]"
click at [96, 148] on icon at bounding box center [98, 151] width 16 height 20
click at [100, 303] on span at bounding box center [99, 303] width 7 height 7
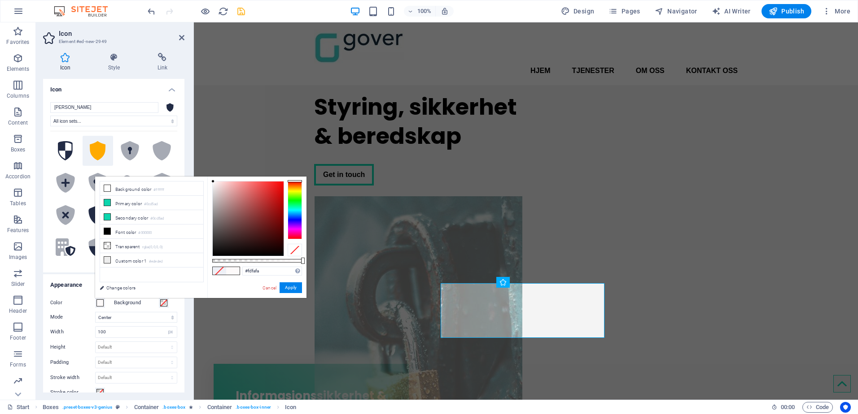
click at [213, 182] on div at bounding box center [248, 219] width 71 height 74
type input "#ffffff"
click at [210, 180] on div "#ffffff Supported formats #0852ed rgb(8, 82, 237) rgba(8, 82, 237, 90%) hsv(221…" at bounding box center [256, 303] width 99 height 252
click at [292, 287] on button "Apply" at bounding box center [290, 288] width 22 height 11
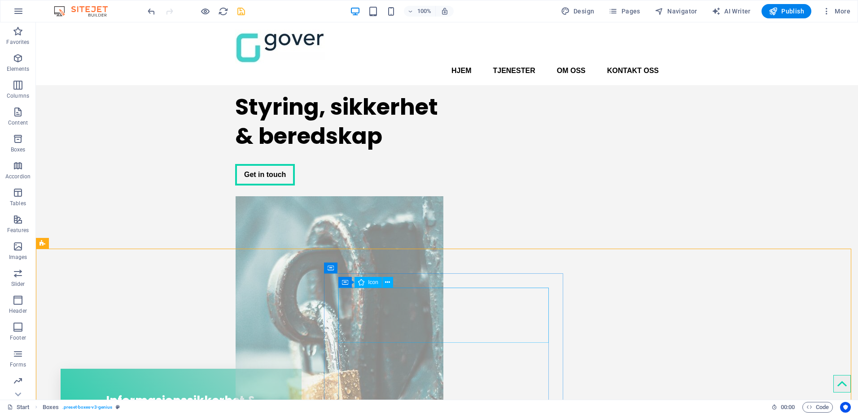
click at [387, 281] on icon at bounding box center [387, 282] width 5 height 9
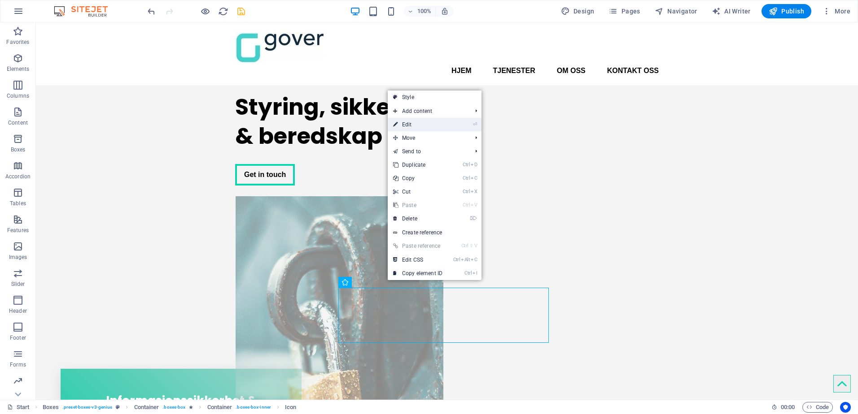
click at [430, 126] on link "⏎ Edit" at bounding box center [418, 124] width 60 height 13
select select "xMidYMid"
select select "px"
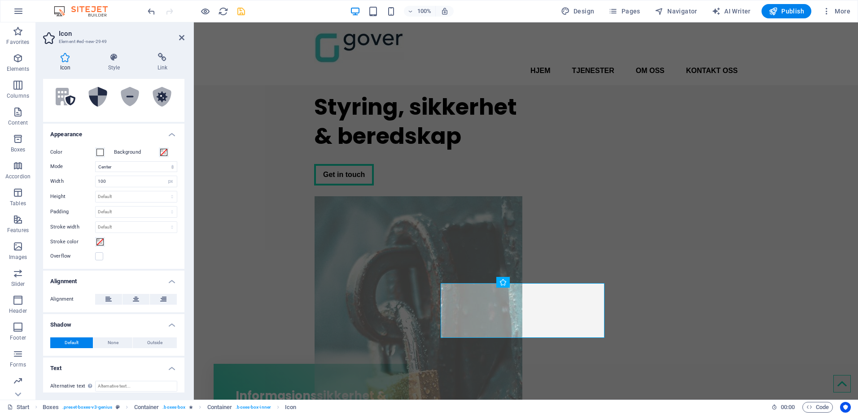
scroll to position [157, 0]
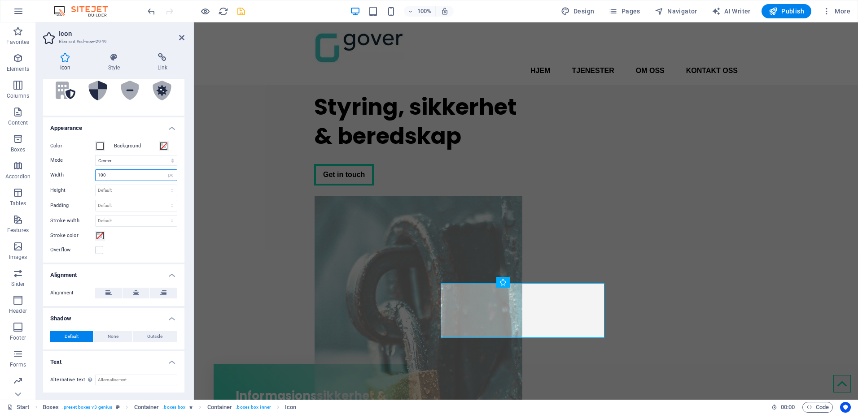
click at [117, 178] on input "100" at bounding box center [136, 175] width 81 height 11
type input "1"
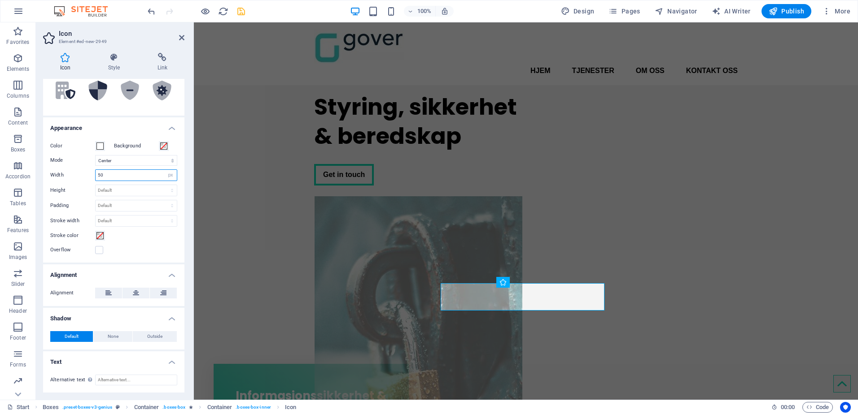
type input "5"
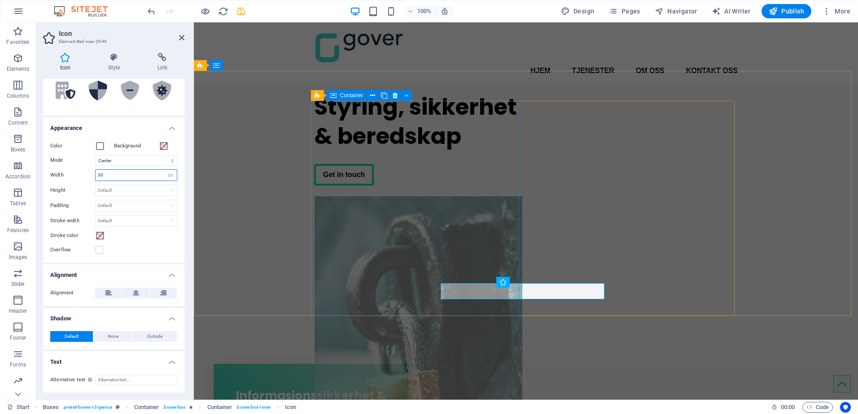
type input "30"
click at [392, 193] on div "Styring, sikkerhet & beredskap Get in touch" at bounding box center [418, 139] width 208 height 108
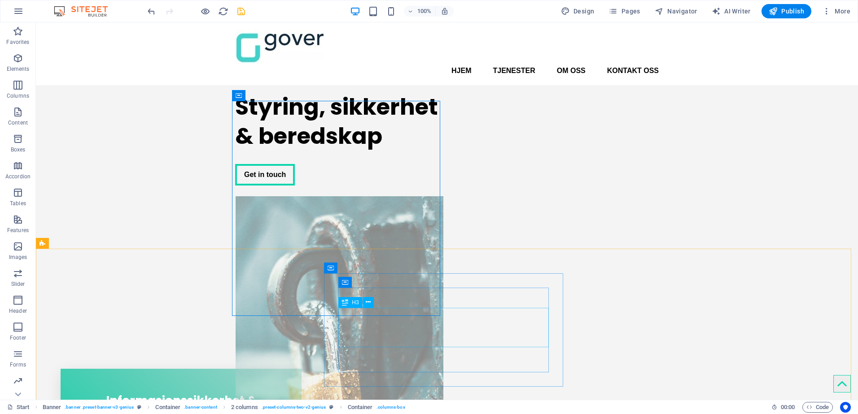
click at [365, 303] on button at bounding box center [368, 302] width 11 height 11
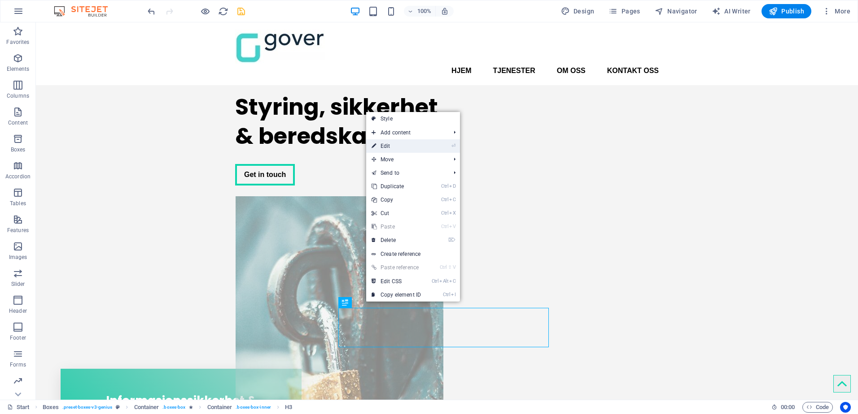
click at [402, 145] on link "⏎ Edit" at bounding box center [396, 146] width 60 height 13
